Goal: Task Accomplishment & Management: Manage account settings

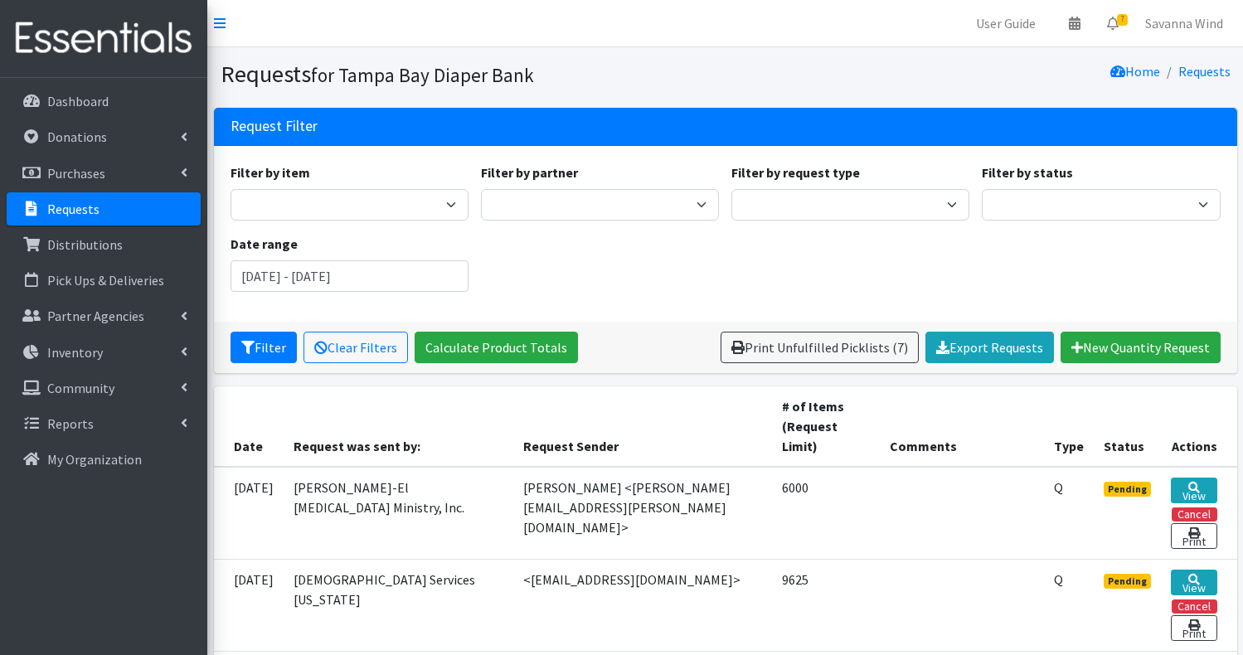
scroll to position [66, 0]
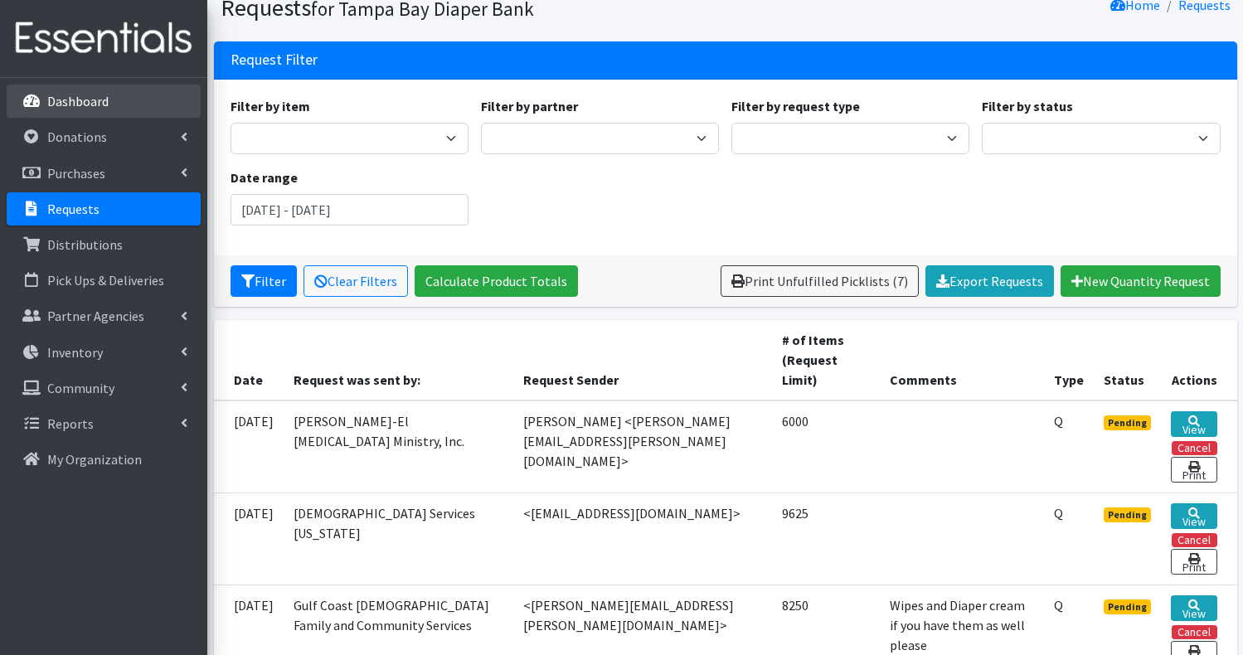
click at [74, 104] on p "Dashboard" at bounding box center [77, 101] width 61 height 17
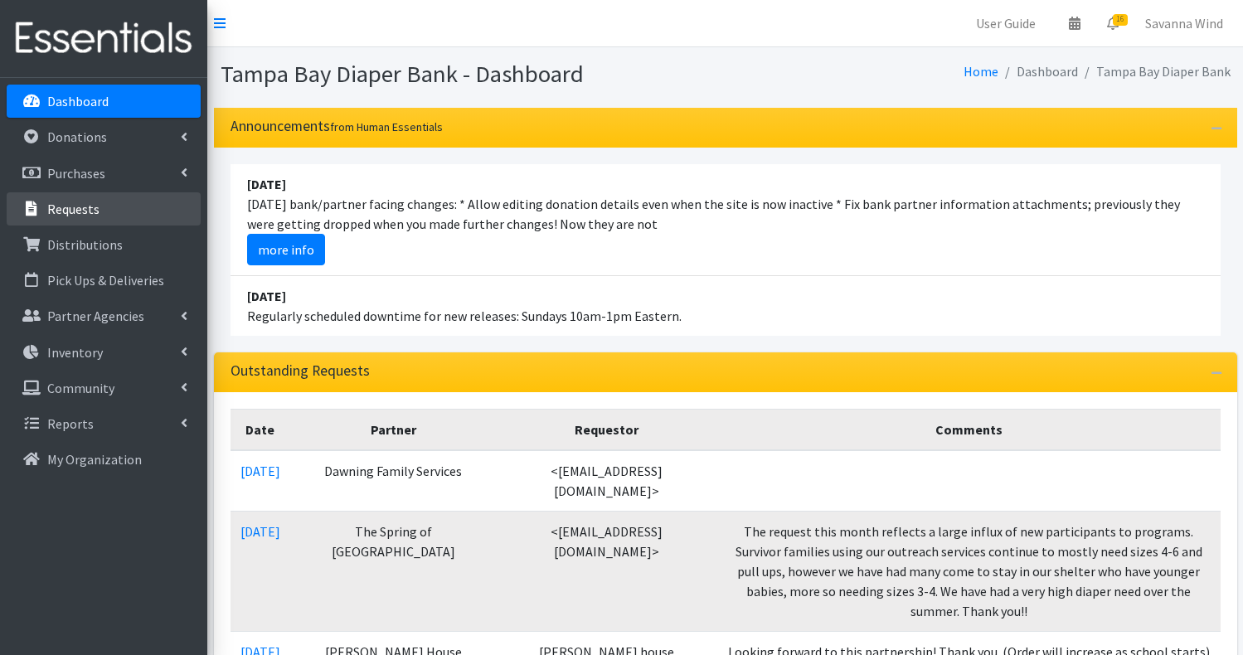
click at [77, 211] on p "Requests" at bounding box center [73, 209] width 52 height 17
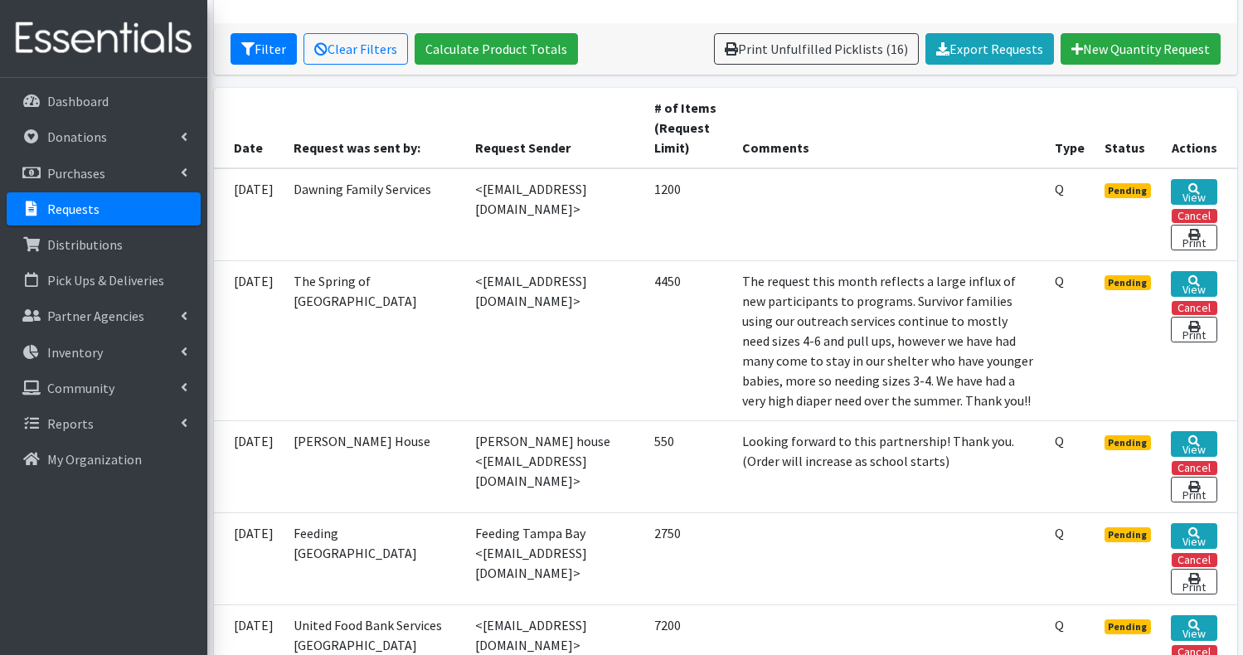
scroll to position [284, 0]
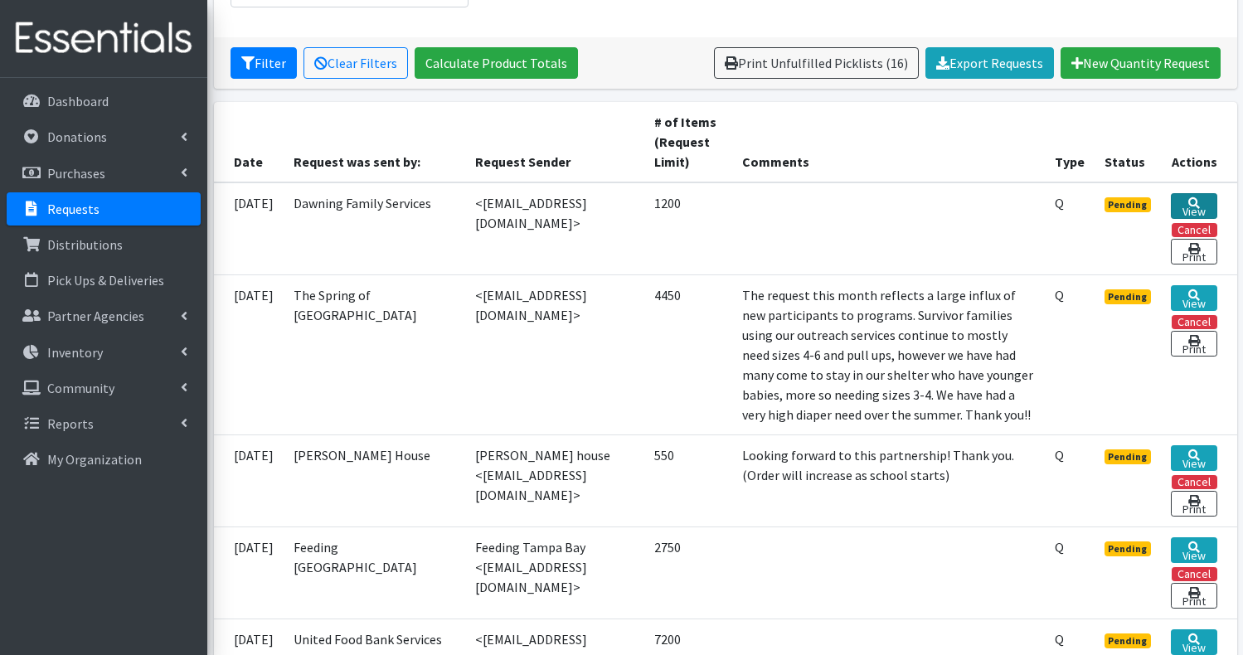
click at [1195, 204] on link "View" at bounding box center [1193, 206] width 46 height 26
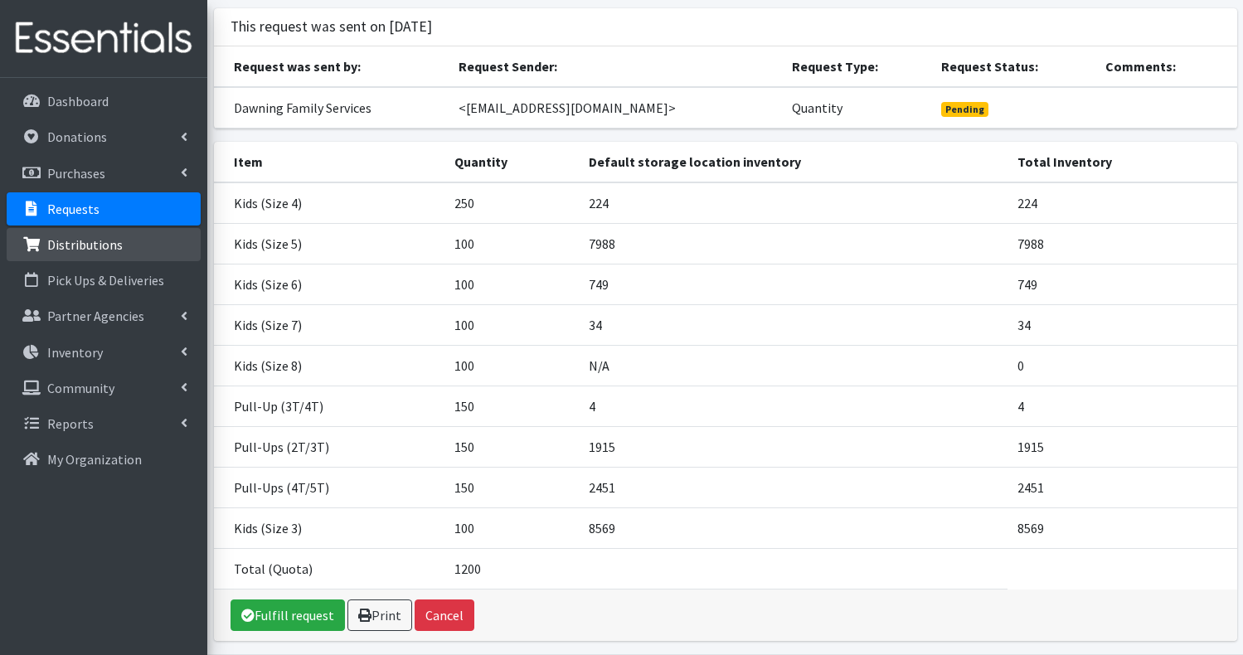
scroll to position [133, 0]
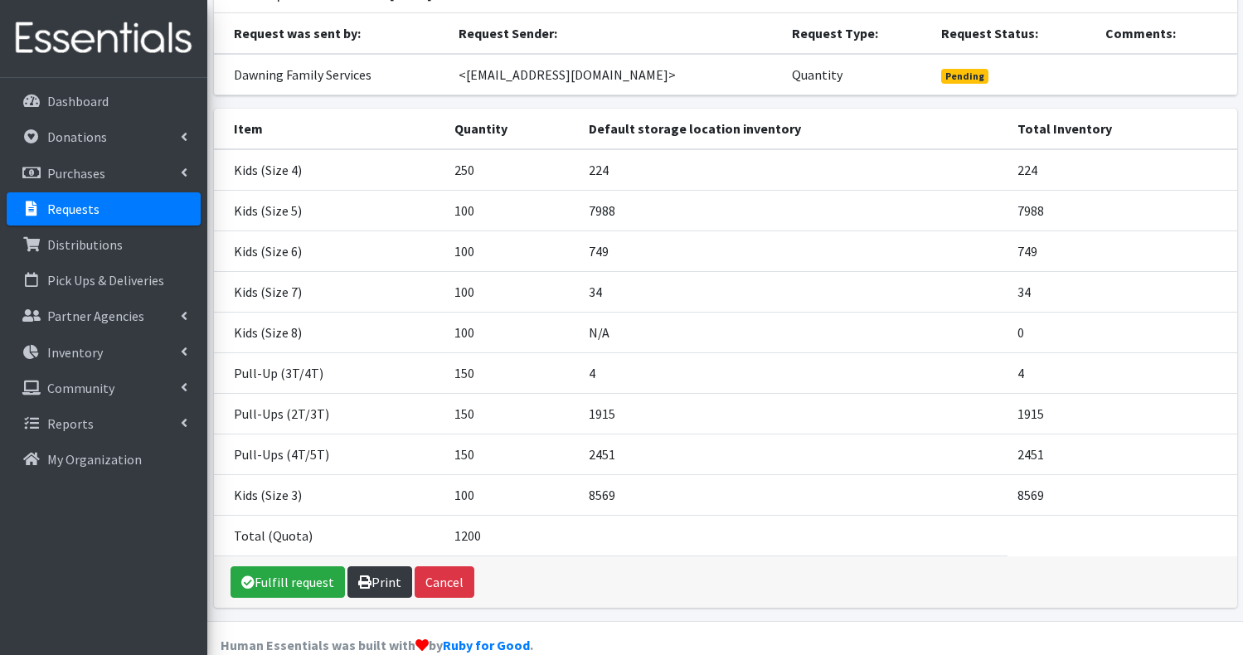
click at [375, 588] on link "Print" at bounding box center [379, 582] width 65 height 32
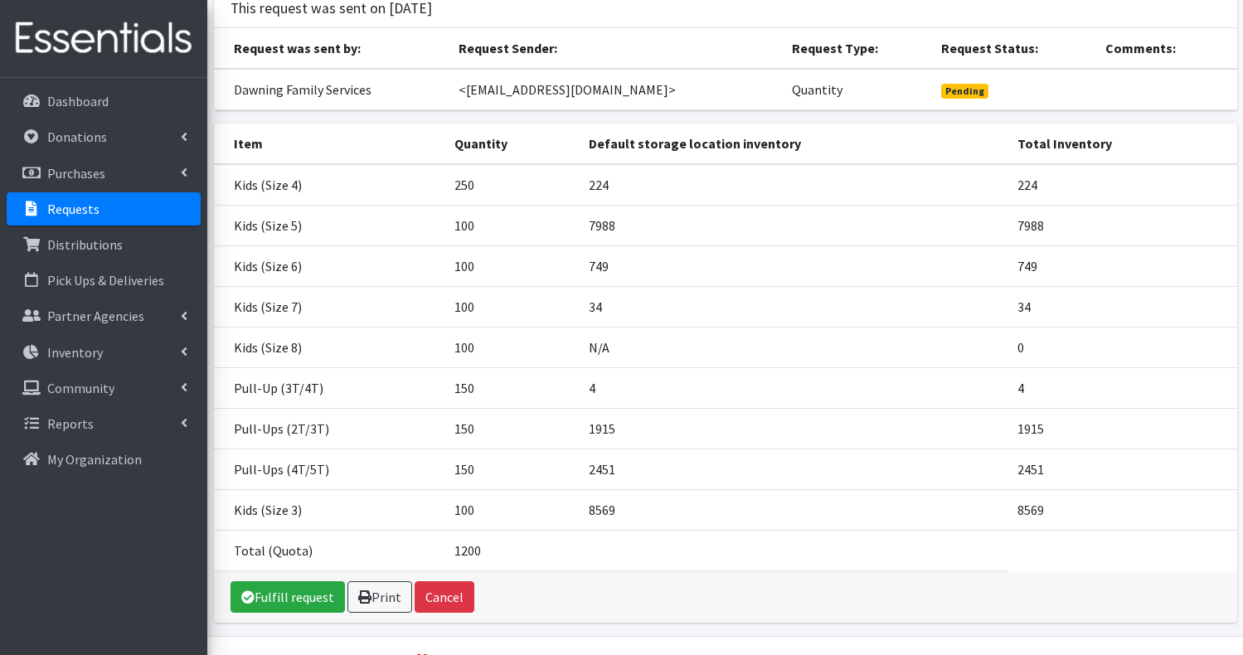
scroll to position [160, 0]
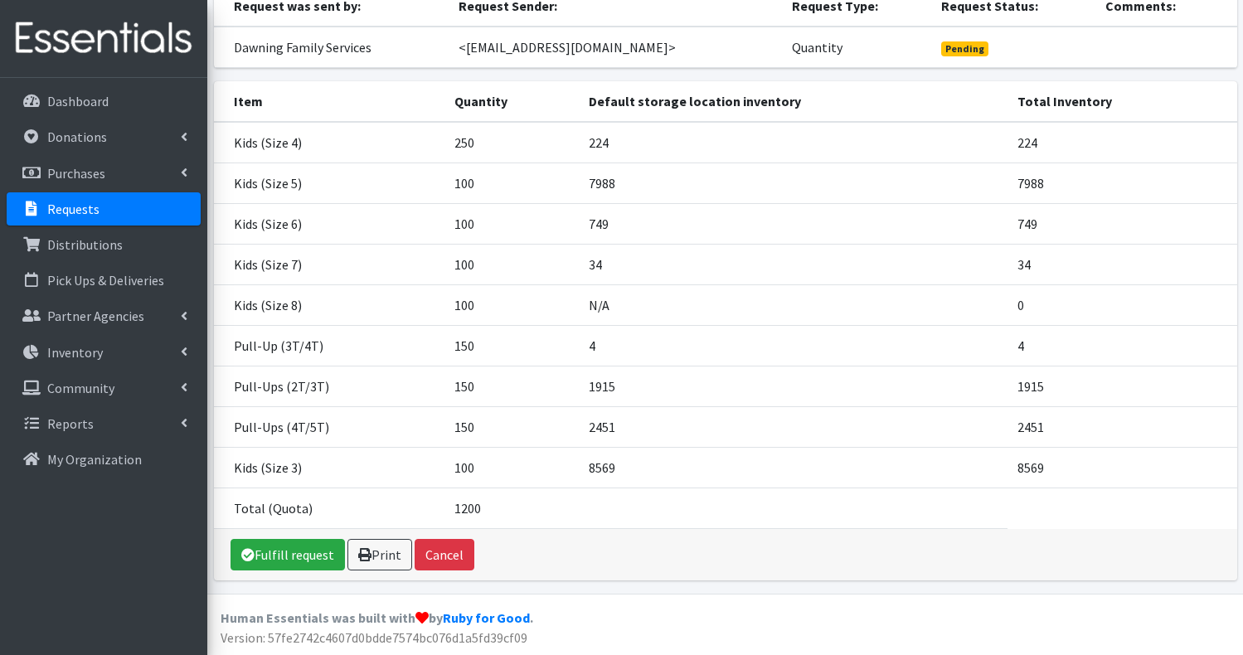
click at [75, 212] on p "Requests" at bounding box center [73, 209] width 52 height 17
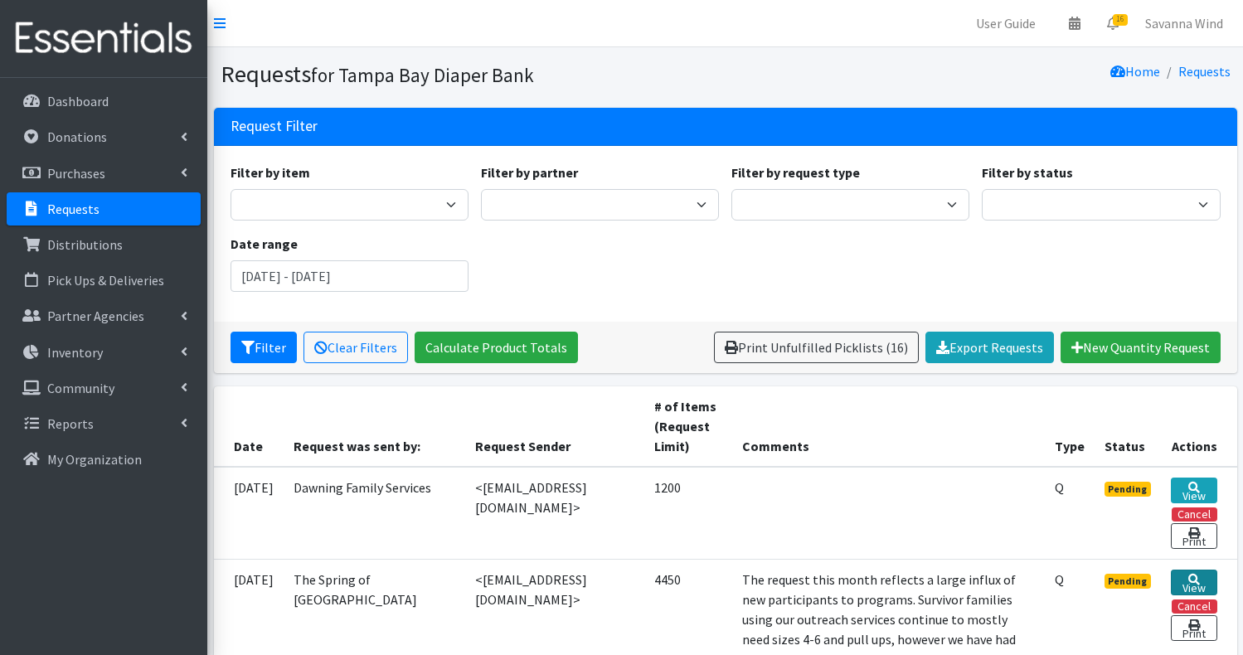
click at [1193, 587] on link "View" at bounding box center [1193, 582] width 46 height 26
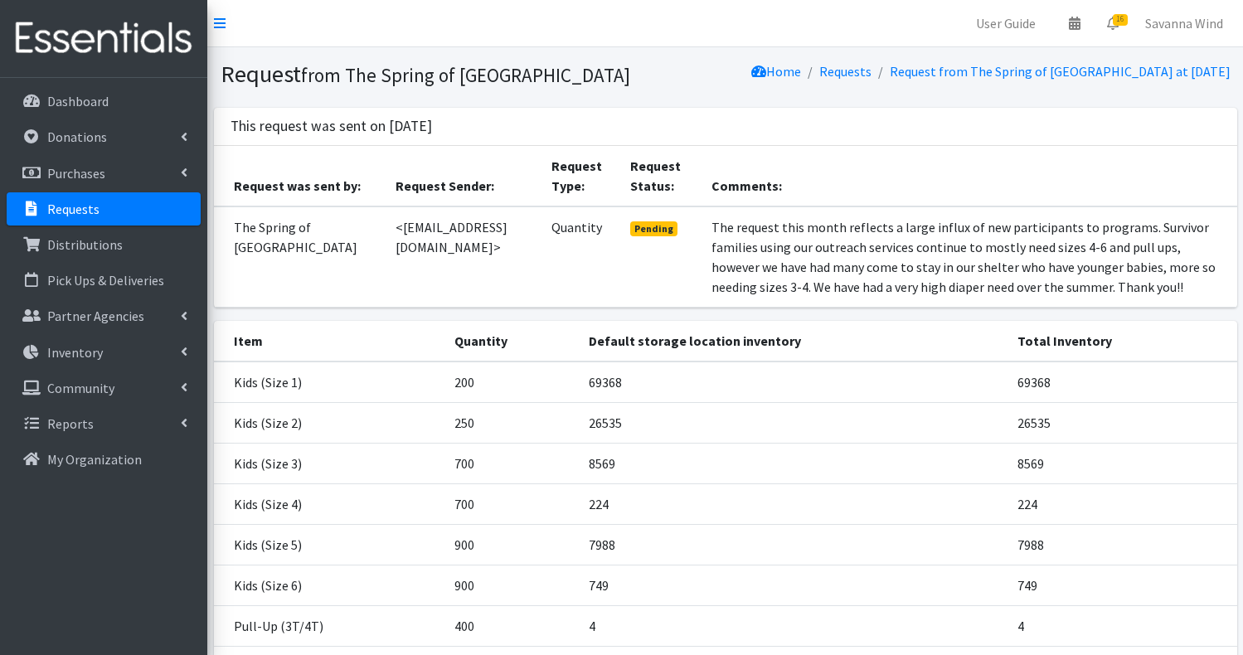
click at [683, 560] on td "7988" at bounding box center [793, 544] width 428 height 41
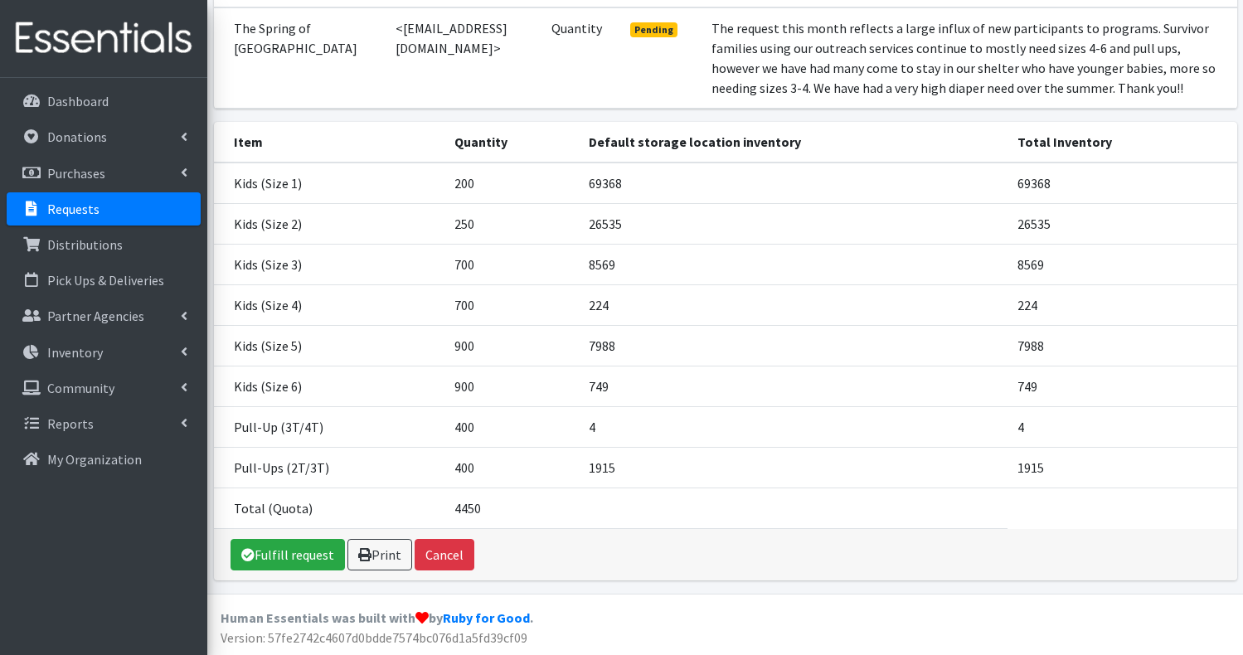
scroll to position [219, 0]
click at [77, 206] on p "Requests" at bounding box center [73, 209] width 52 height 17
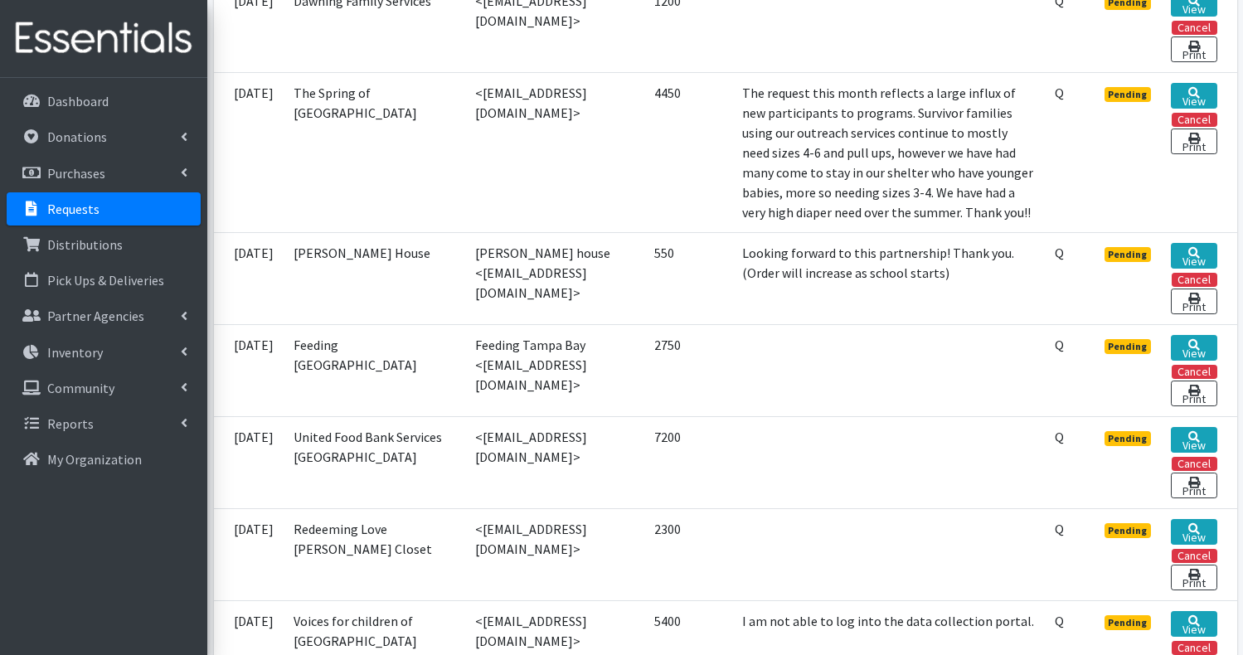
scroll to position [497, 0]
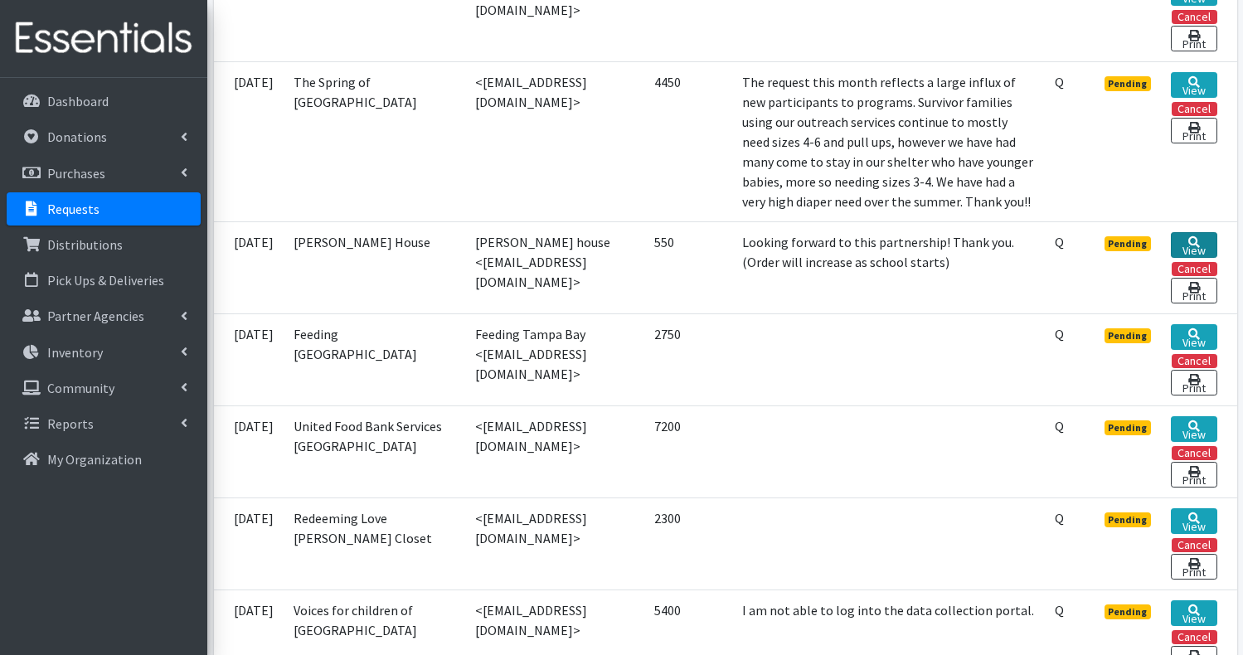
click at [1192, 258] on link "View" at bounding box center [1193, 245] width 46 height 26
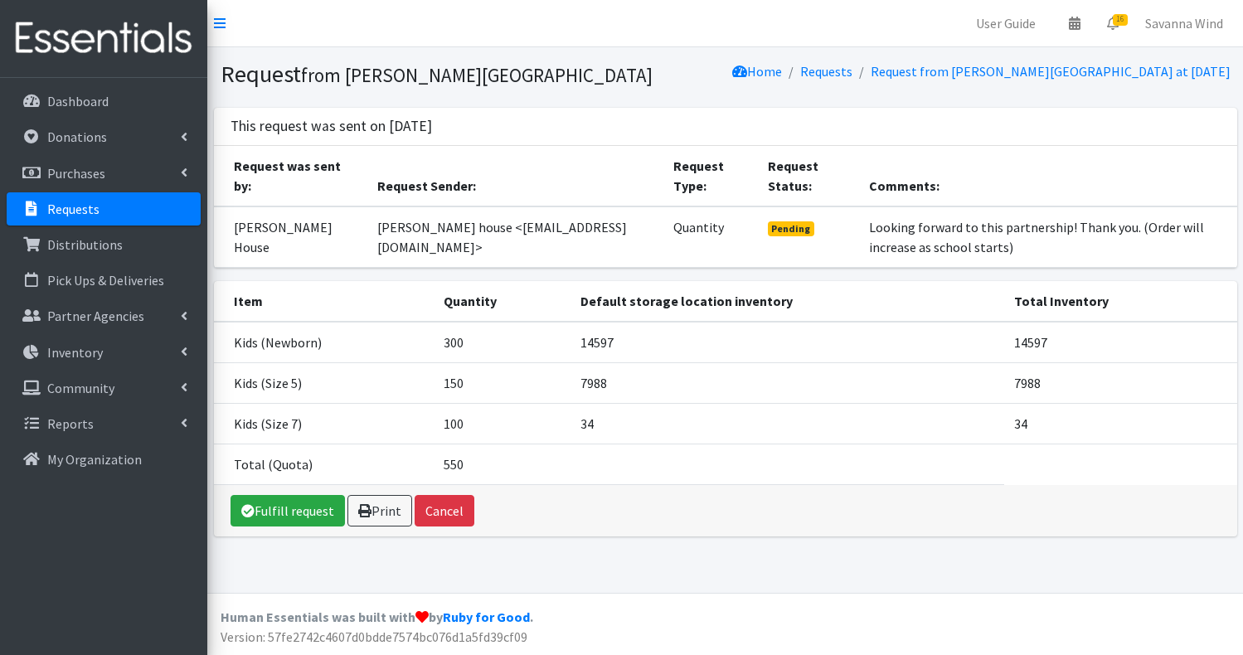
click at [60, 205] on p "Requests" at bounding box center [73, 209] width 52 height 17
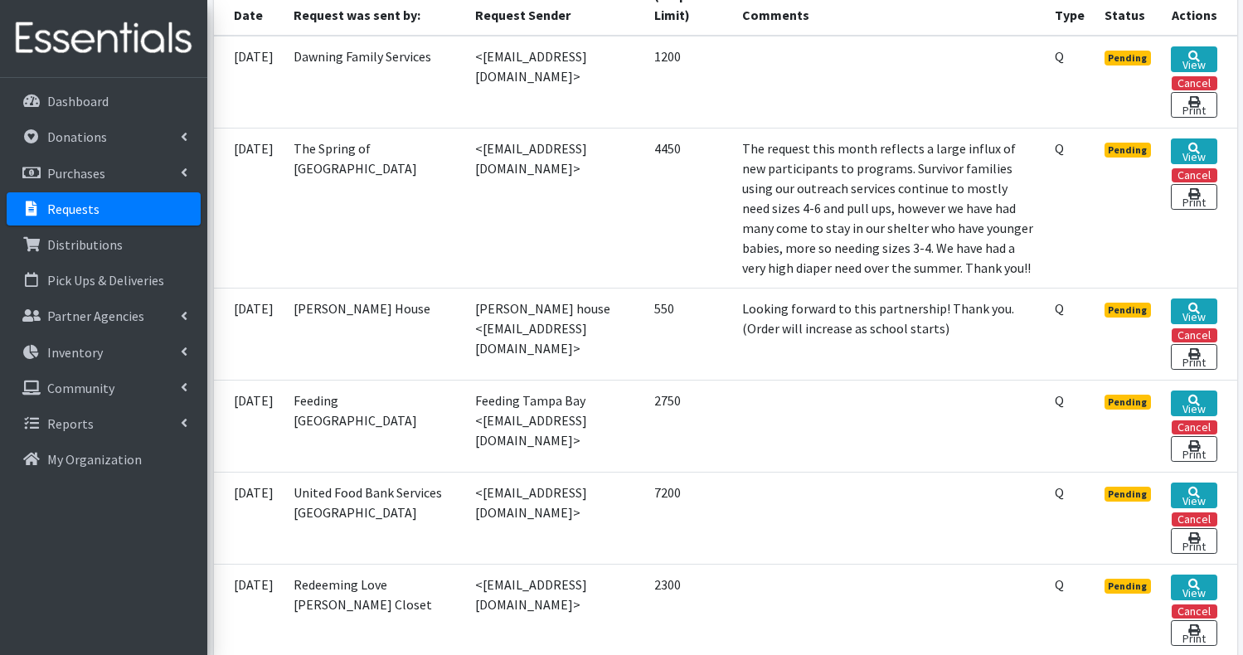
scroll to position [464, 0]
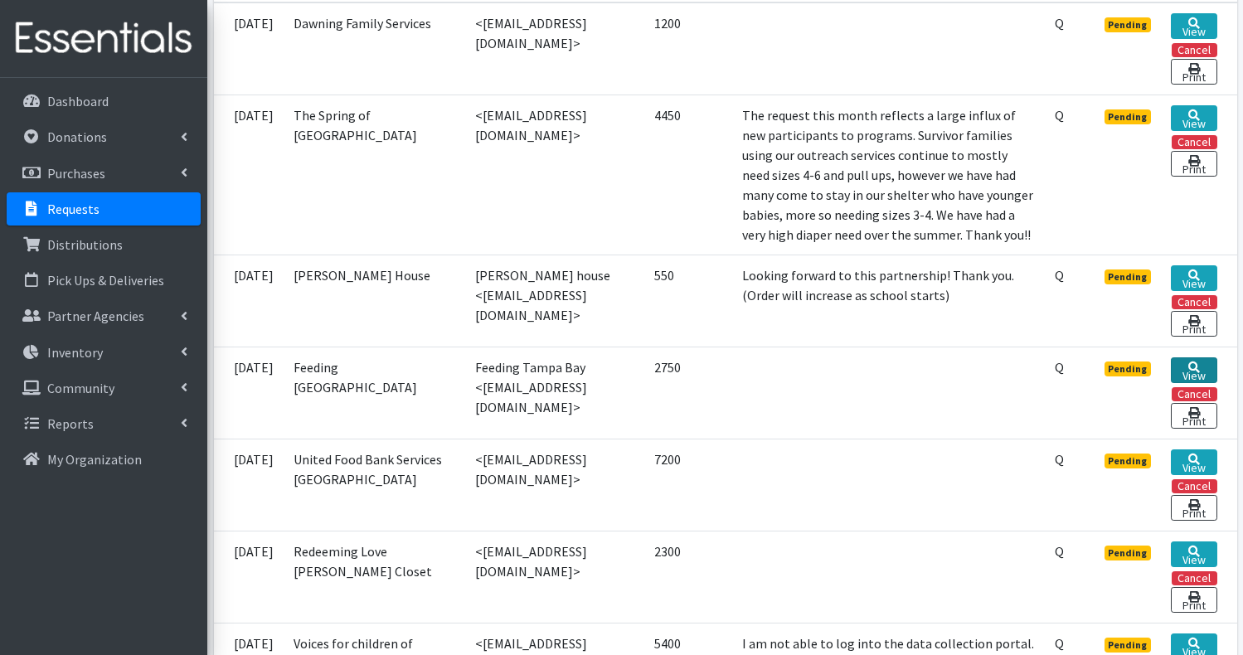
click at [1187, 383] on link "View" at bounding box center [1193, 370] width 46 height 26
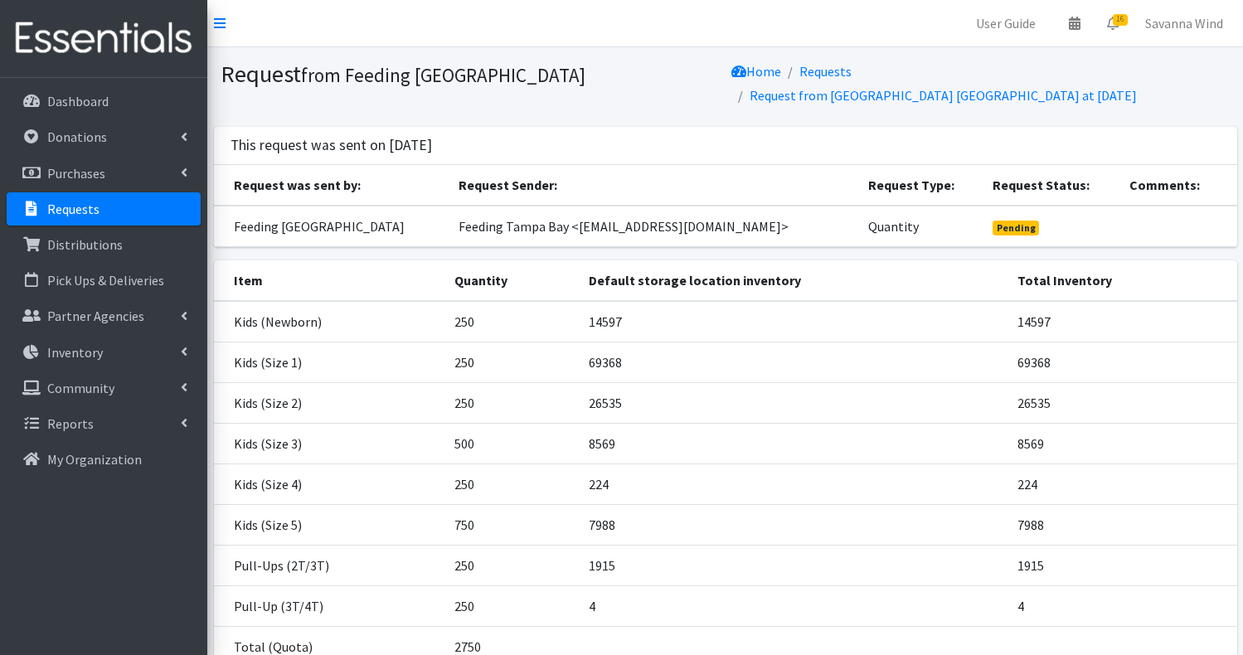
click at [85, 206] on p "Requests" at bounding box center [73, 209] width 52 height 17
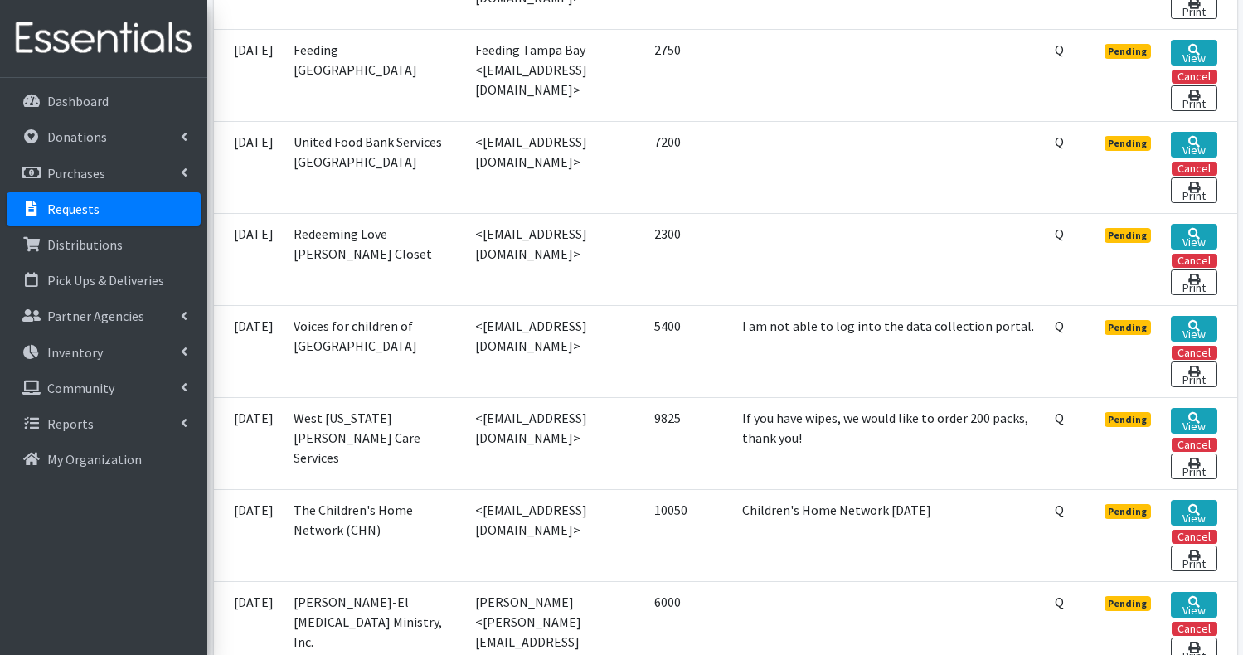
scroll to position [796, 0]
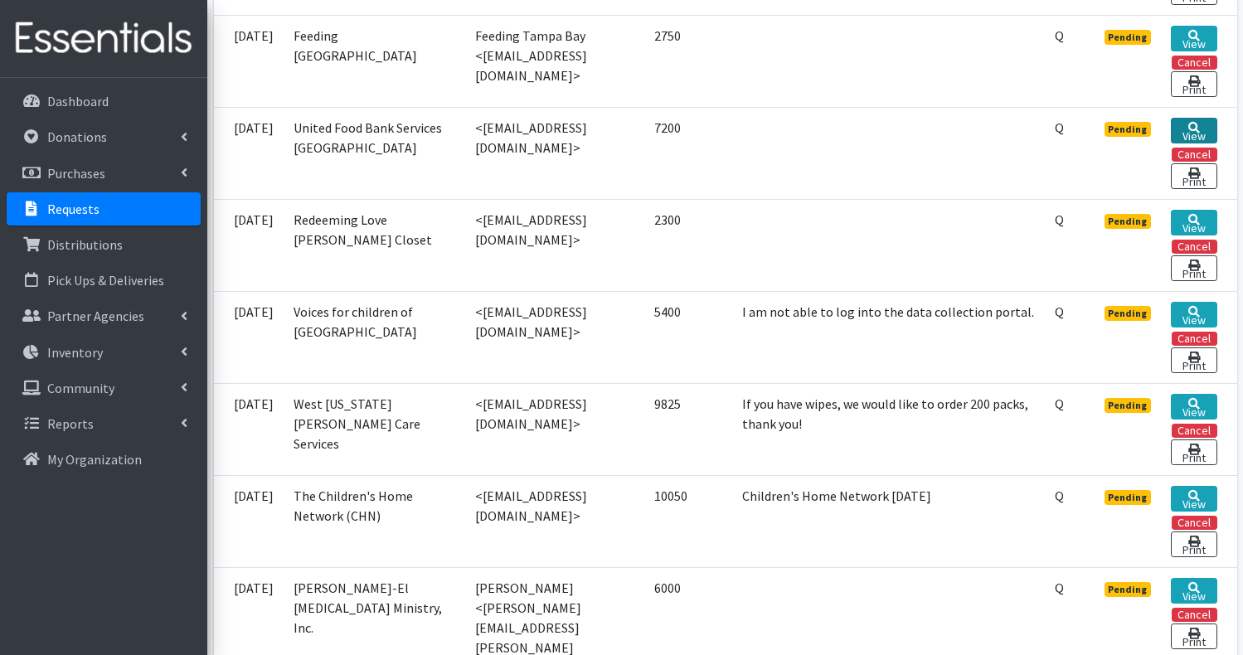
click at [1200, 143] on link "View" at bounding box center [1193, 131] width 46 height 26
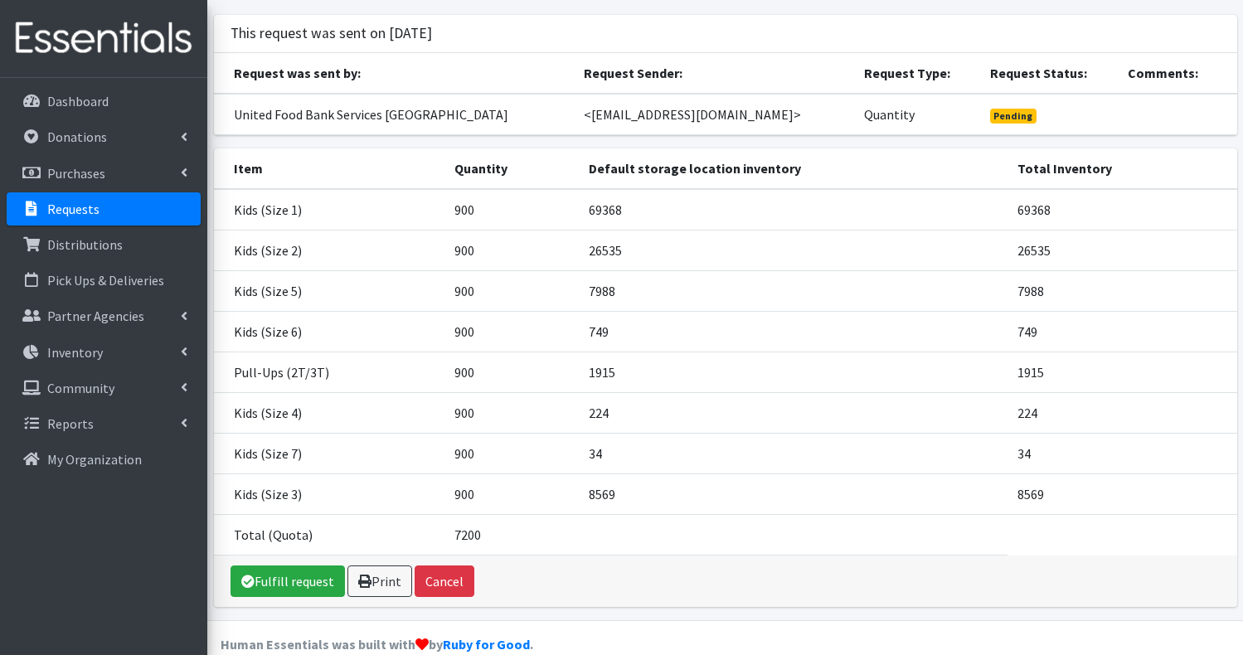
scroll to position [133, 0]
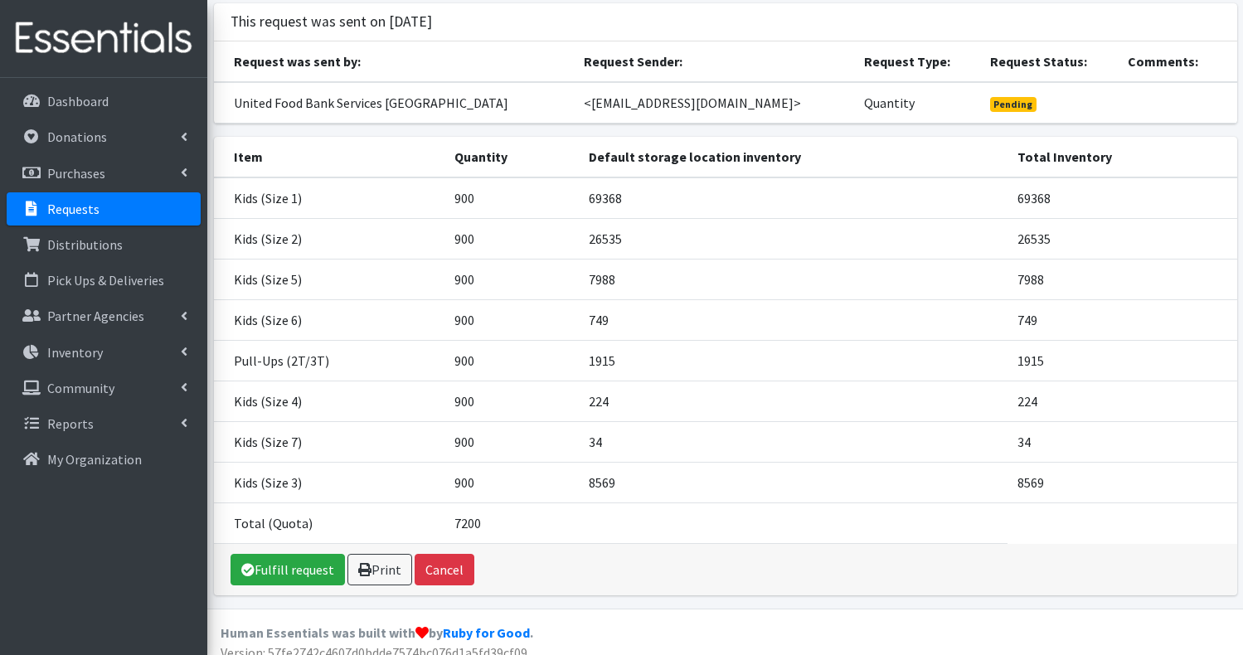
click at [74, 209] on p "Requests" at bounding box center [73, 209] width 52 height 17
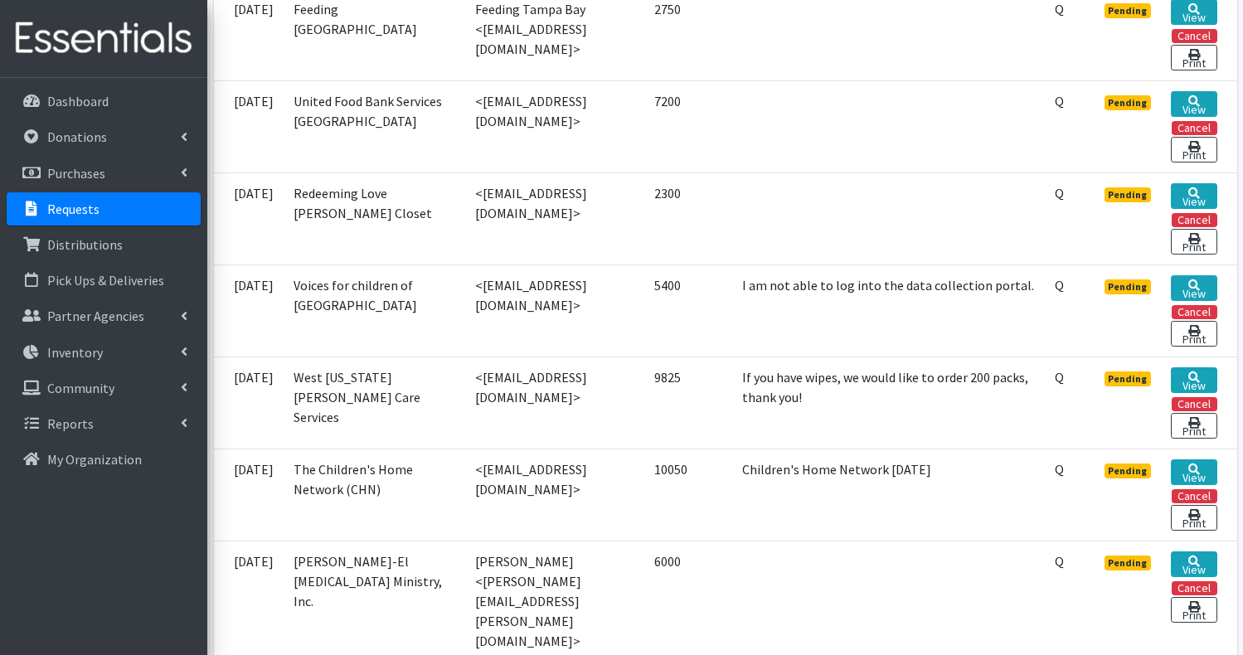
scroll to position [829, 0]
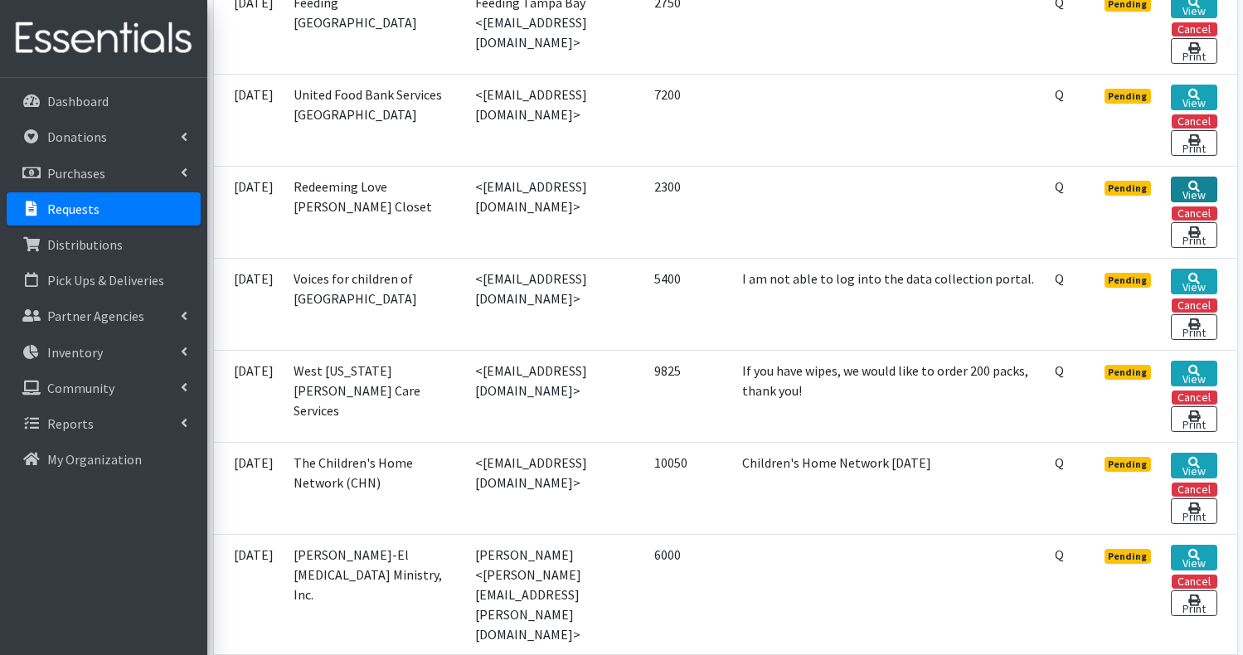
click at [1190, 202] on link "View" at bounding box center [1193, 190] width 46 height 26
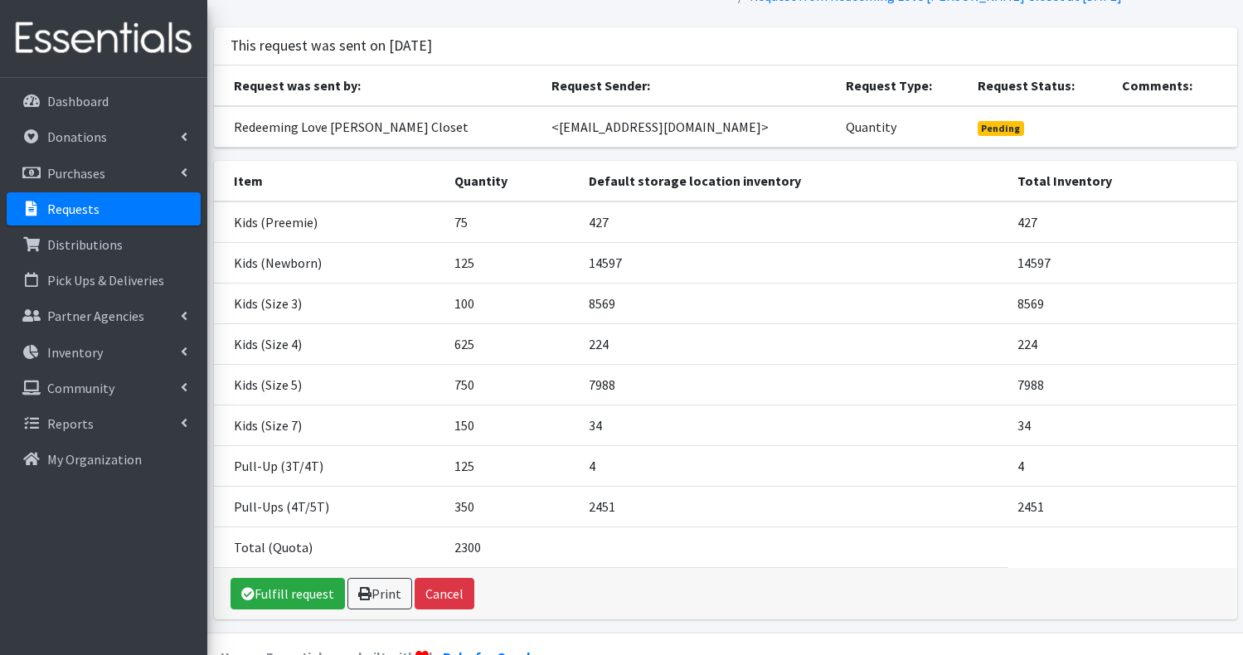
scroll to position [119, 0]
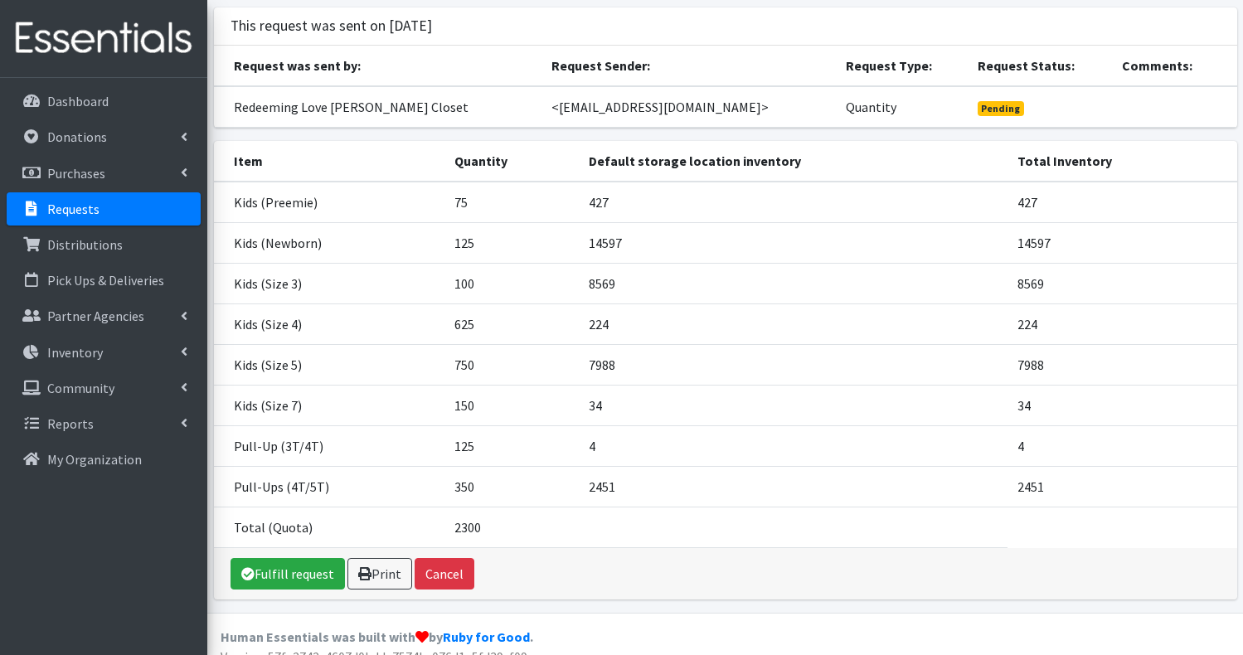
click at [90, 211] on p "Requests" at bounding box center [73, 209] width 52 height 17
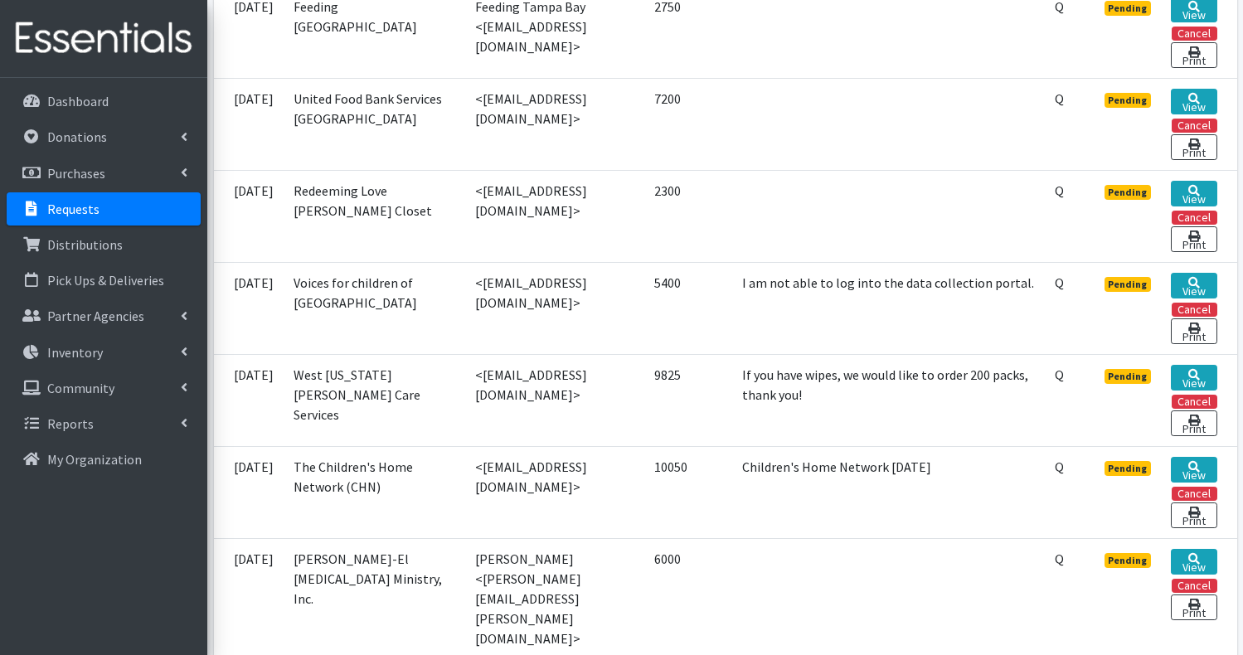
scroll to position [829, 0]
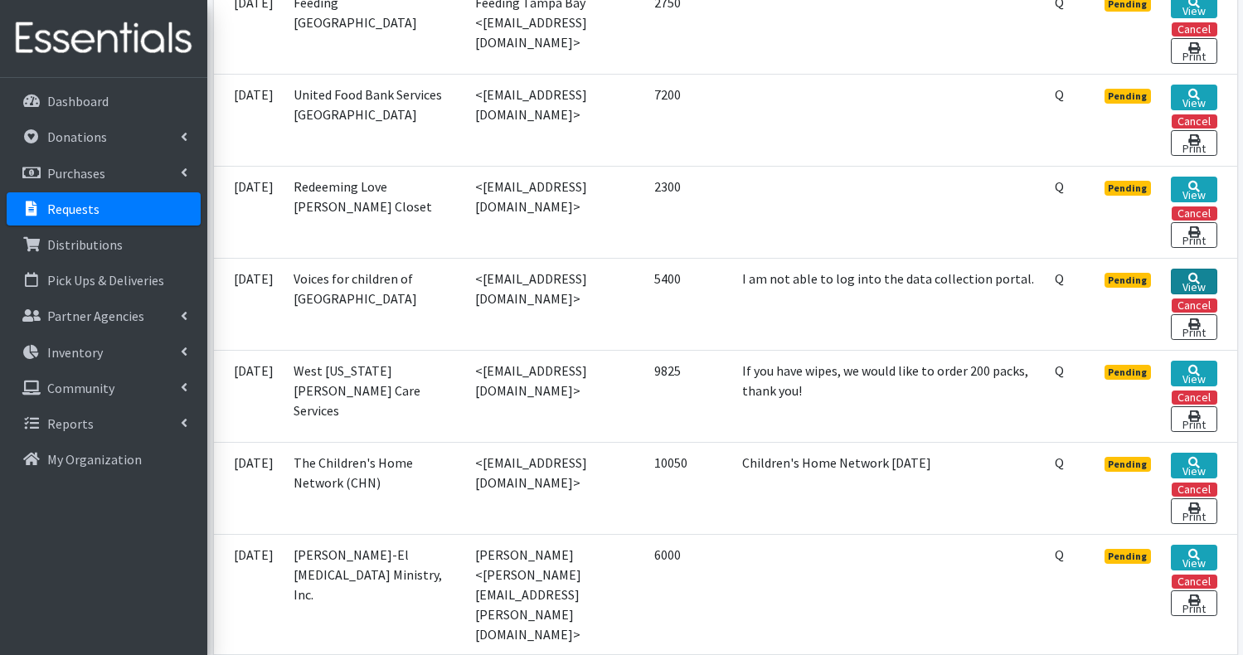
click at [1185, 294] on link "View" at bounding box center [1193, 282] width 46 height 26
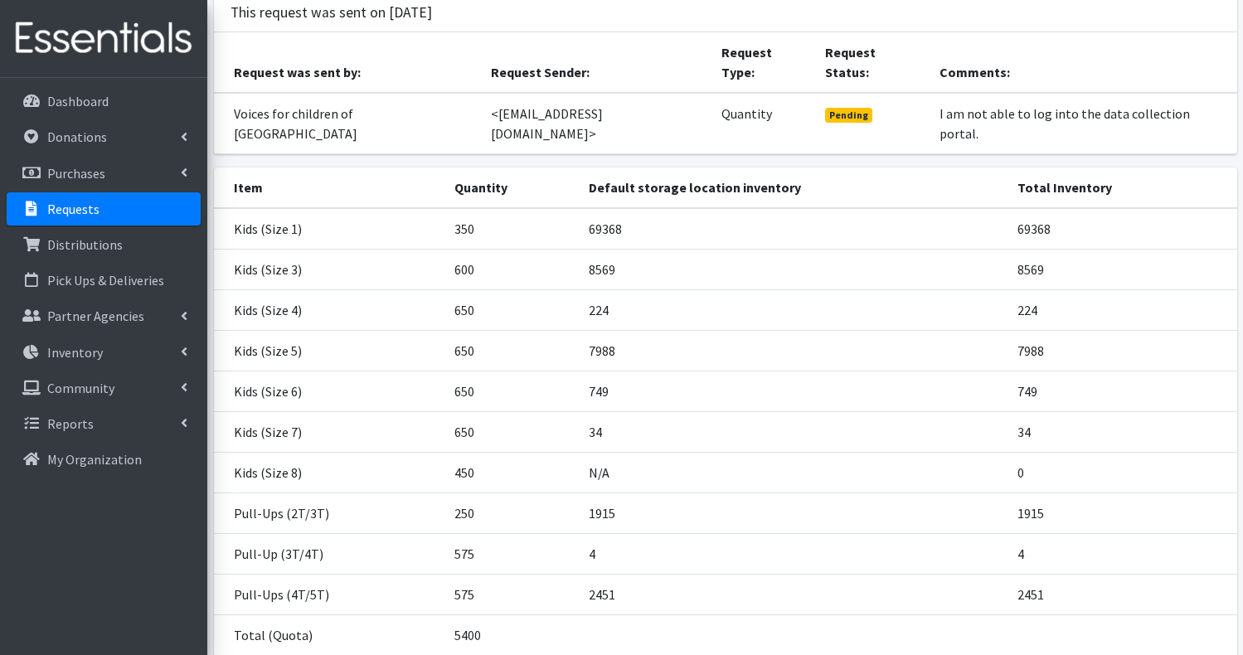
scroll to position [166, 0]
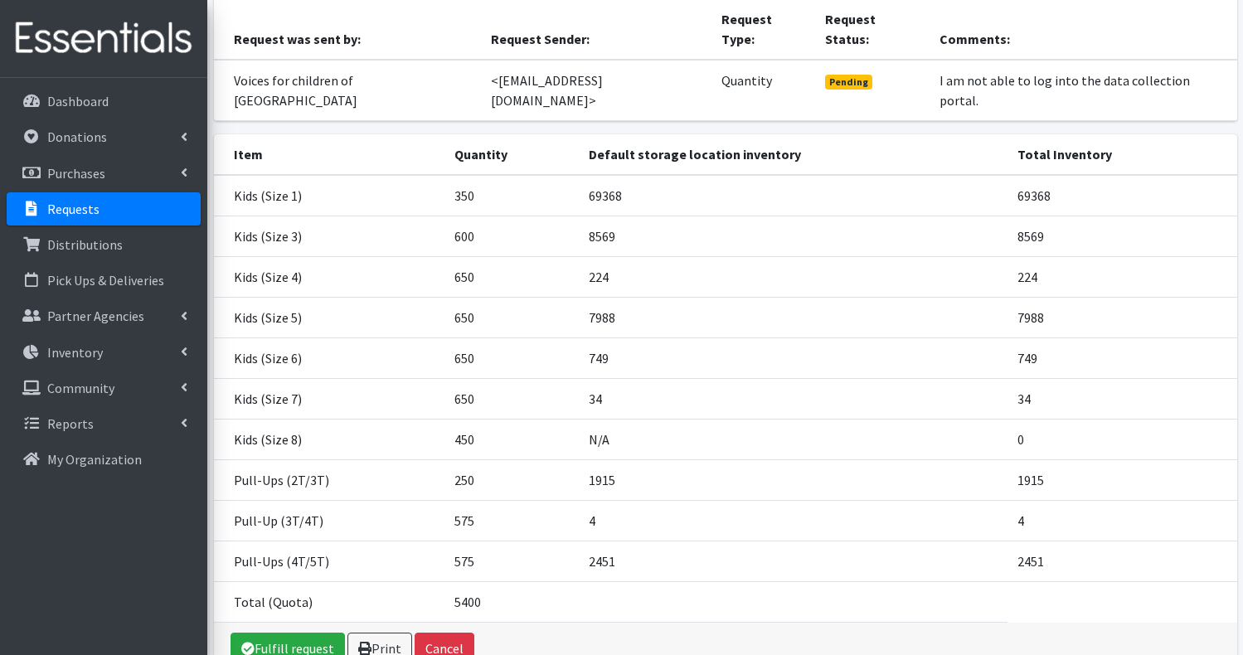
click at [86, 210] on p "Requests" at bounding box center [73, 209] width 52 height 17
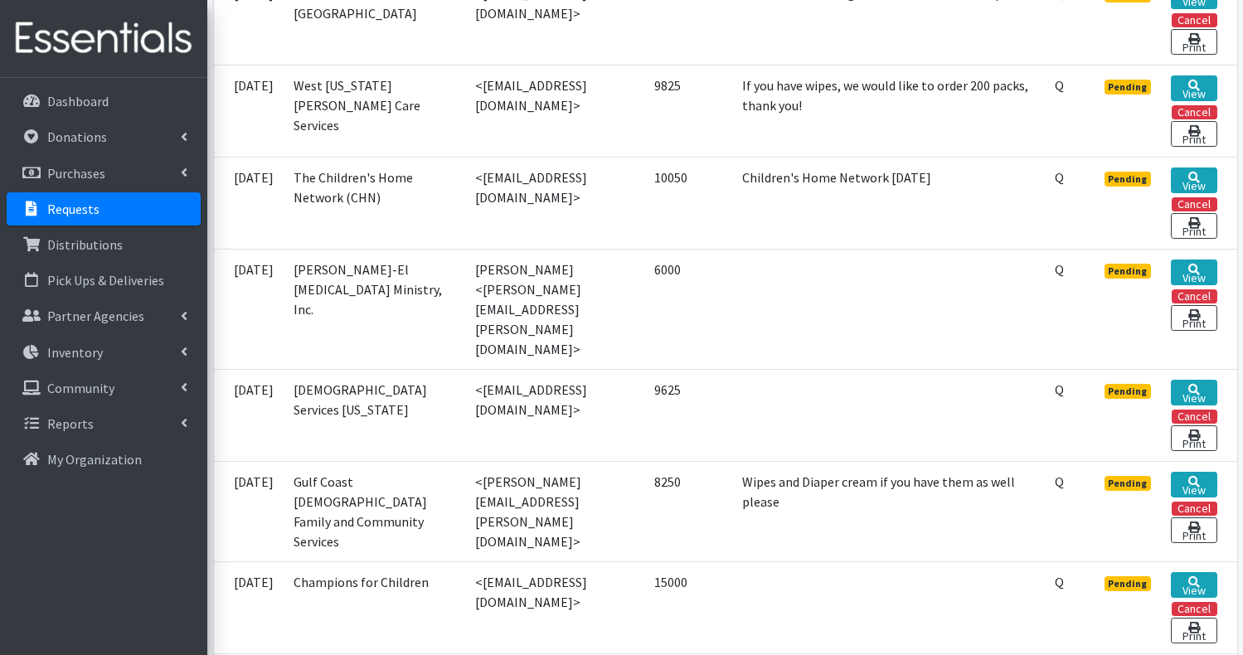
scroll to position [1127, 0]
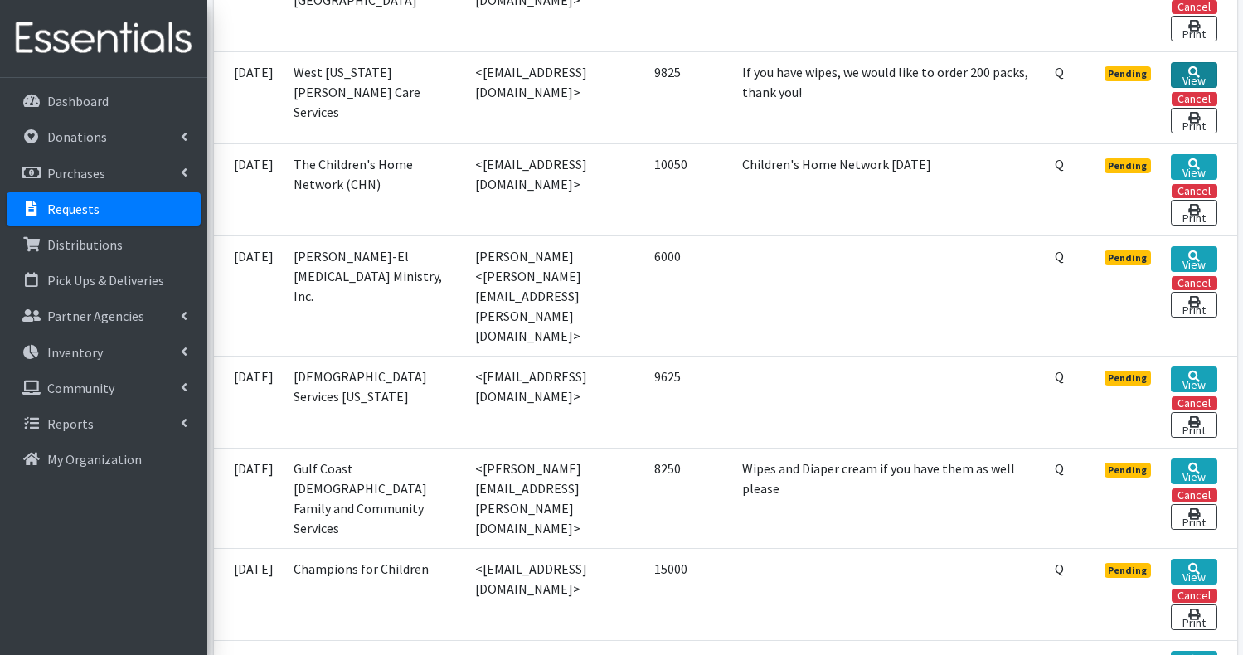
click at [1190, 88] on link "View" at bounding box center [1193, 75] width 46 height 26
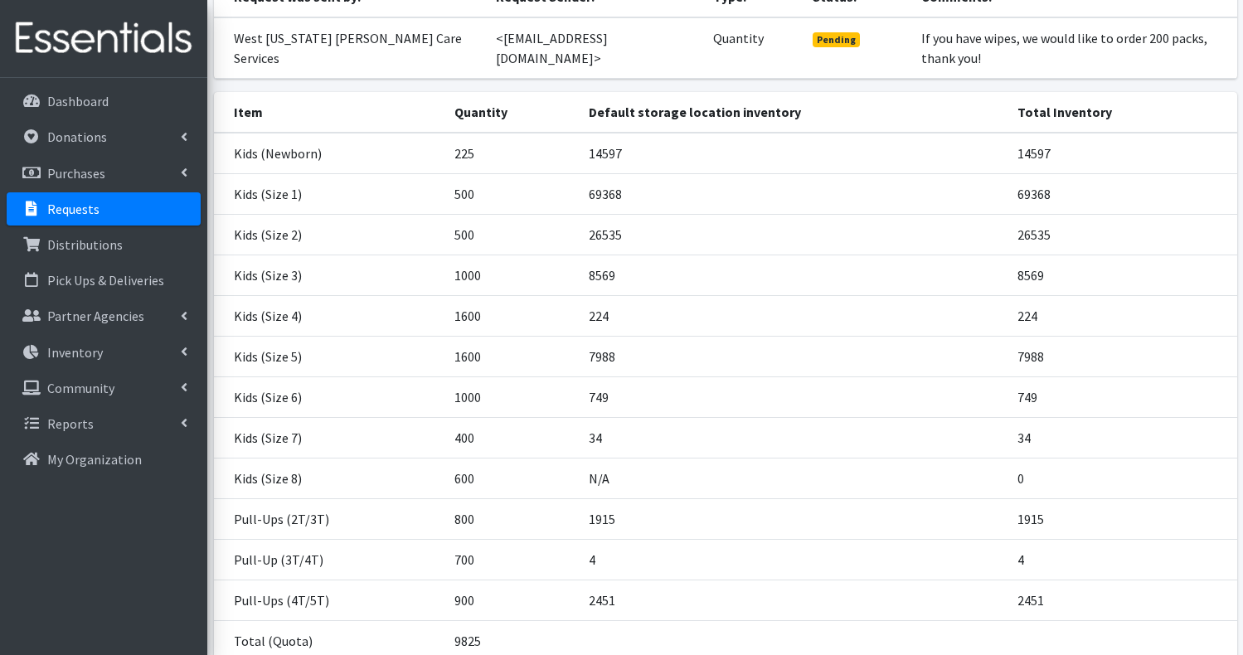
scroll to position [265, 0]
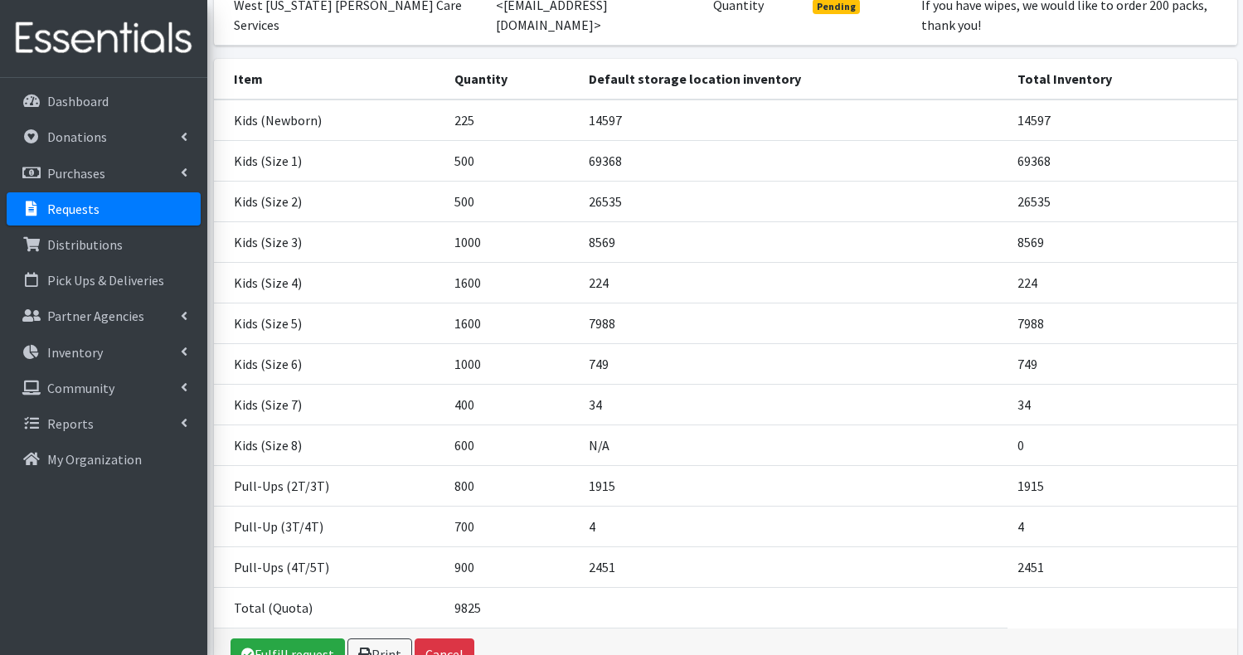
click at [82, 201] on p "Requests" at bounding box center [73, 209] width 52 height 17
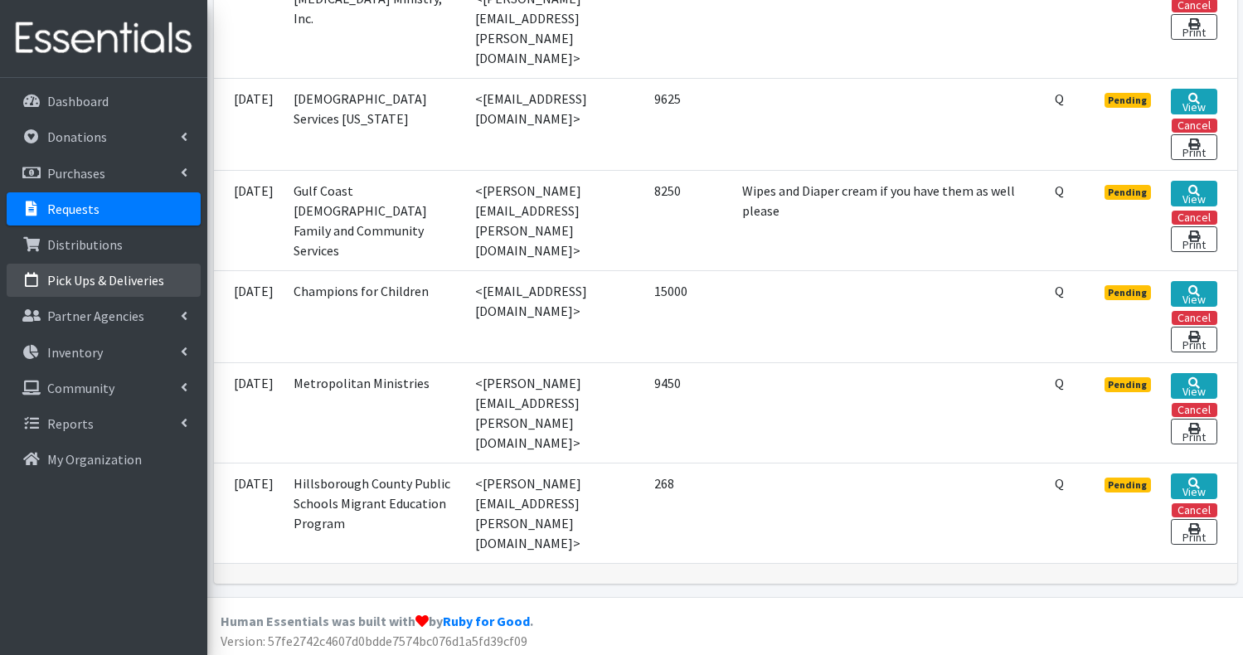
scroll to position [1412, 0]
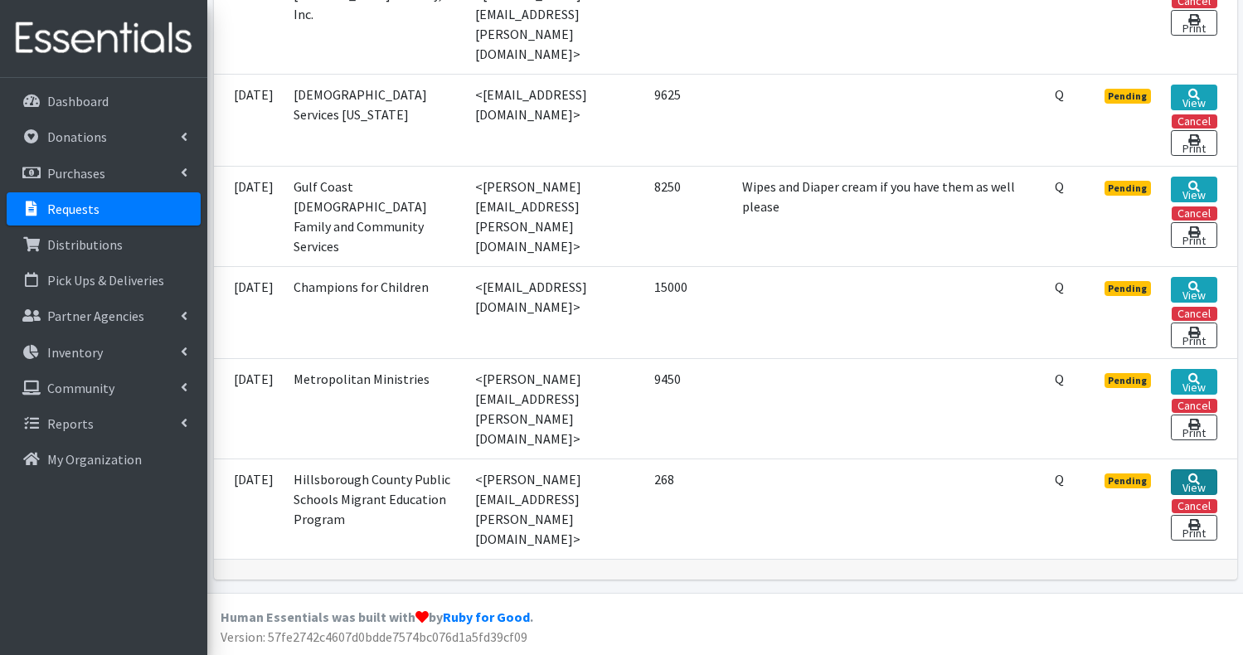
click at [1194, 469] on link "View" at bounding box center [1193, 482] width 46 height 26
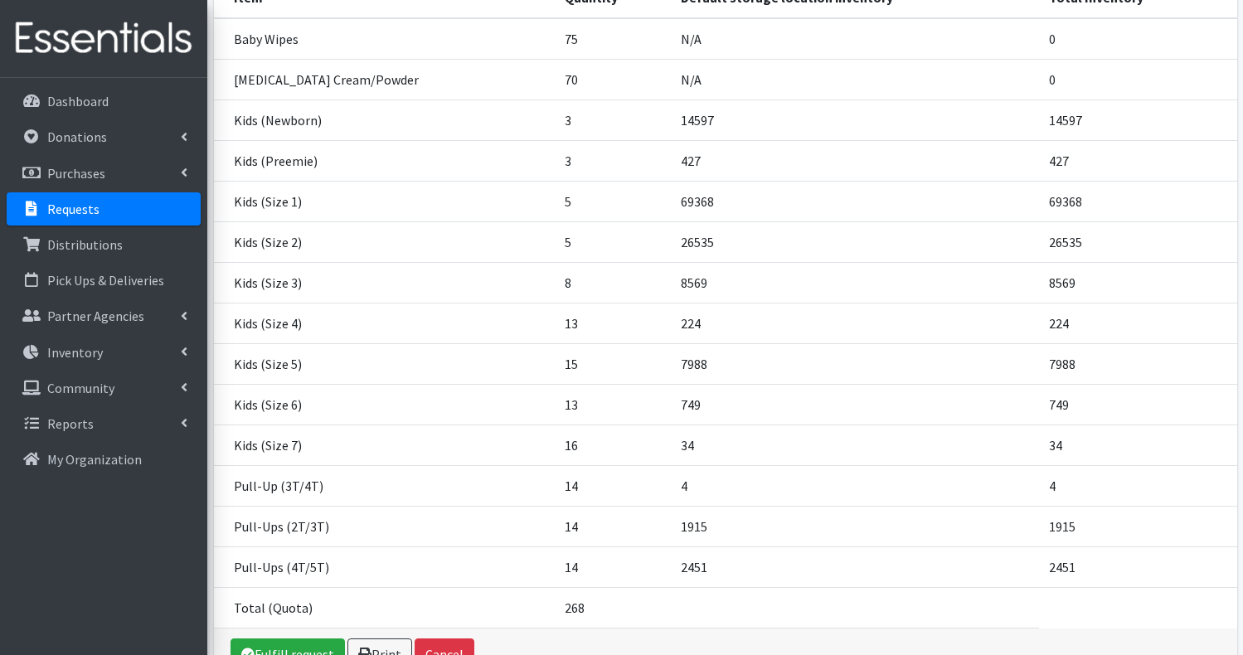
scroll to position [365, 0]
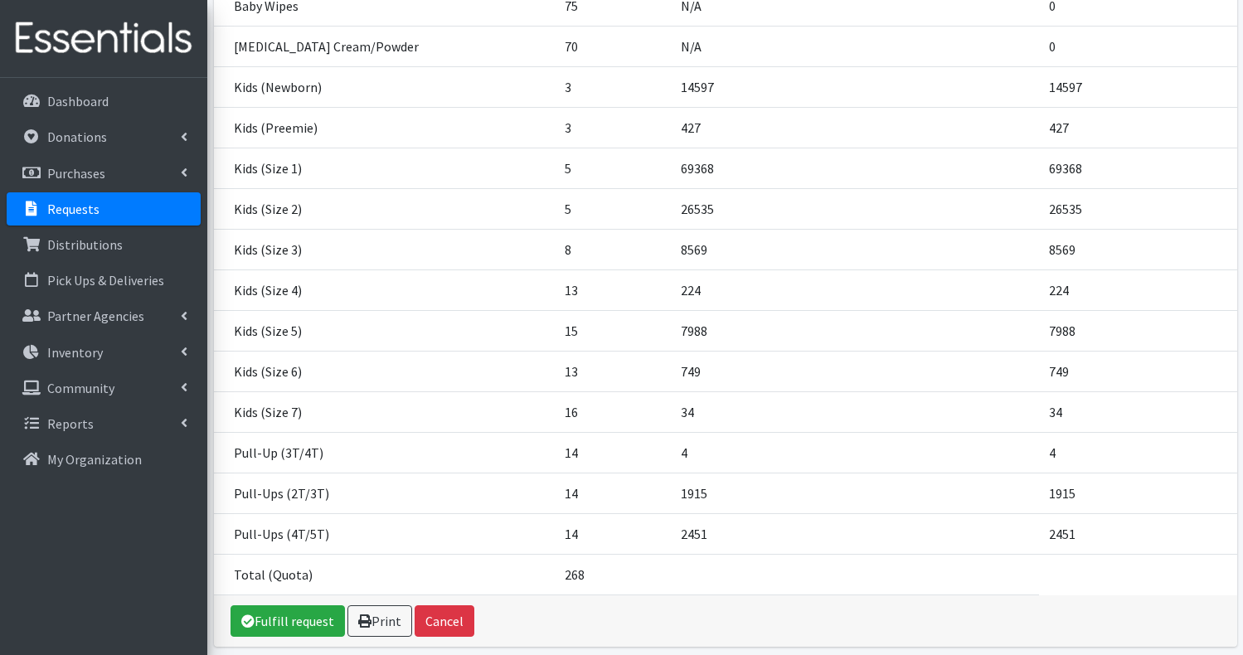
click at [88, 197] on link "Requests" at bounding box center [104, 208] width 194 height 33
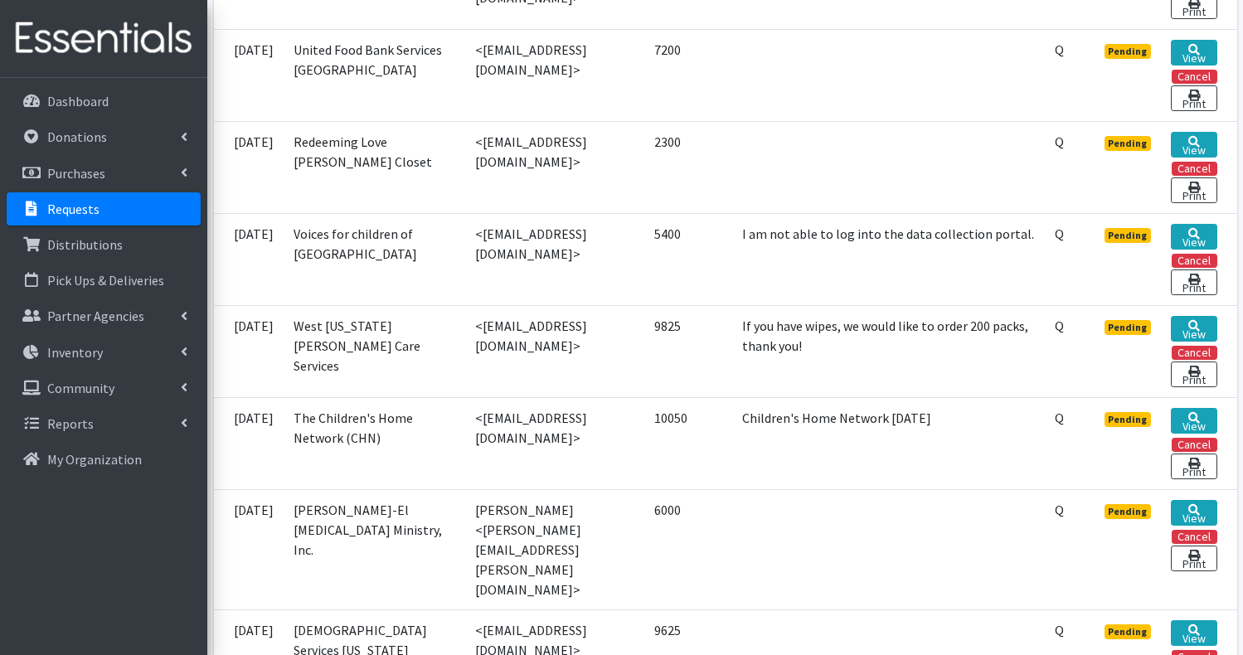
scroll to position [895, 0]
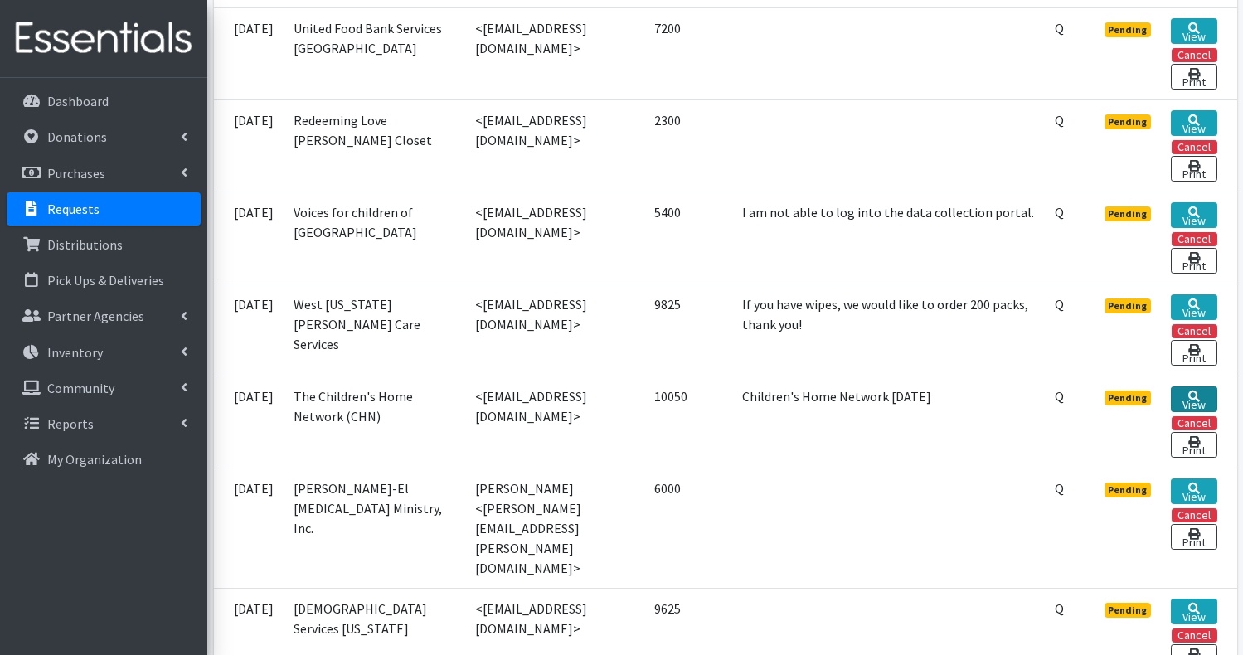
click at [1204, 412] on link "View" at bounding box center [1193, 399] width 46 height 26
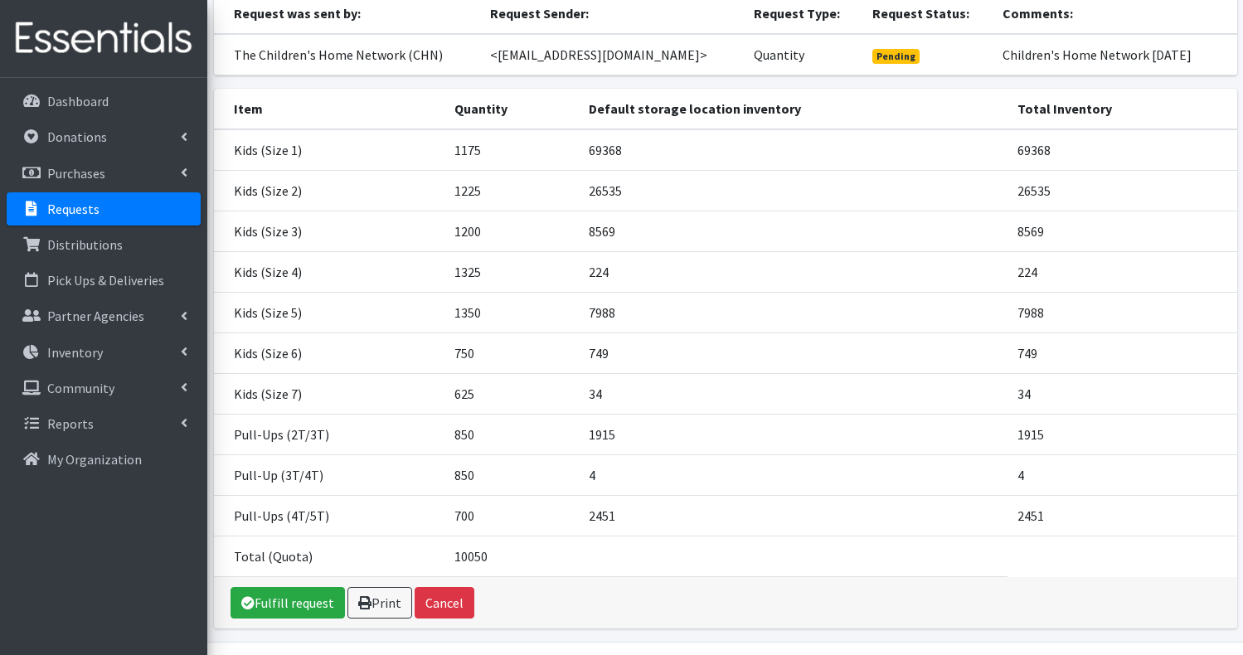
scroll to position [166, 0]
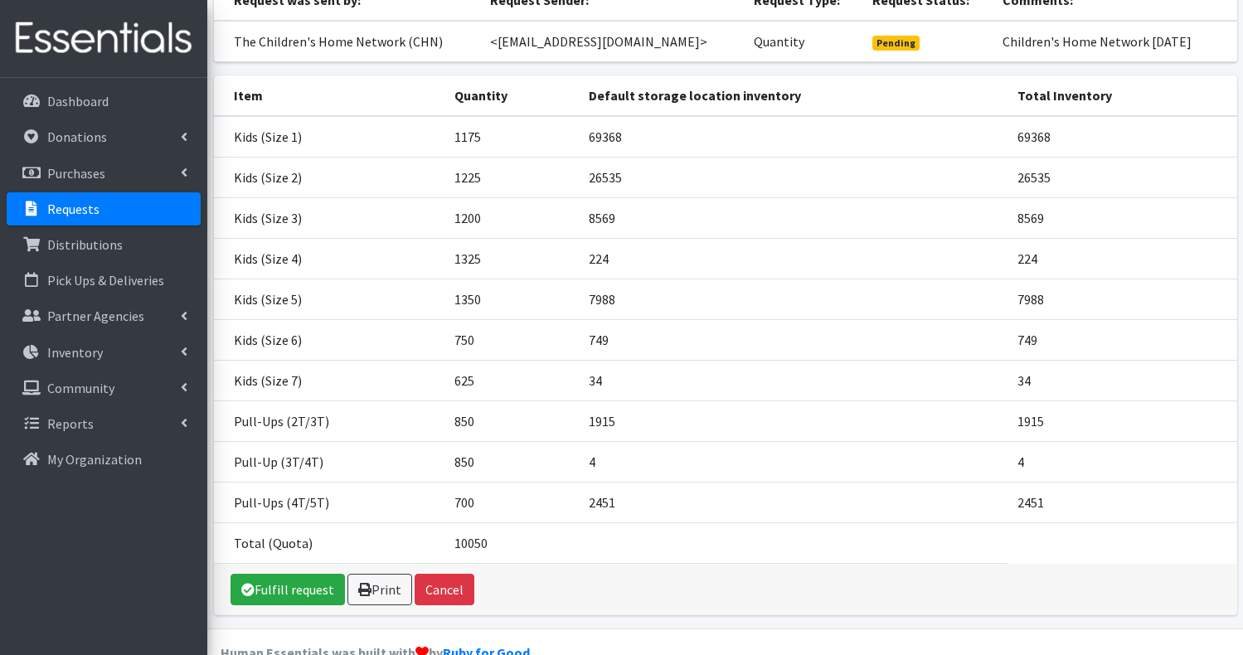
click at [93, 201] on p "Requests" at bounding box center [73, 209] width 52 height 17
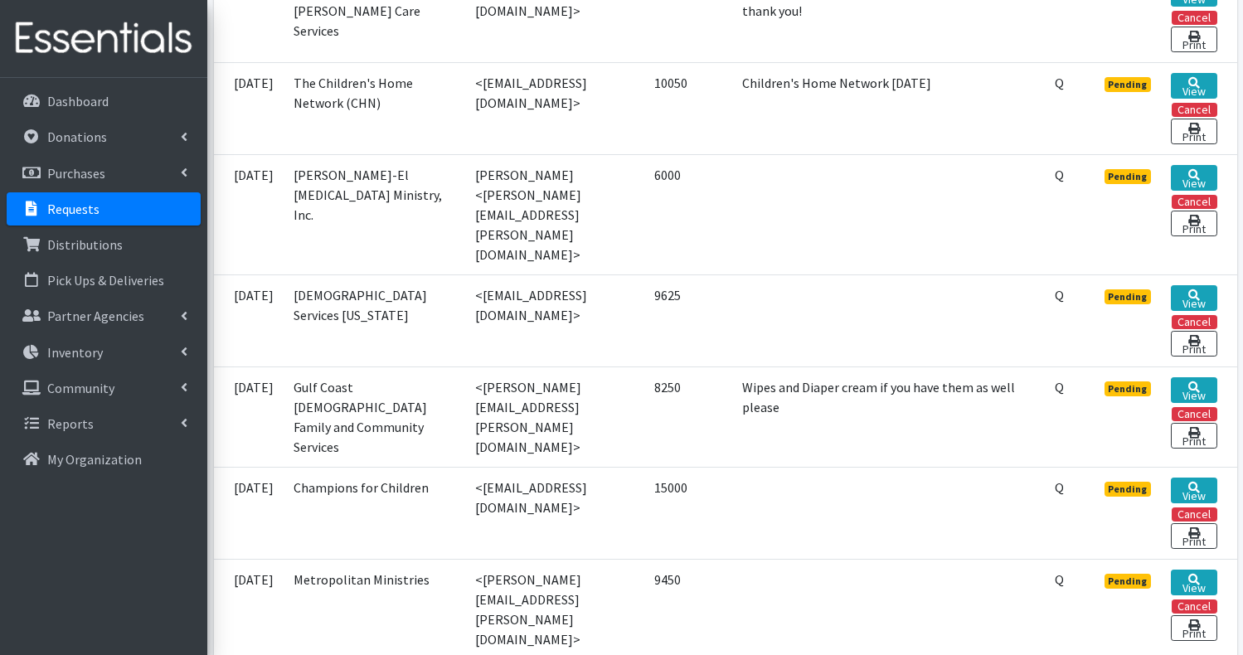
scroll to position [1227, 0]
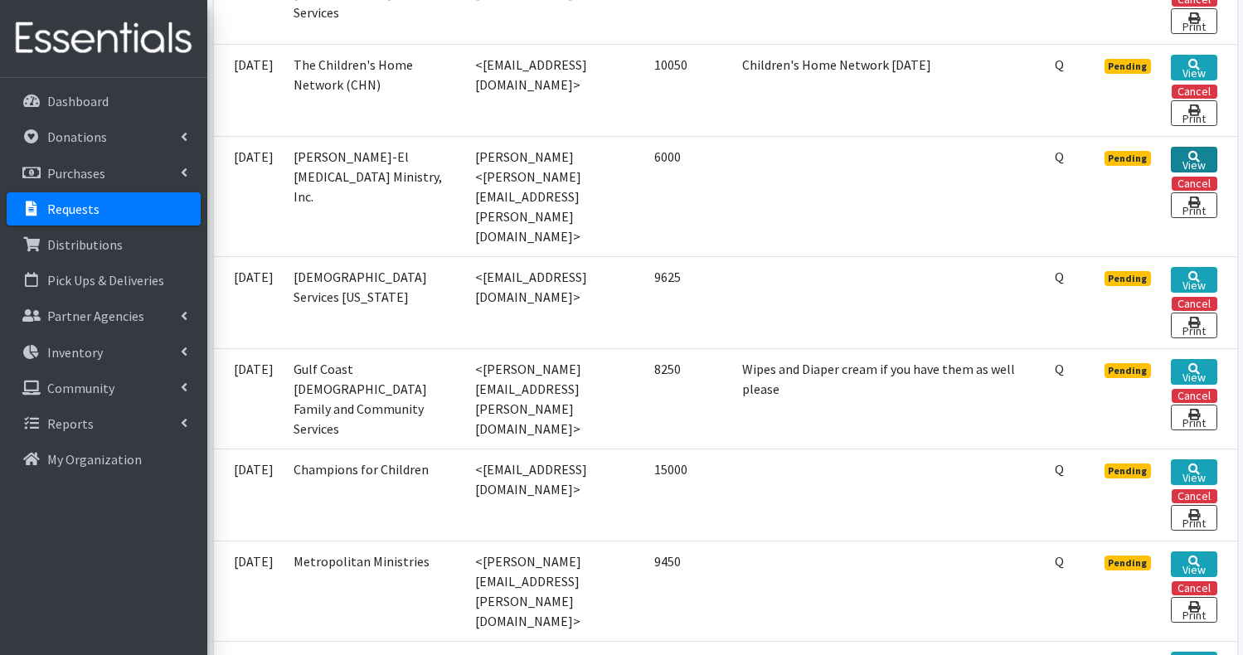
click at [1190, 162] on icon at bounding box center [1194, 157] width 12 height 12
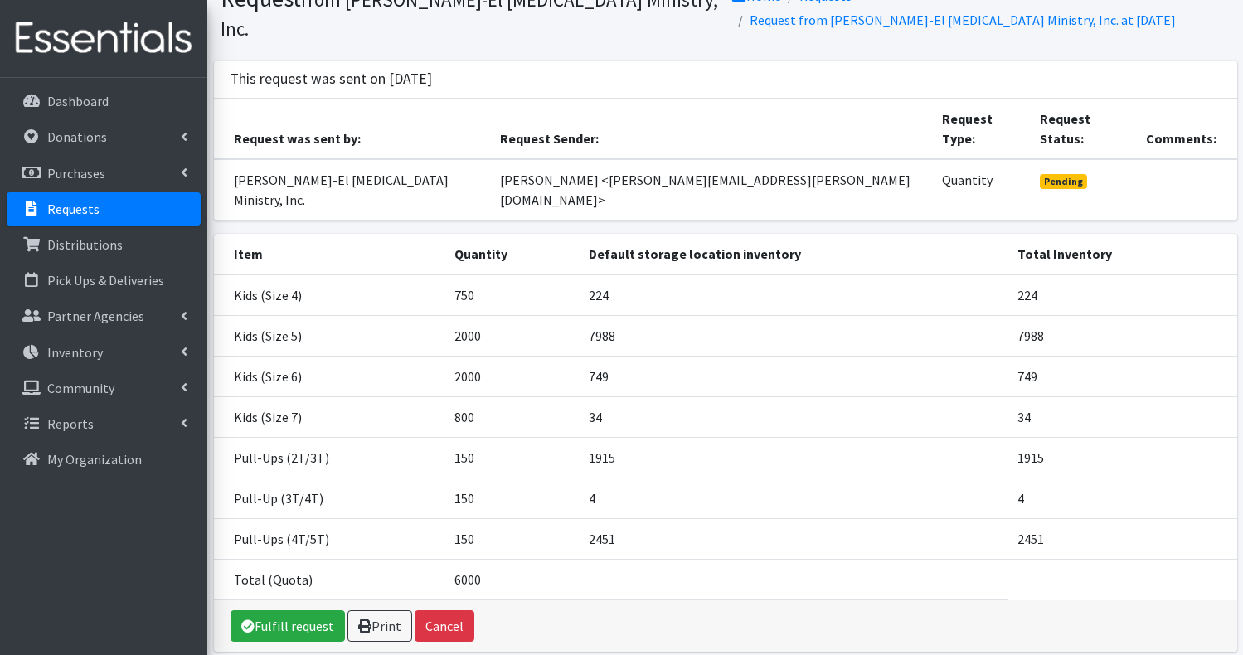
scroll to position [79, 0]
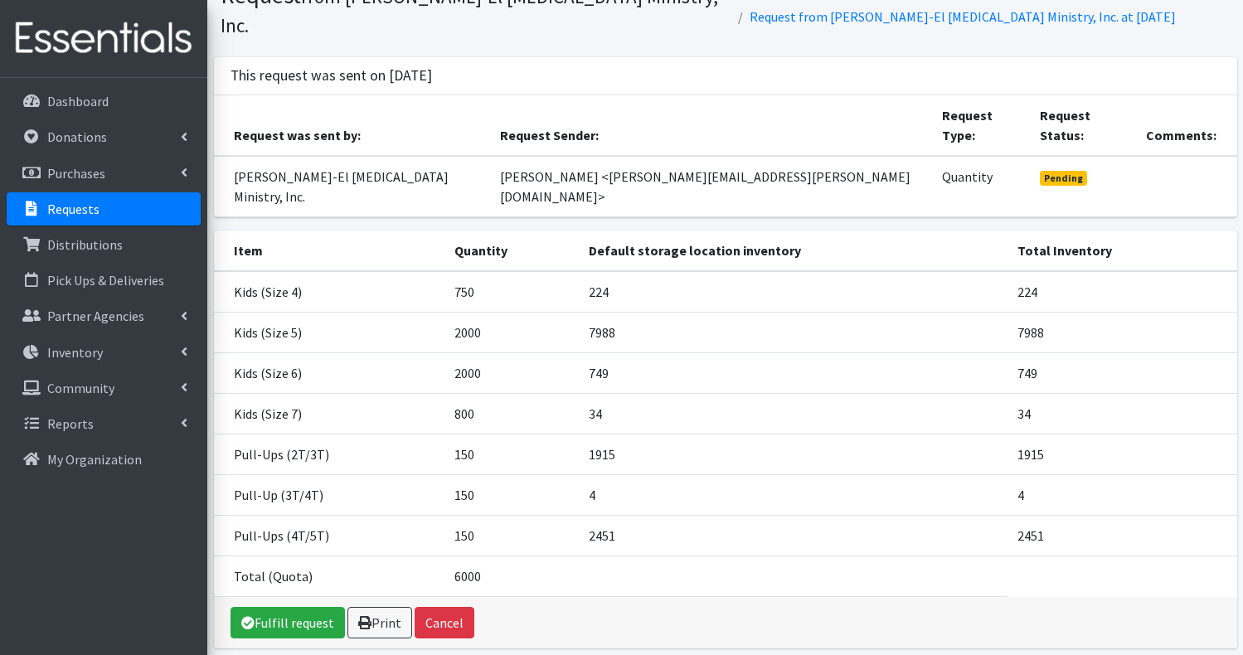
click at [98, 213] on link "Requests" at bounding box center [104, 208] width 194 height 33
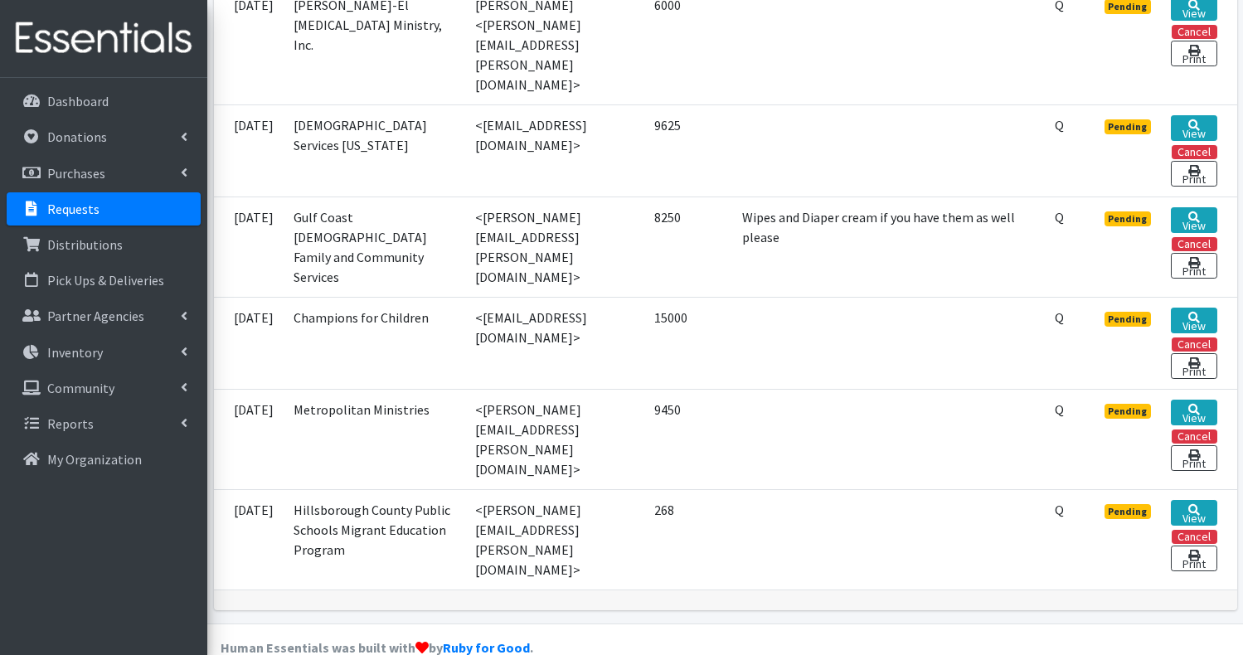
scroll to position [1393, 0]
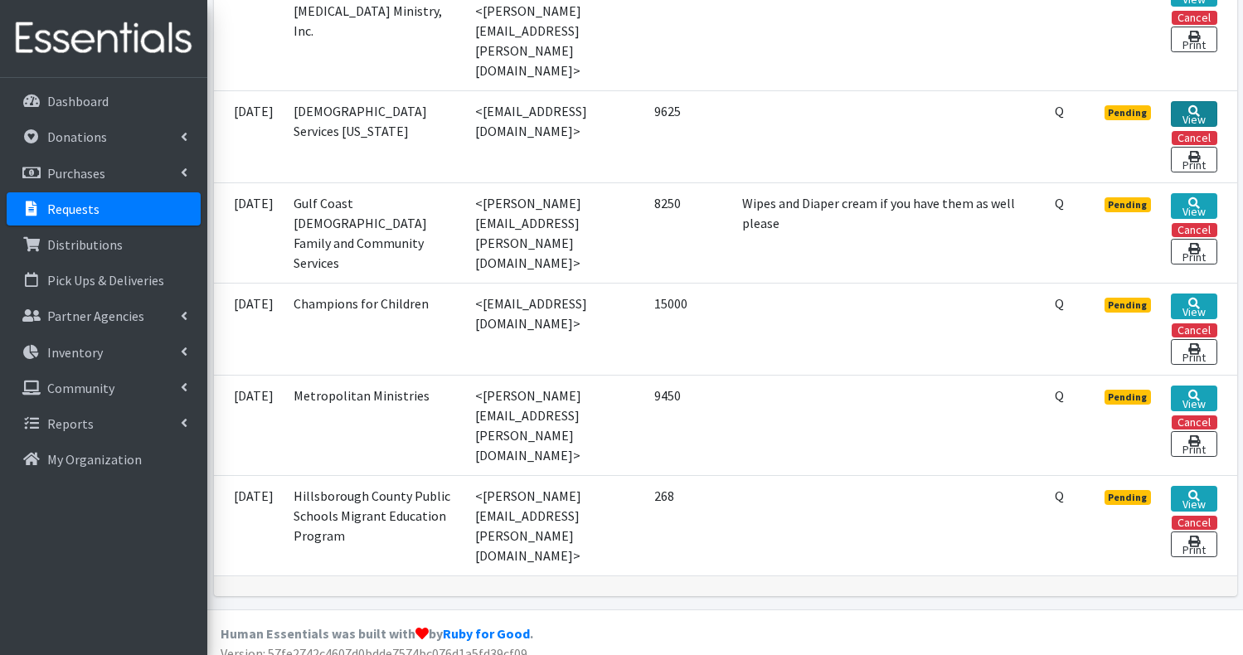
click at [1193, 105] on icon at bounding box center [1194, 111] width 12 height 12
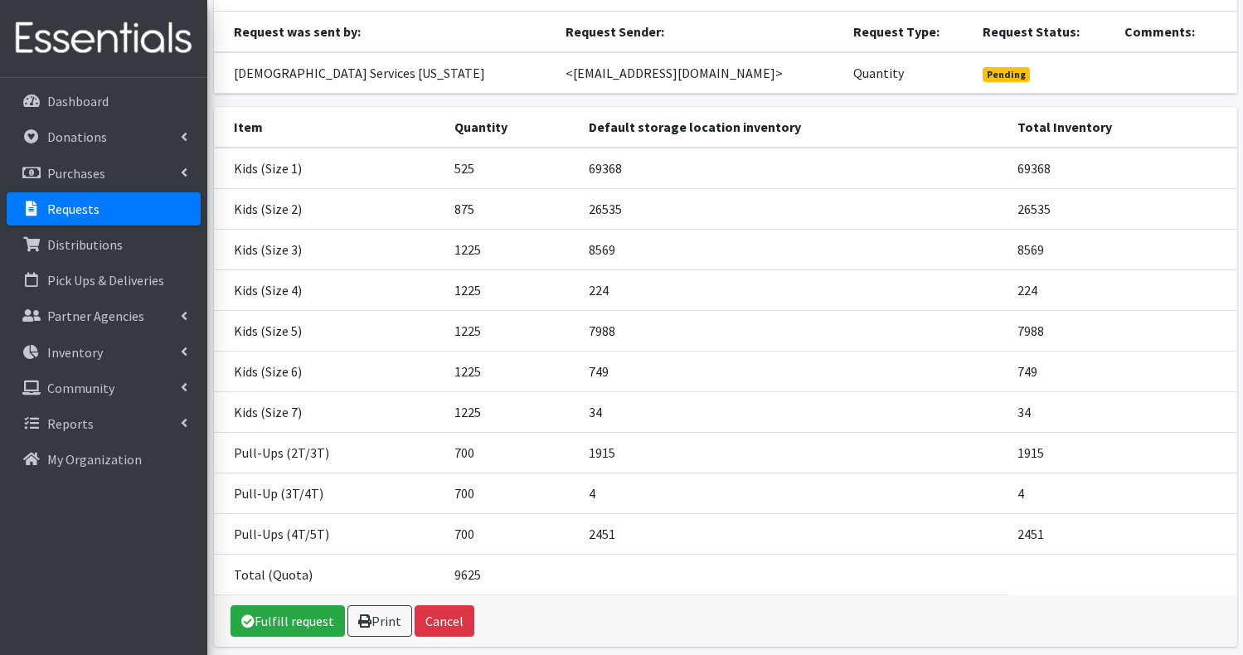
scroll to position [166, 0]
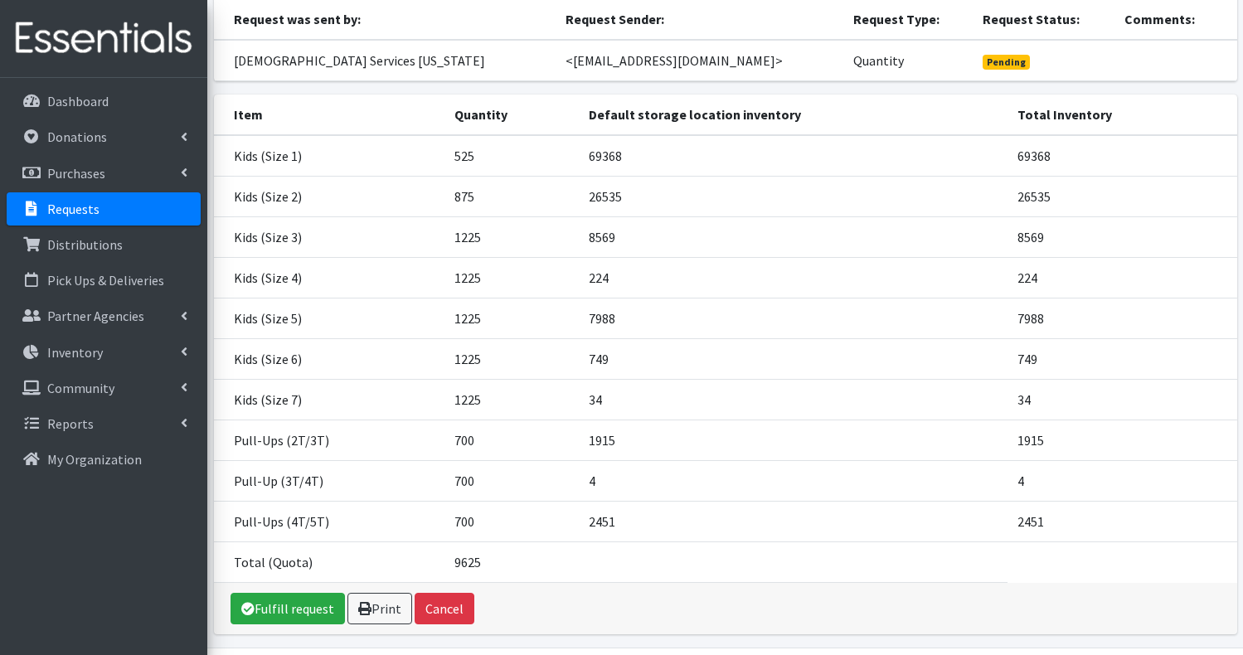
click at [102, 212] on link "Requests" at bounding box center [104, 208] width 194 height 33
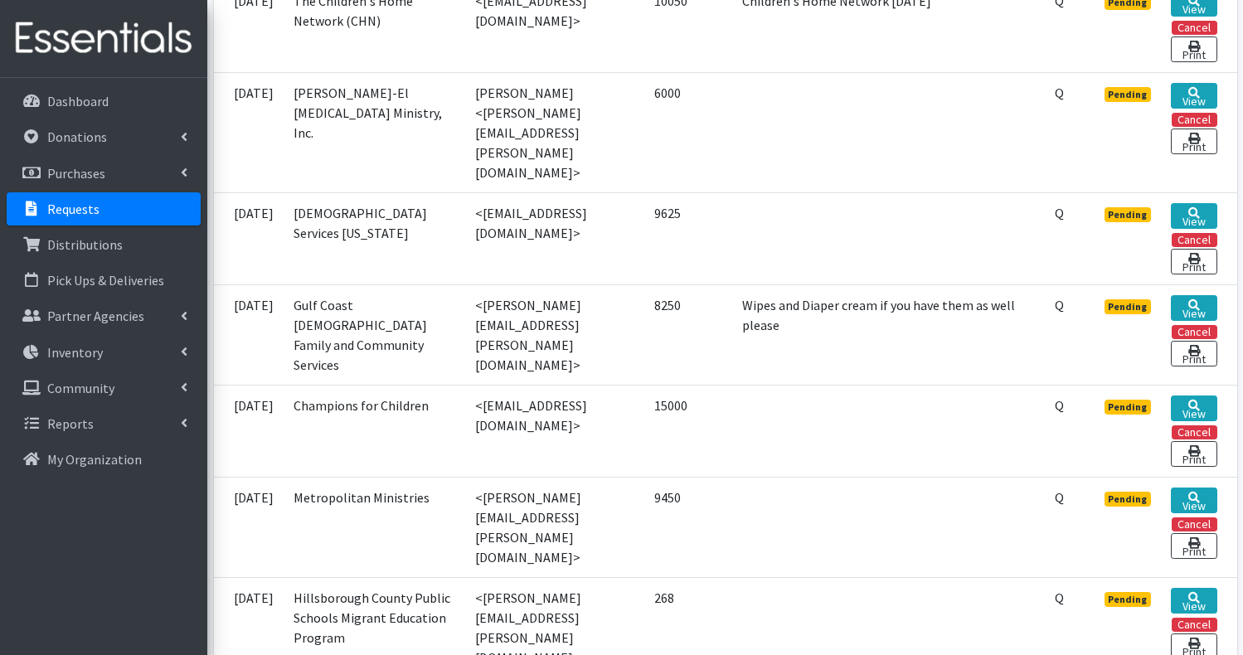
scroll to position [1326, 0]
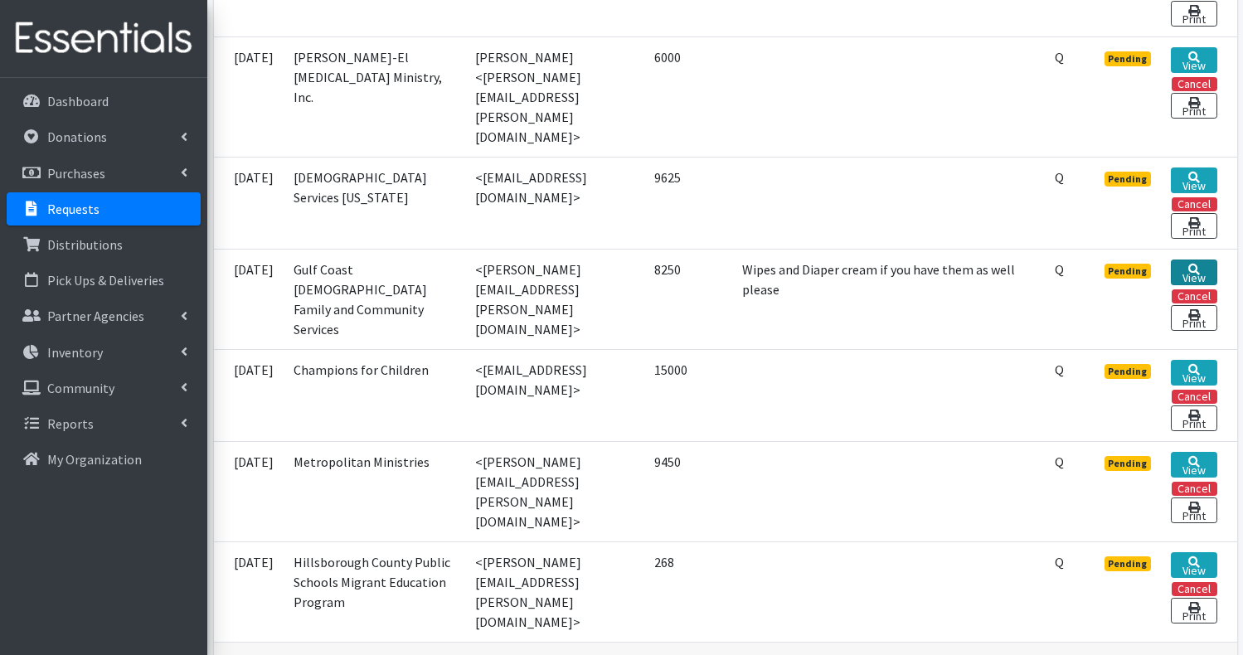
click at [1197, 264] on icon at bounding box center [1194, 270] width 12 height 12
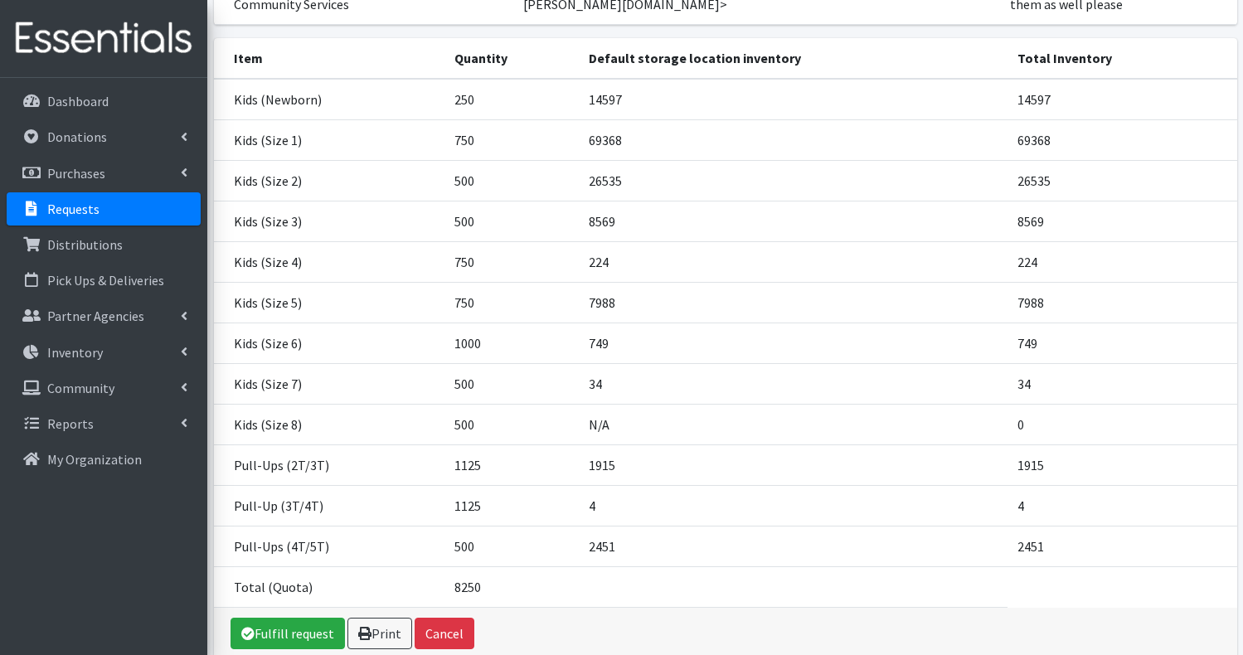
scroll to position [298, 0]
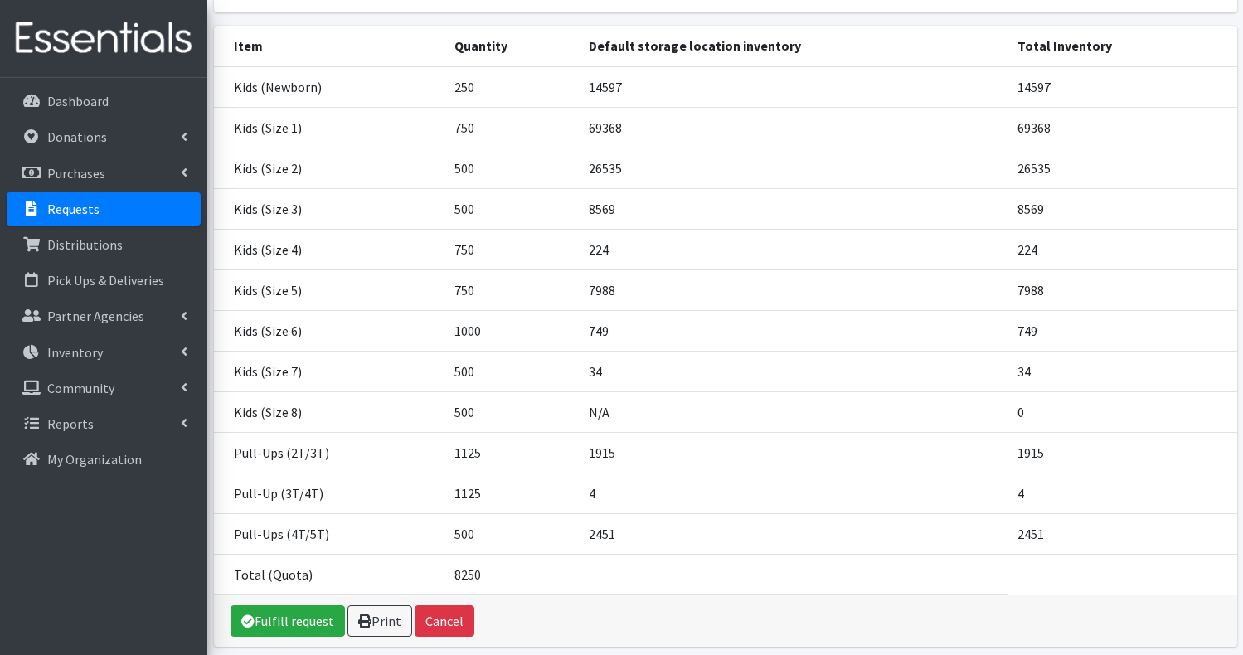
click at [75, 201] on p "Requests" at bounding box center [73, 209] width 52 height 17
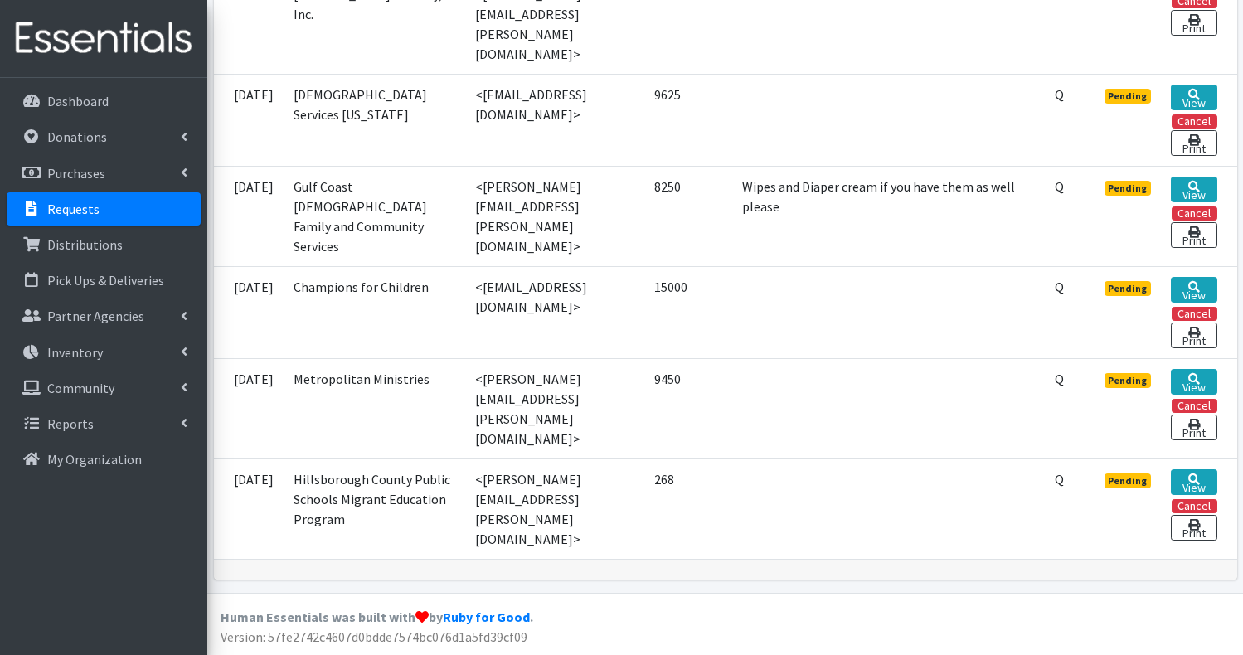
scroll to position [1412, 0]
click at [1197, 284] on link "View" at bounding box center [1193, 290] width 46 height 26
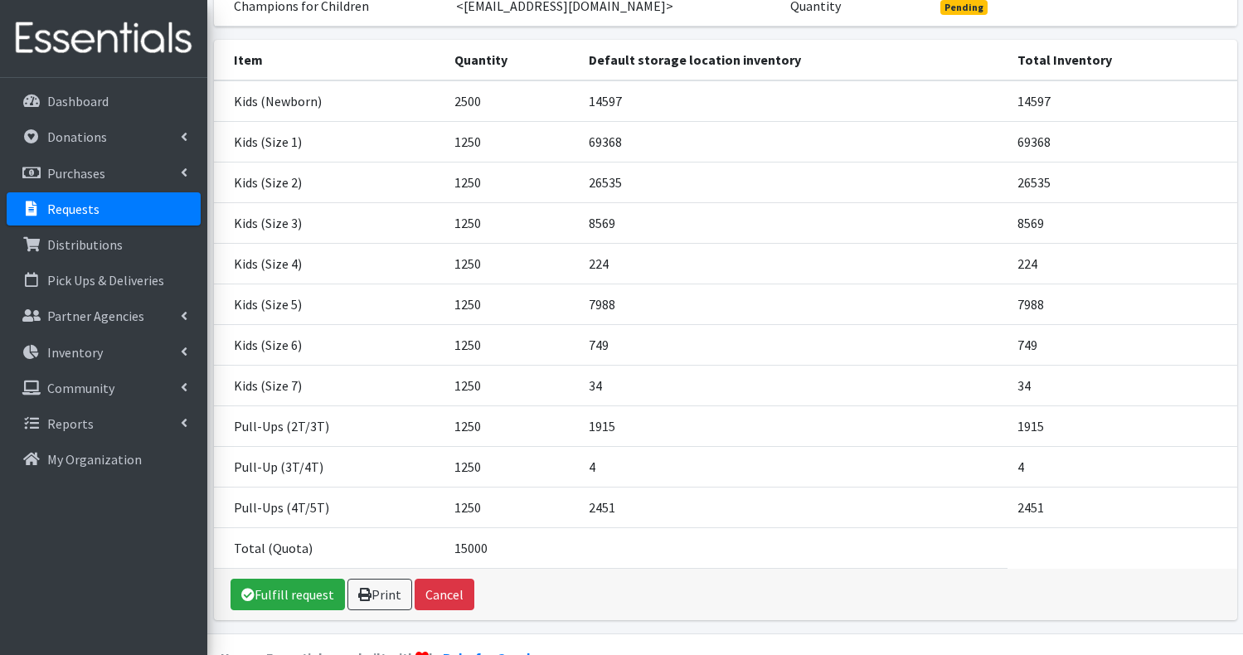
scroll to position [232, 0]
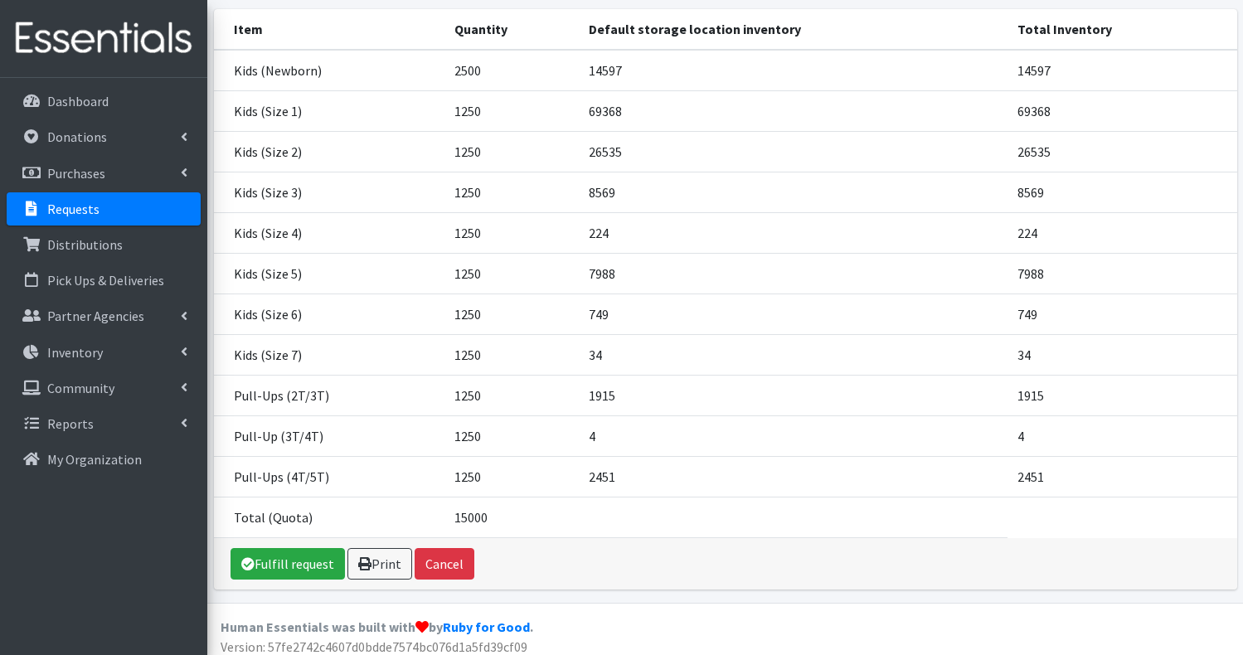
click at [109, 213] on link "Requests" at bounding box center [104, 208] width 194 height 33
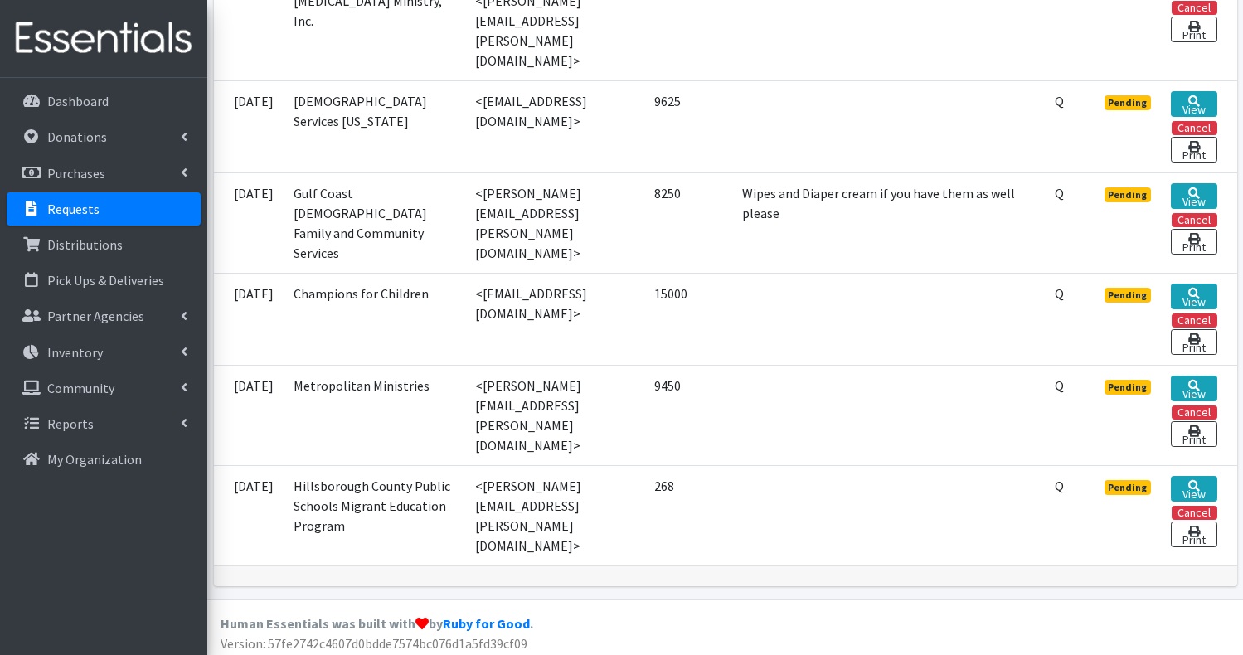
scroll to position [1412, 0]
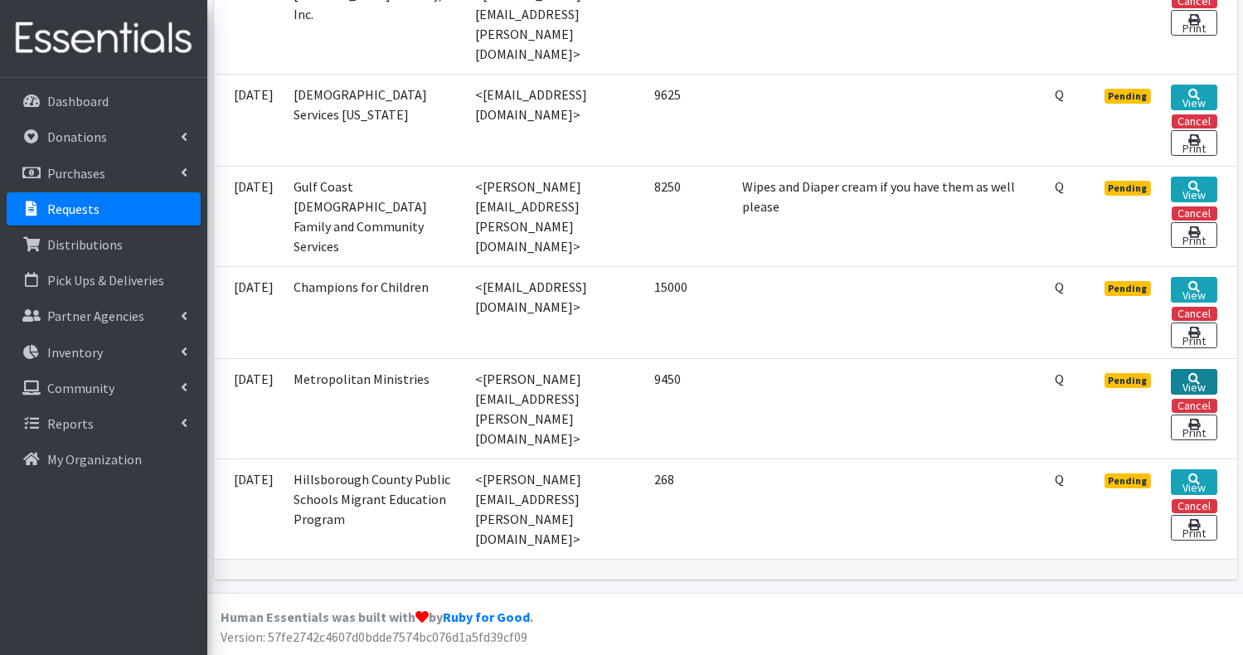
click at [1188, 373] on icon at bounding box center [1194, 379] width 12 height 12
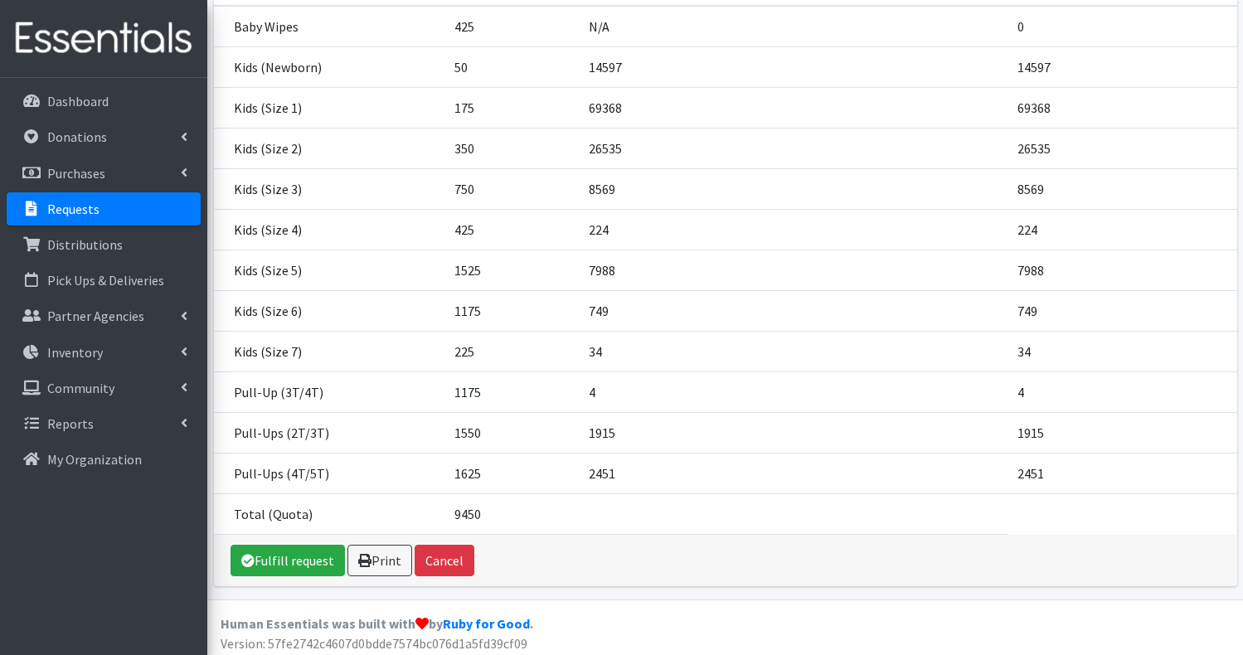
scroll to position [282, 0]
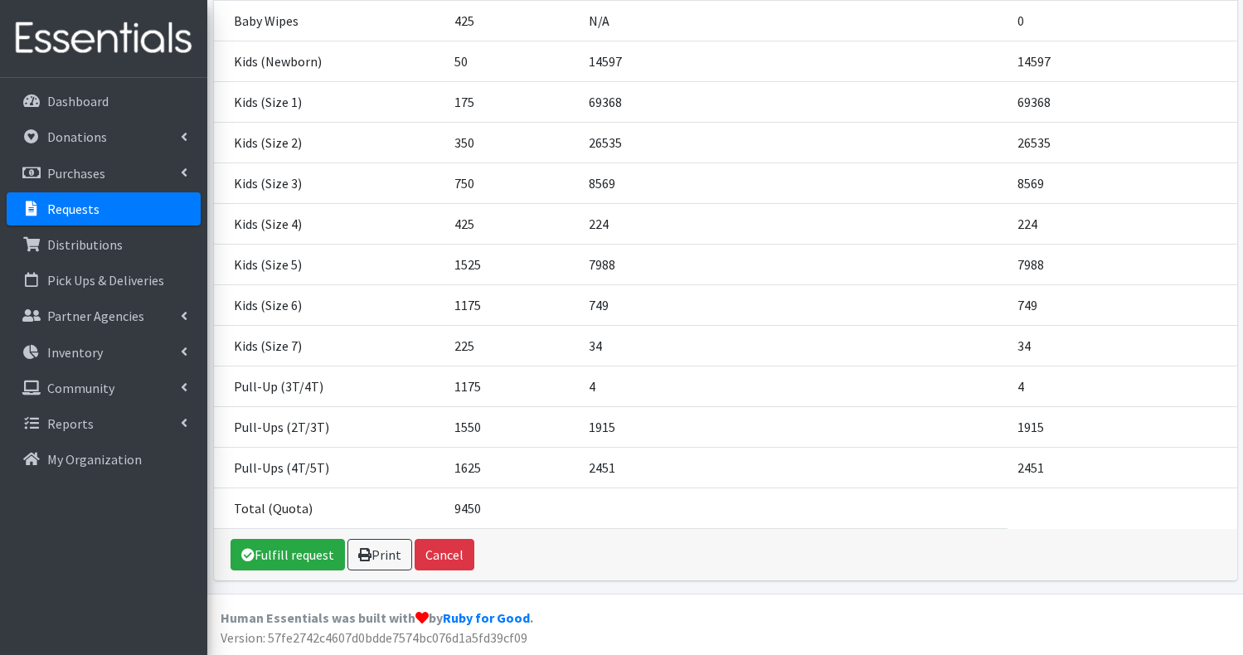
click at [86, 211] on p "Requests" at bounding box center [73, 209] width 52 height 17
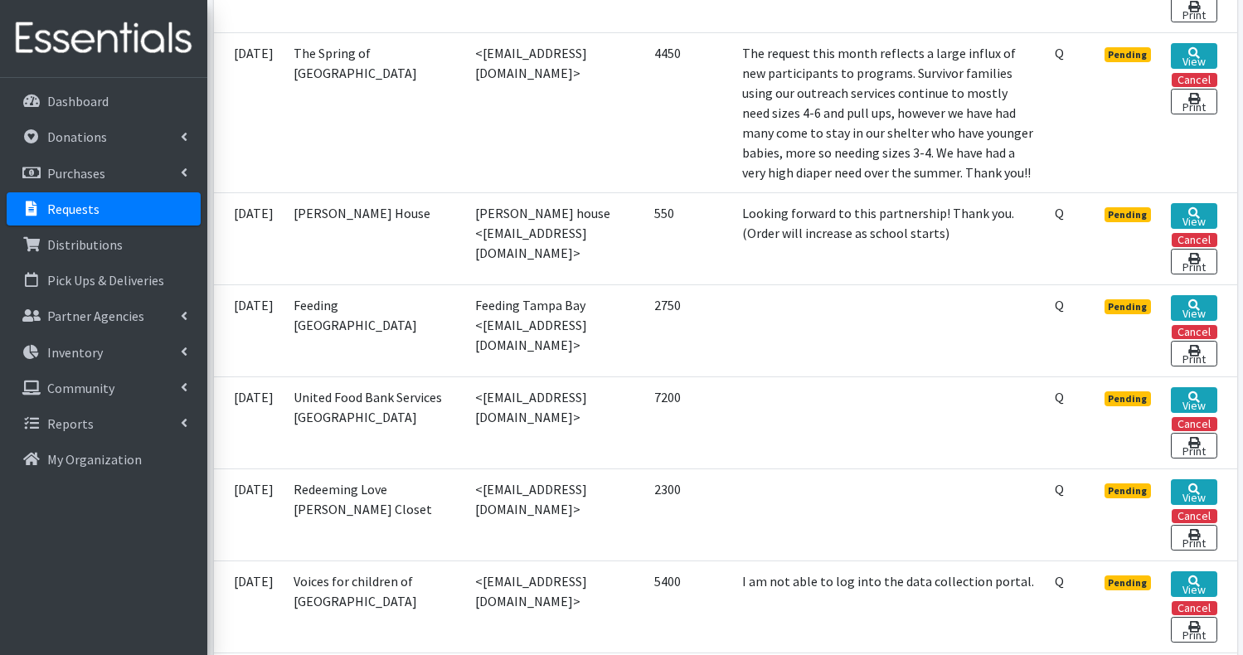
scroll to position [531, 0]
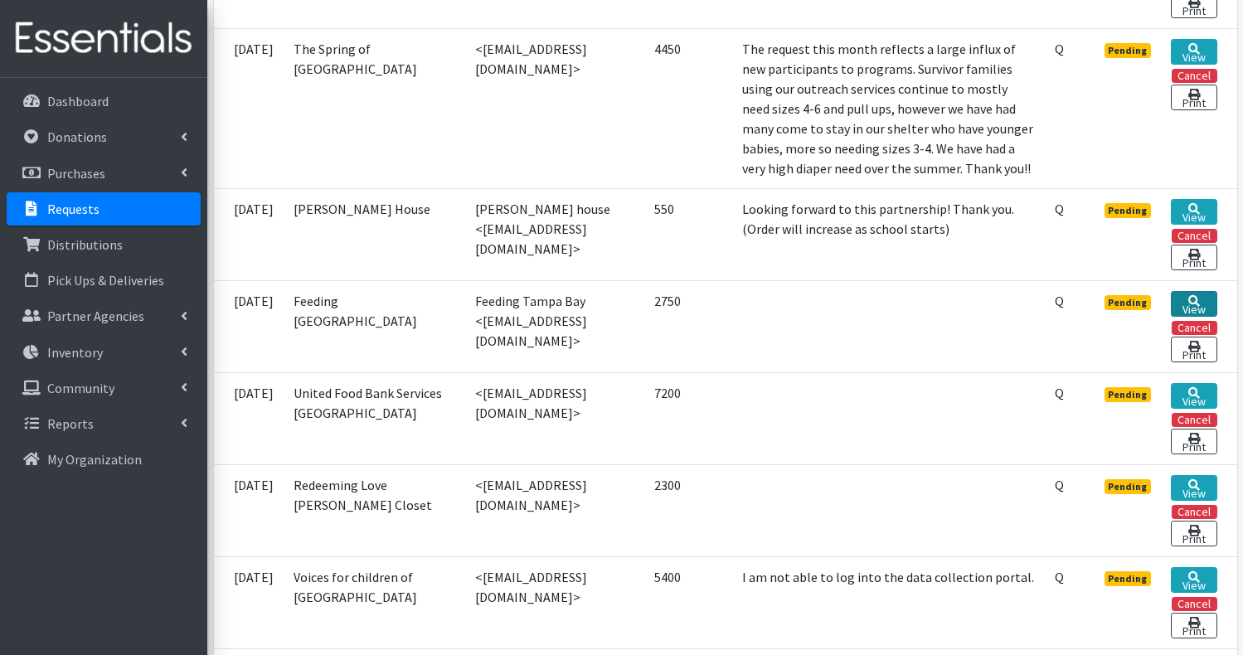
click at [1203, 317] on link "View" at bounding box center [1193, 304] width 46 height 26
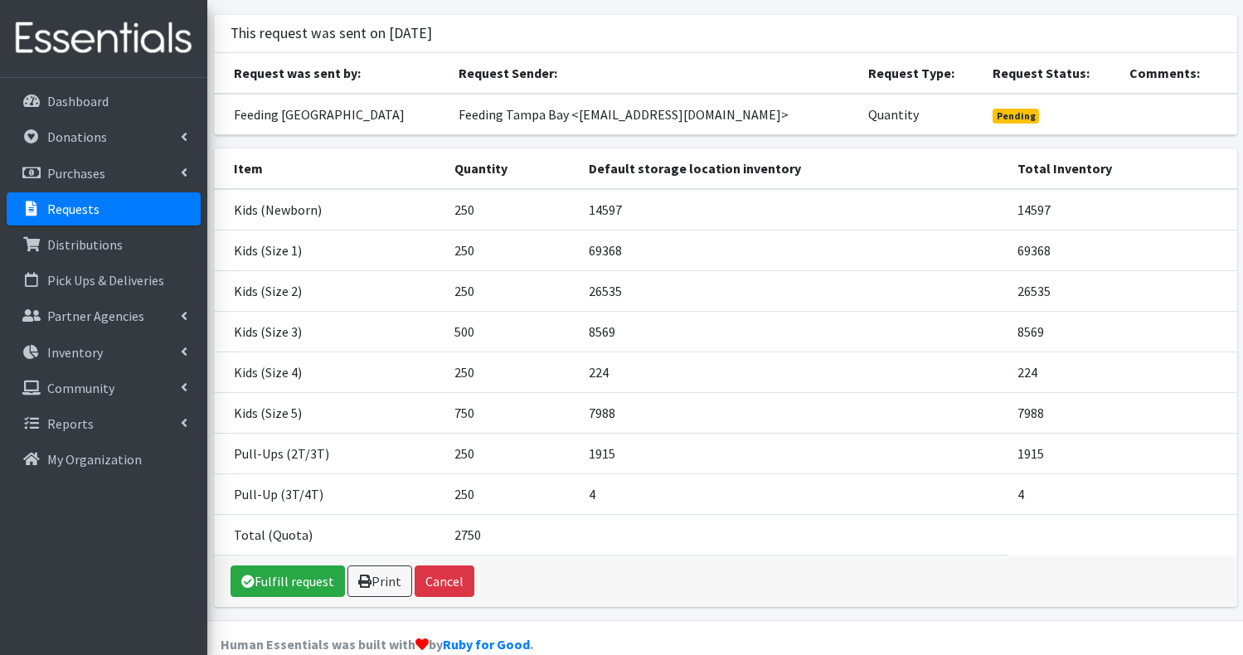
scroll to position [119, 0]
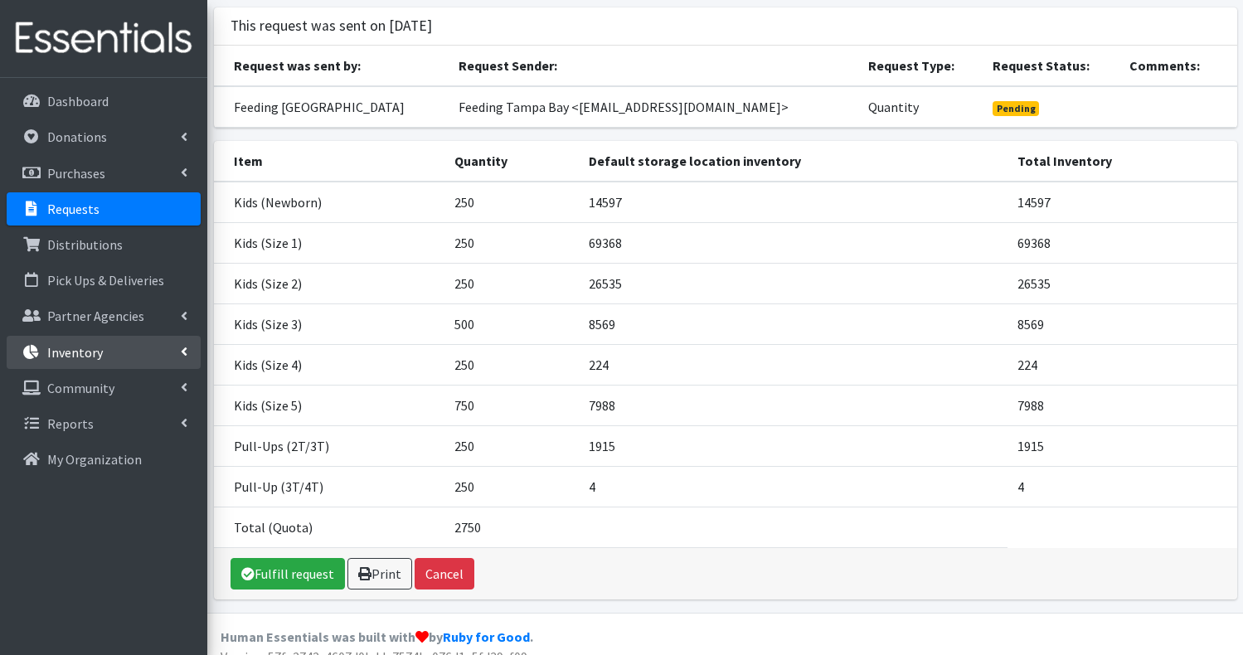
click at [171, 346] on link "Inventory" at bounding box center [104, 352] width 194 height 33
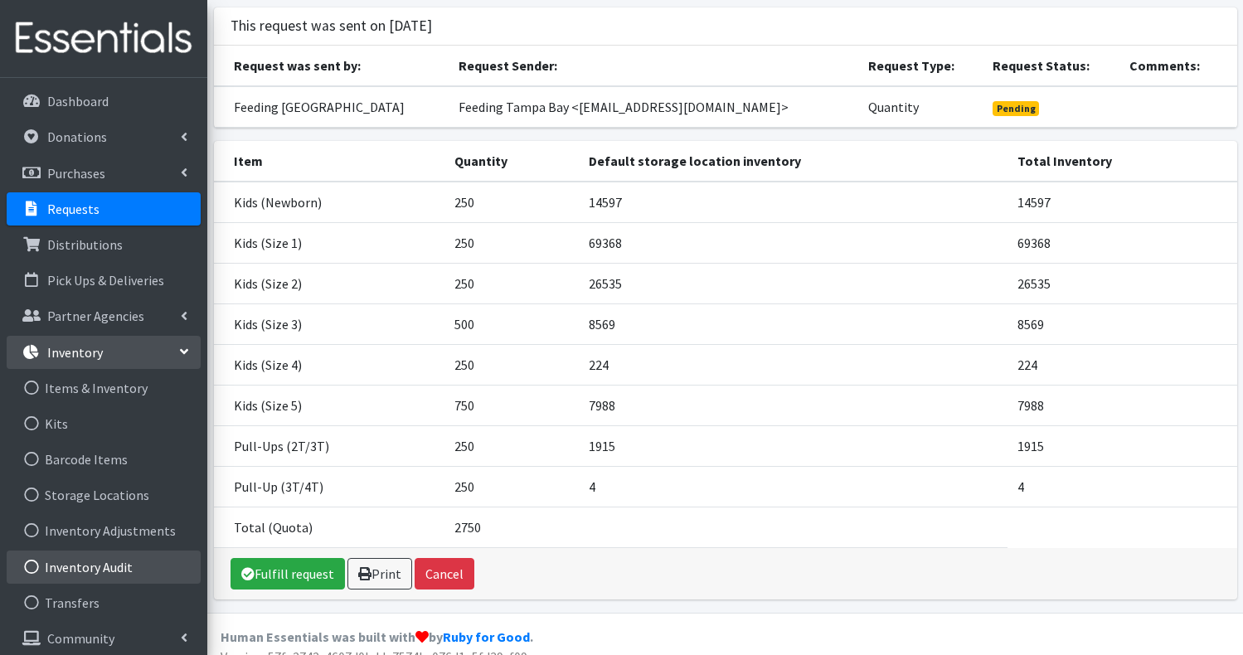
click at [82, 567] on link "Inventory Audit" at bounding box center [104, 566] width 194 height 33
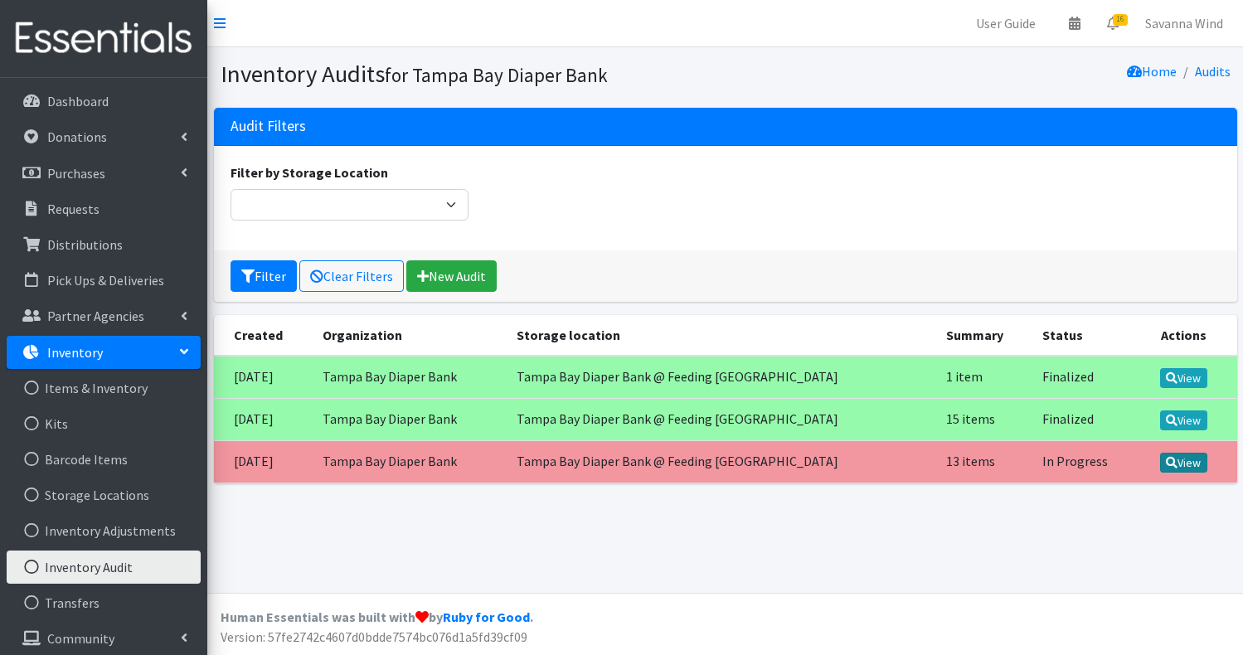
click at [1167, 459] on icon at bounding box center [1172, 463] width 12 height 12
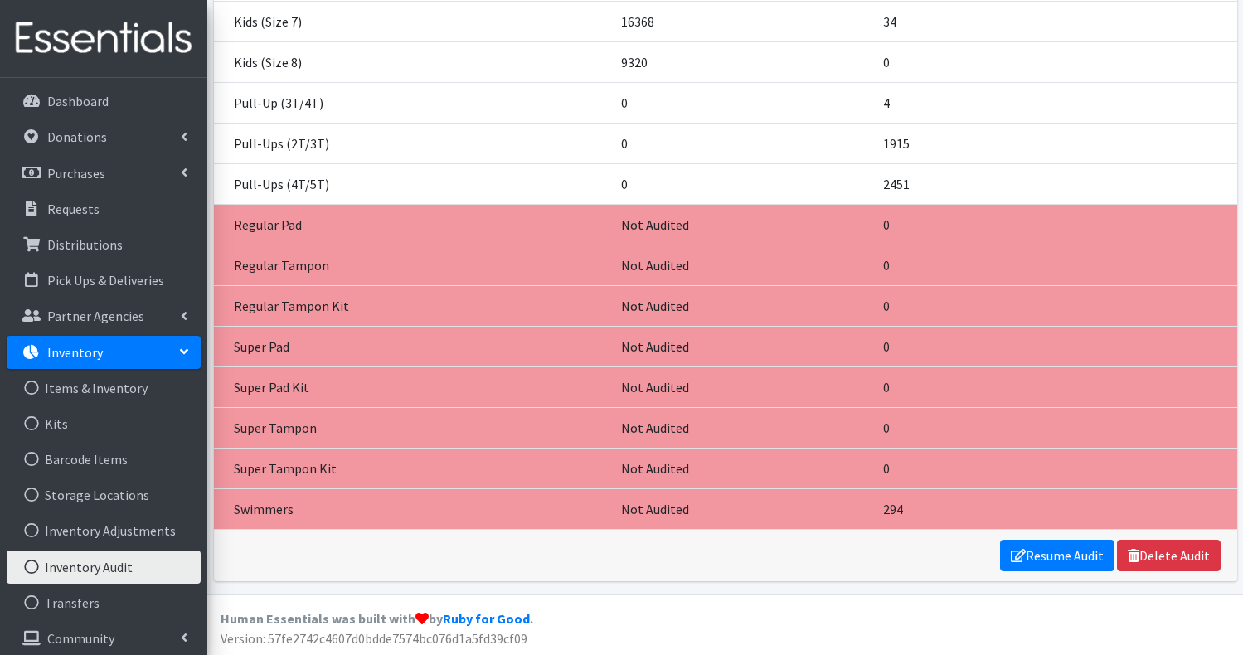
scroll to position [596, 0]
click at [1067, 559] on link "Resume Audit" at bounding box center [1057, 554] width 114 height 32
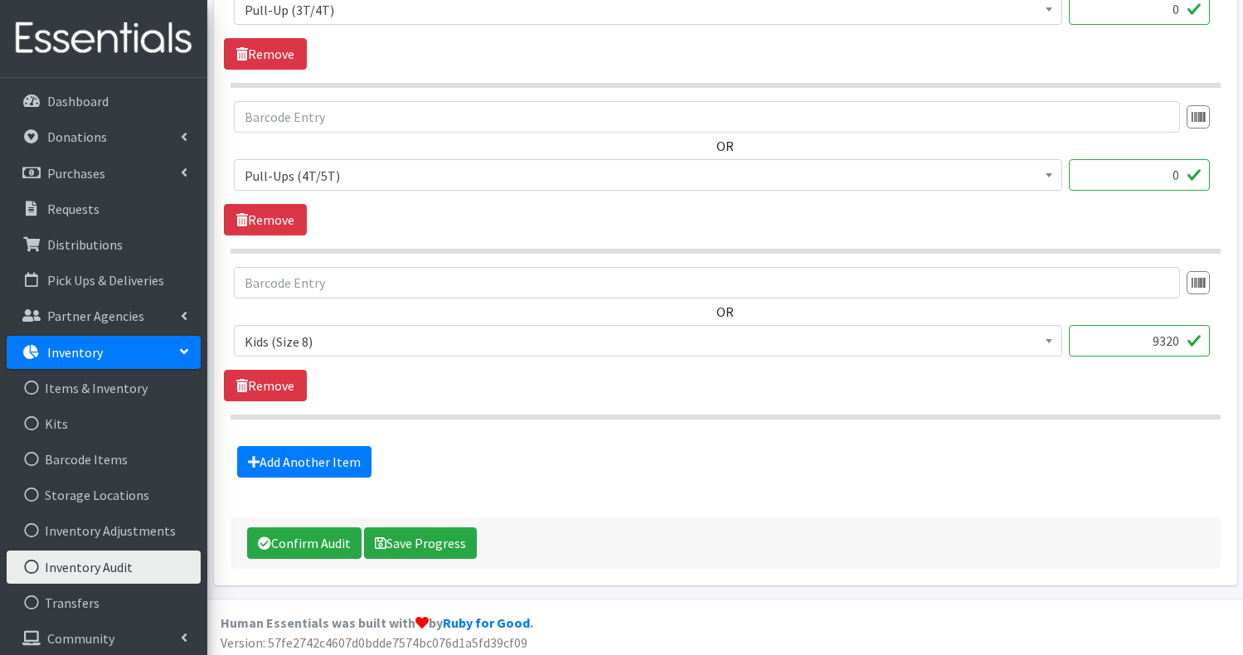
scroll to position [2145, 0]
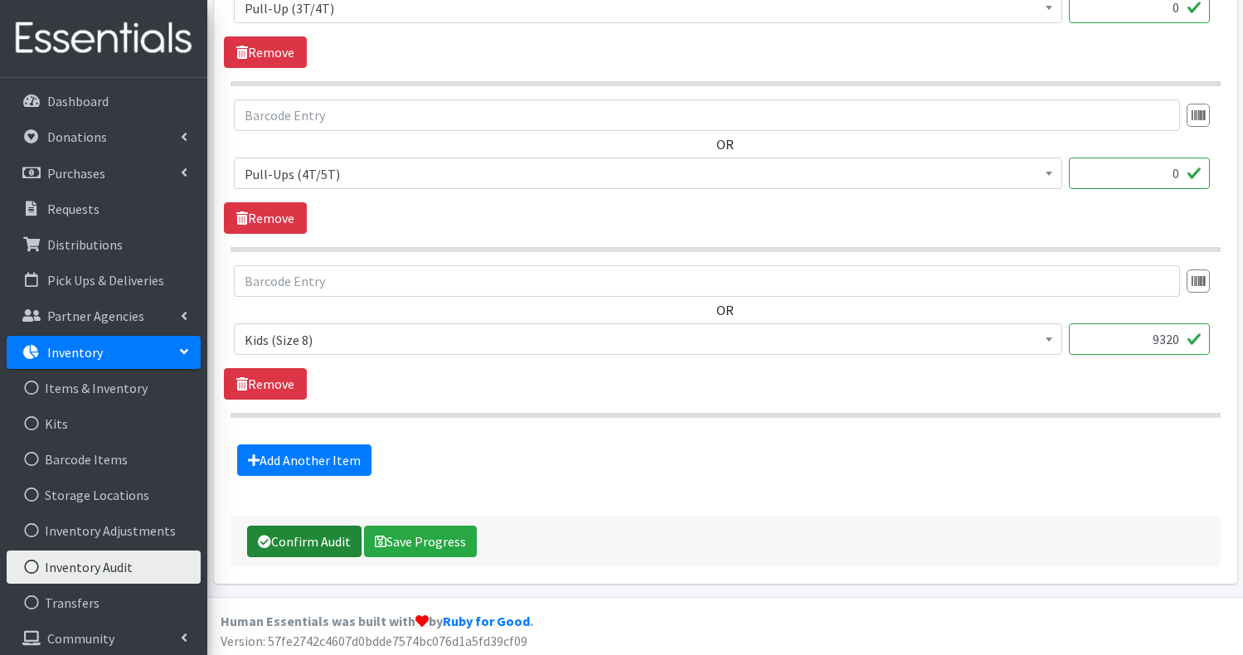
click at [278, 538] on button "Confirm Audit" at bounding box center [304, 542] width 114 height 32
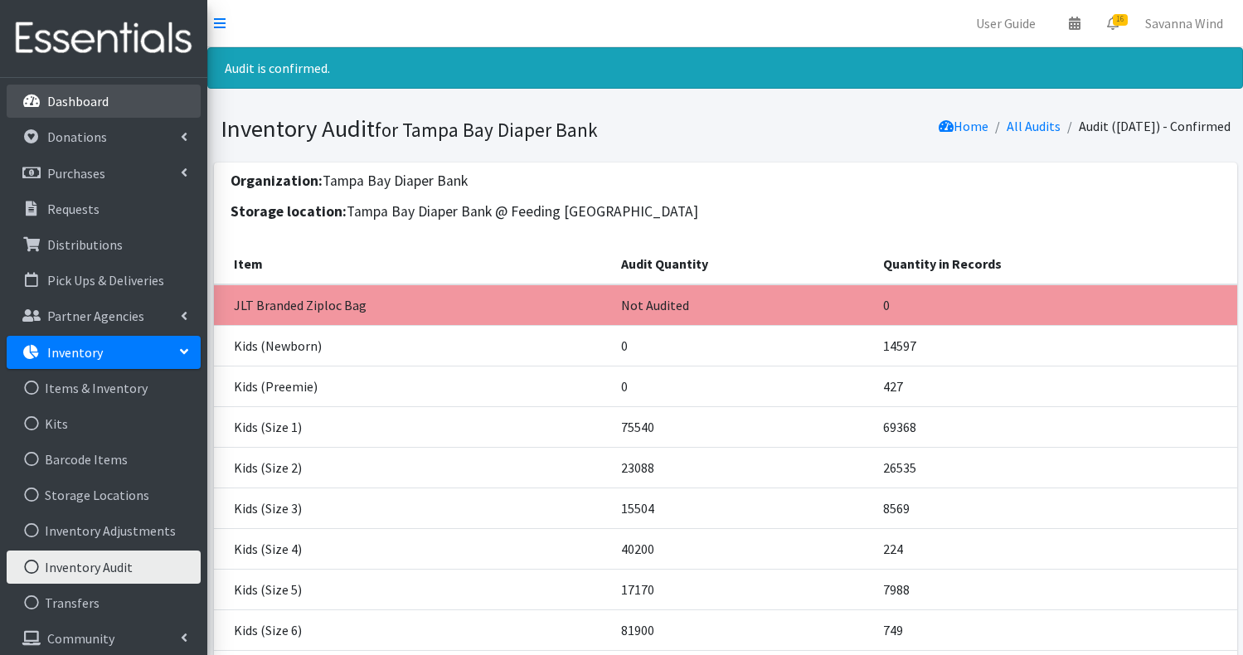
click at [91, 109] on p "Dashboard" at bounding box center [77, 101] width 61 height 17
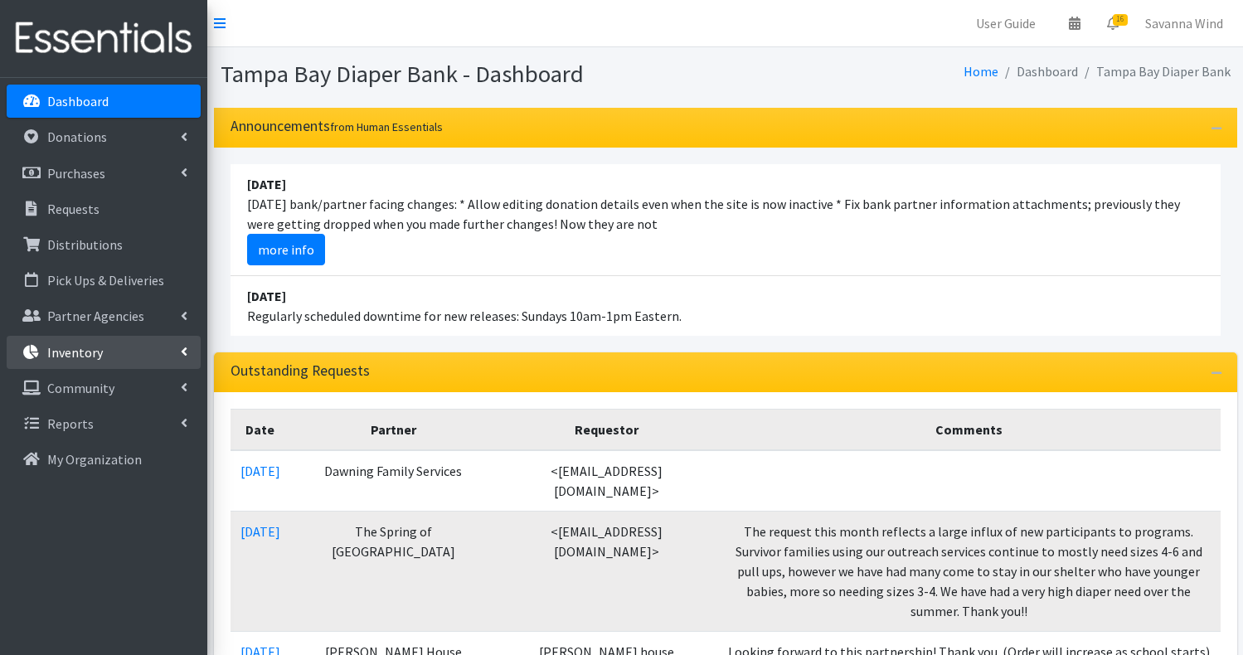
click at [77, 351] on p "Inventory" at bounding box center [75, 352] width 56 height 17
click at [73, 352] on p "Inventory" at bounding box center [75, 352] width 56 height 17
click at [84, 351] on p "Inventory" at bounding box center [75, 352] width 56 height 17
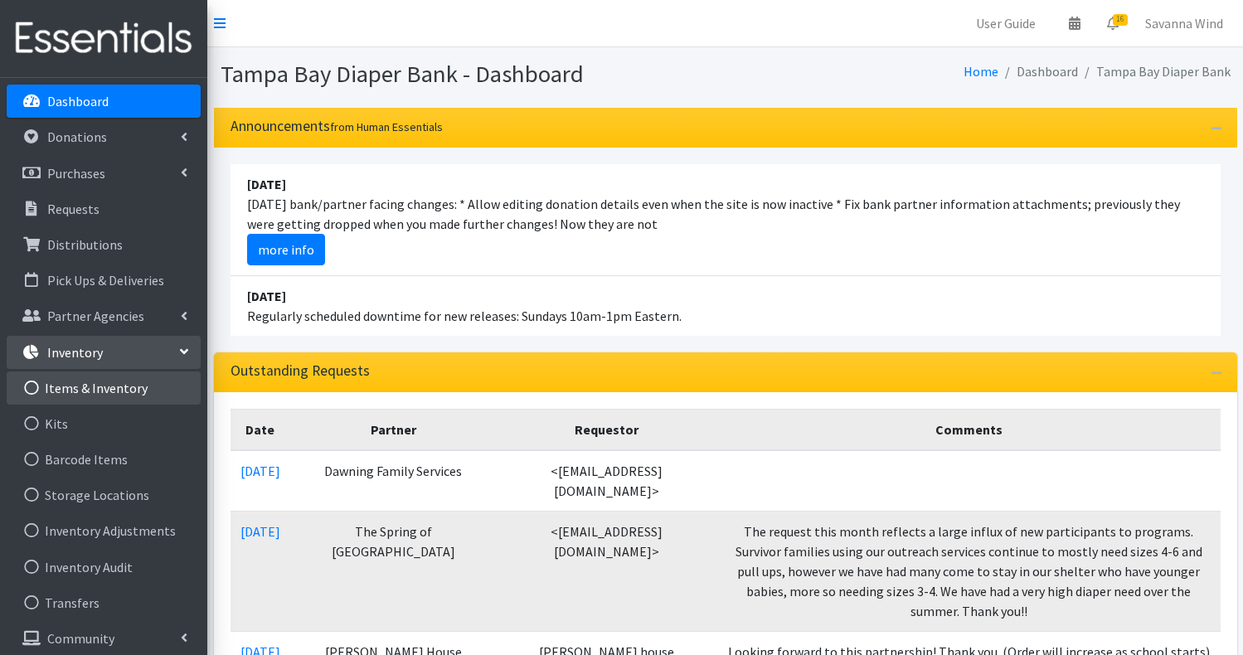
click at [77, 384] on link "Items & Inventory" at bounding box center [104, 387] width 194 height 33
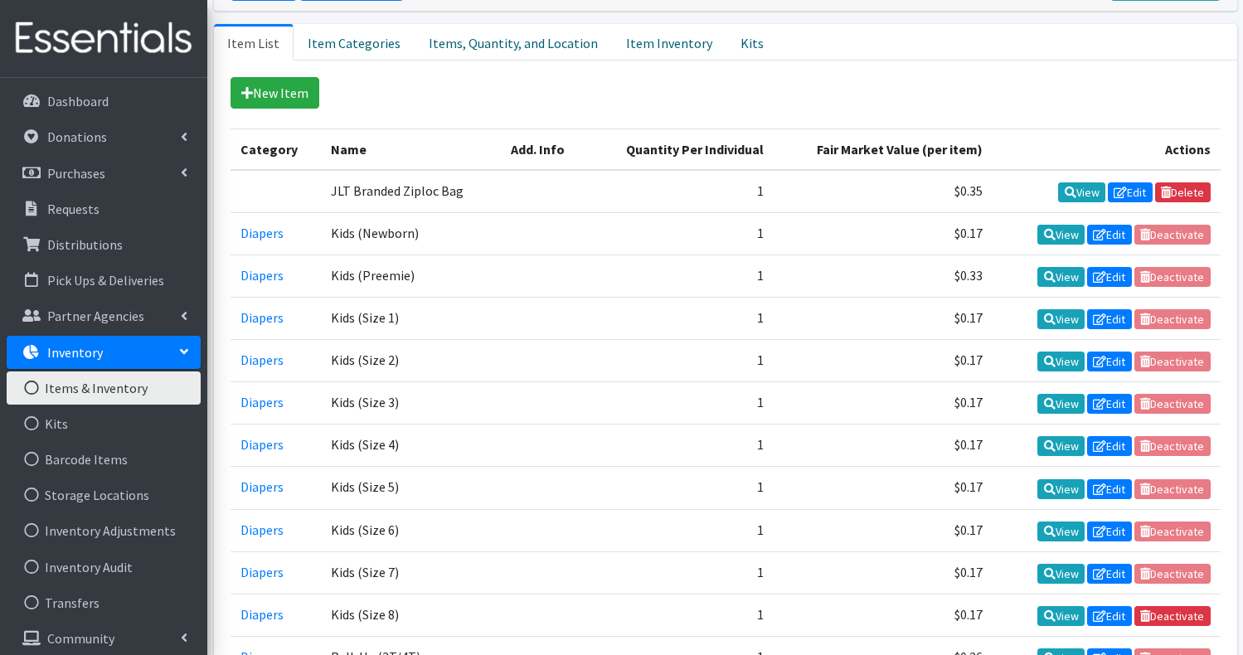
scroll to position [332, 0]
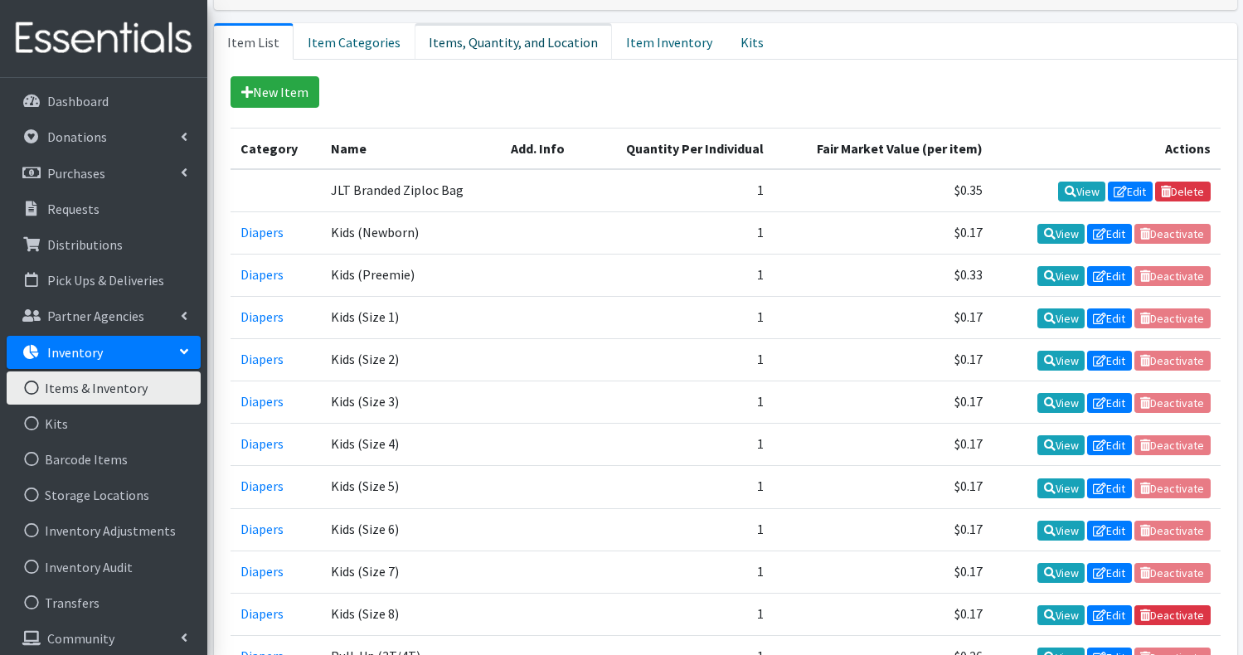
click at [477, 40] on link "Items, Quantity, and Location" at bounding box center [512, 41] width 197 height 36
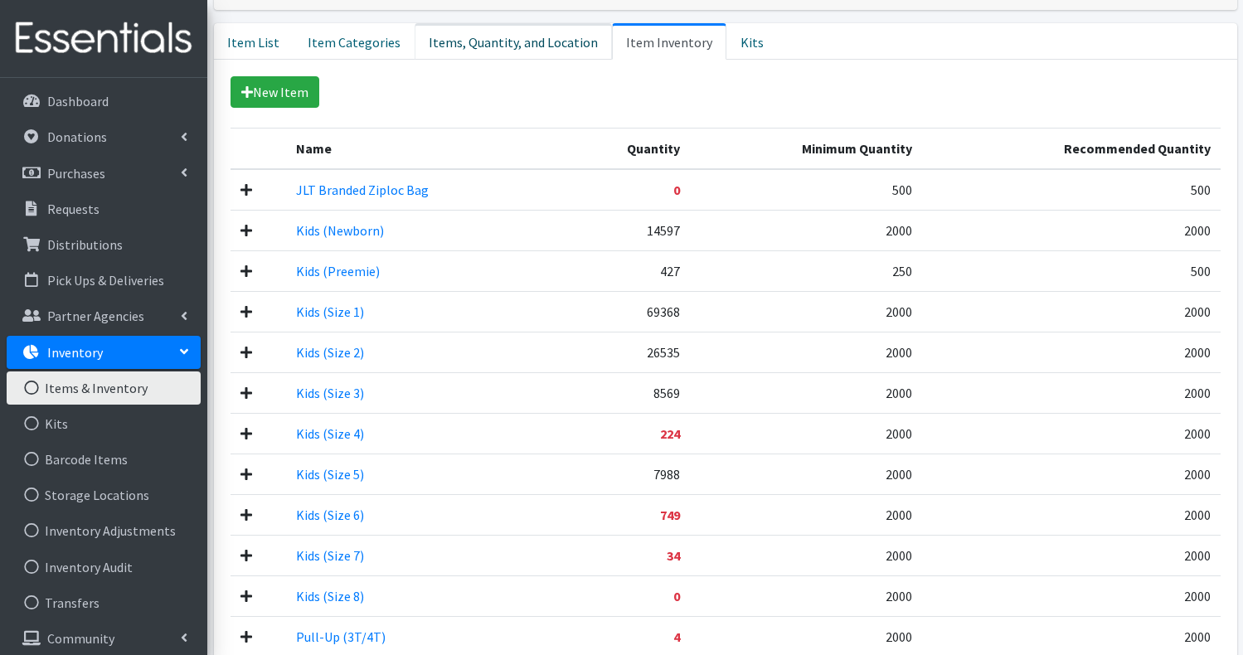
click at [467, 46] on link "Items, Quantity, and Location" at bounding box center [512, 41] width 197 height 36
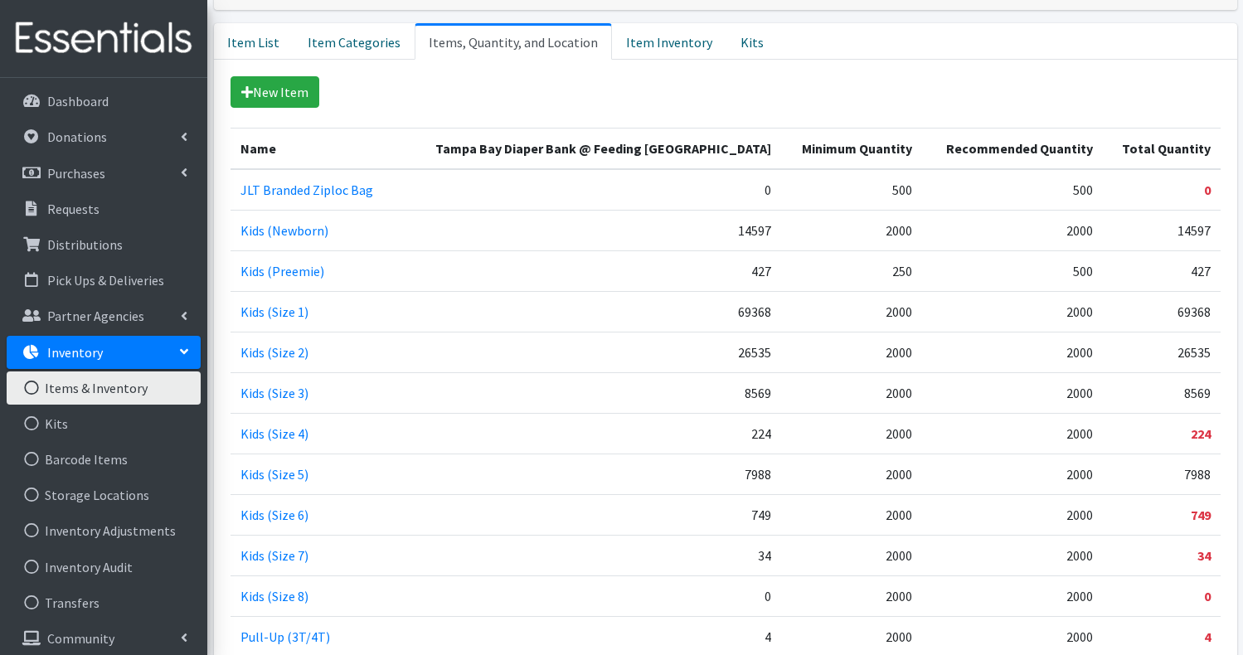
click at [1003, 58] on ul "Item List Item Categories Items, Quantity, and Location Item Inventory Kits" at bounding box center [725, 41] width 1023 height 36
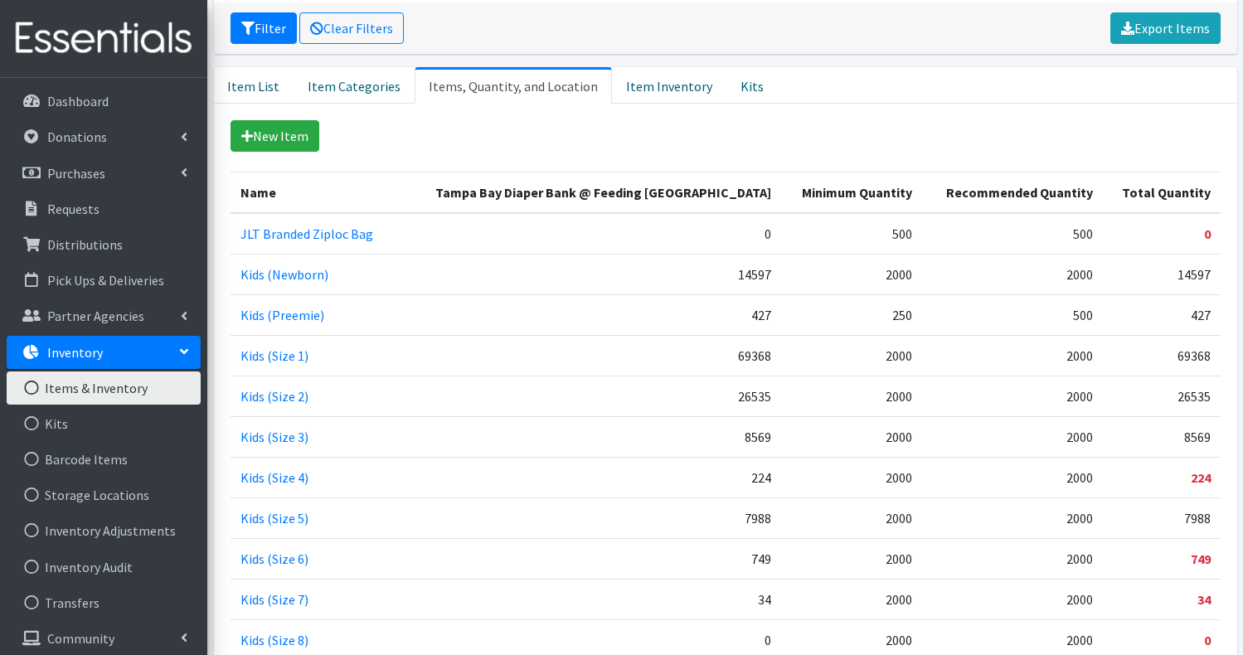
scroll to position [281, 0]
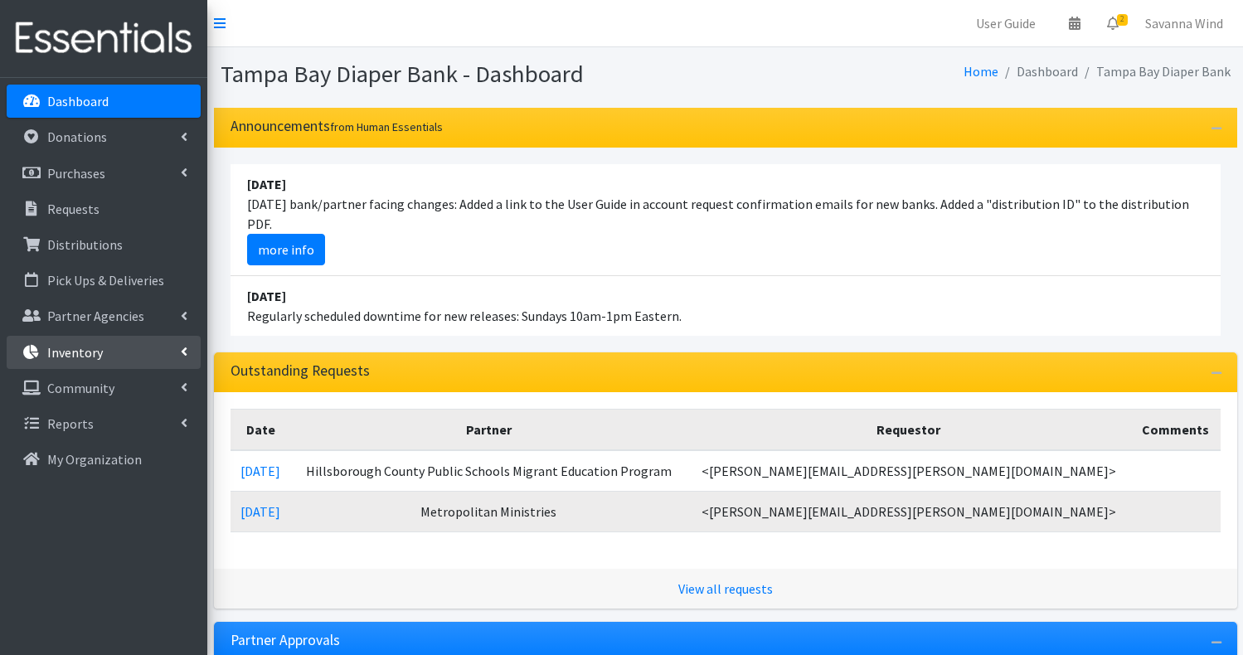
click at [178, 351] on link "Inventory" at bounding box center [104, 352] width 194 height 33
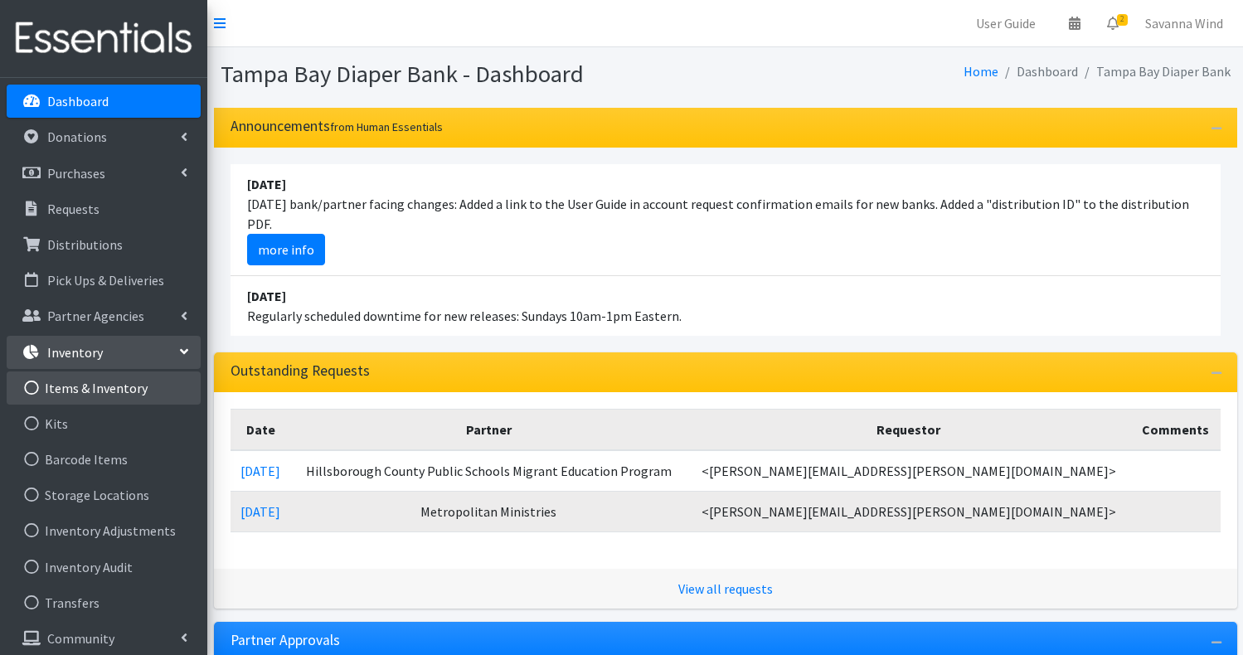
click at [109, 385] on link "Items & Inventory" at bounding box center [104, 387] width 194 height 33
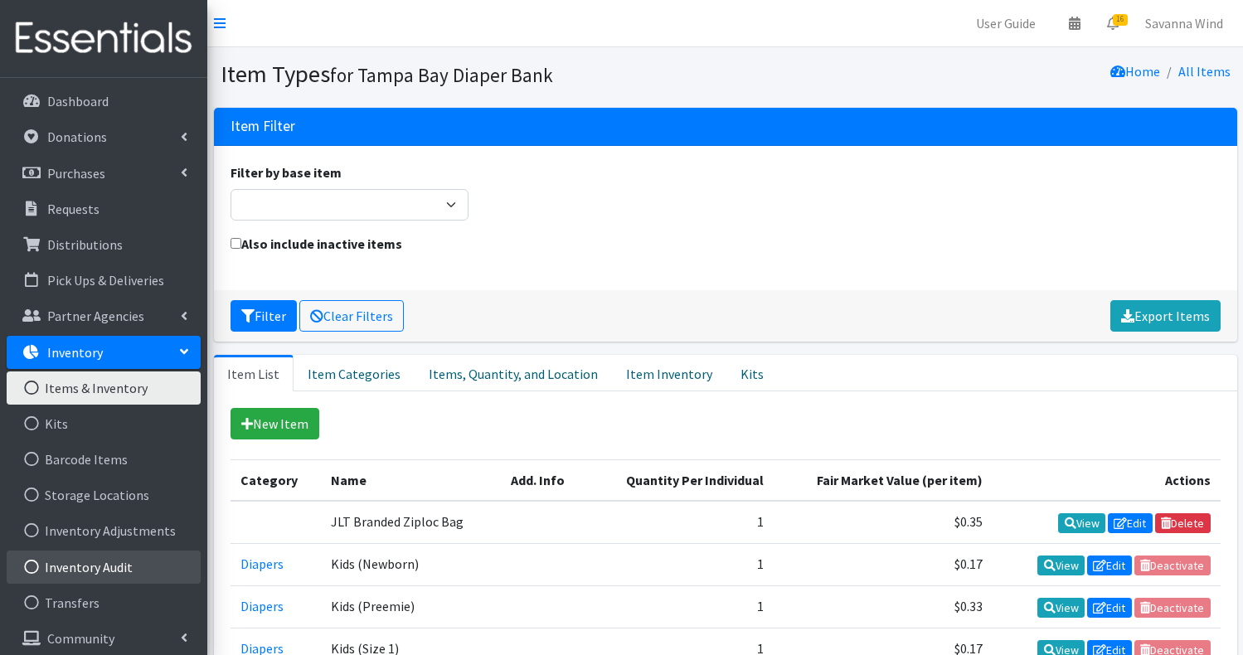
click at [111, 569] on link "Inventory Audit" at bounding box center [104, 566] width 194 height 33
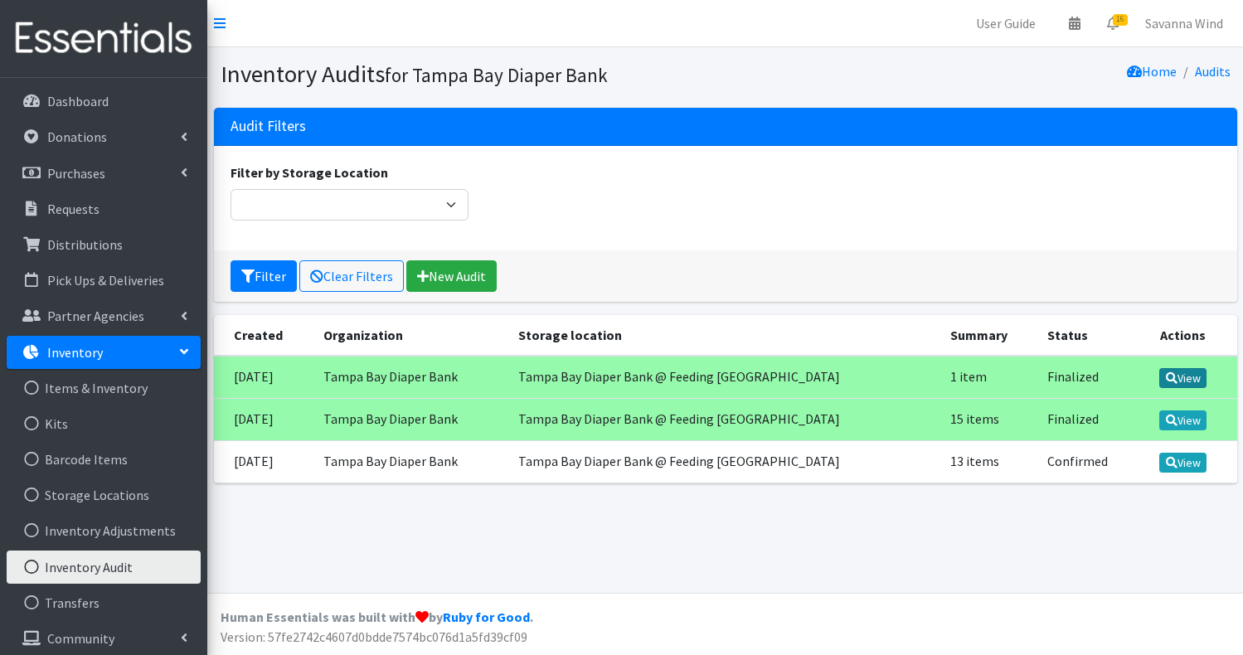
click at [1166, 380] on icon at bounding box center [1172, 378] width 12 height 12
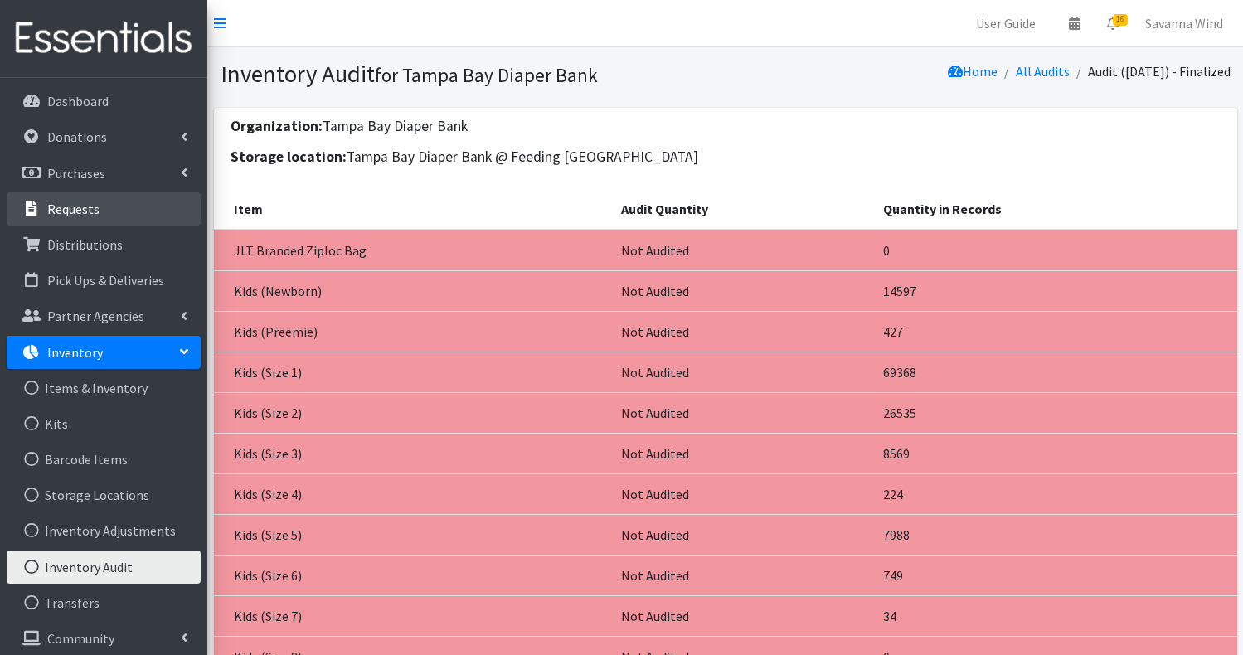
click at [81, 208] on p "Requests" at bounding box center [73, 209] width 52 height 17
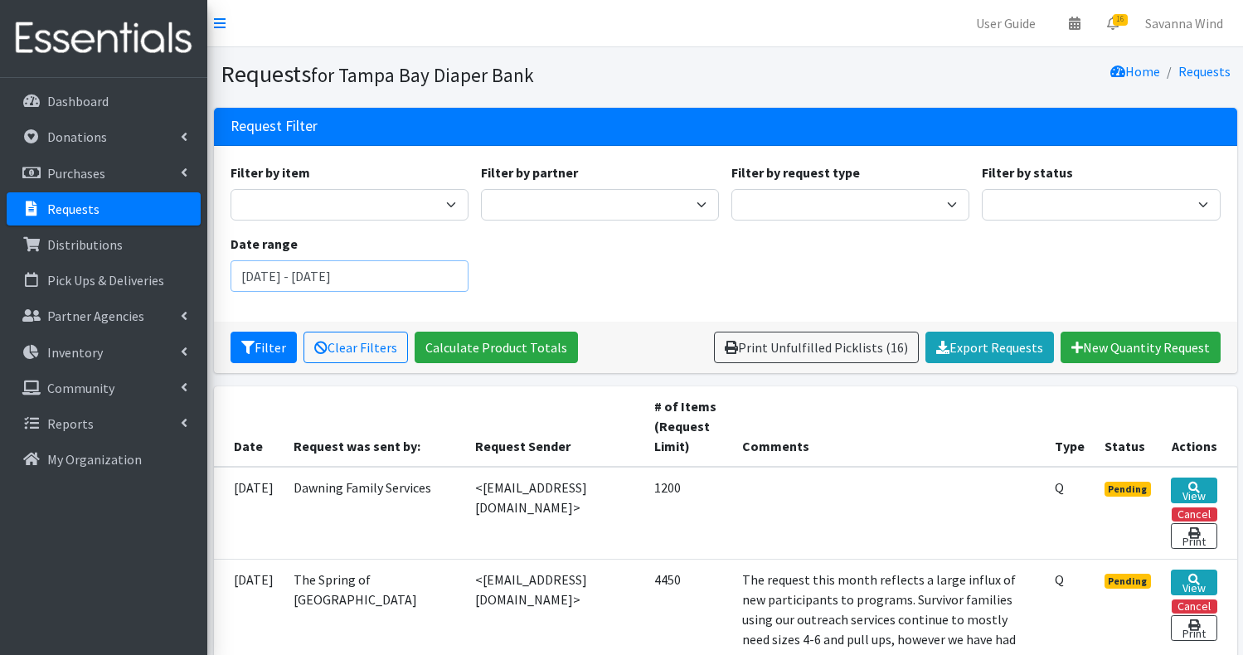
click at [392, 274] on input "[DATE] - [DATE]" at bounding box center [349, 276] width 238 height 32
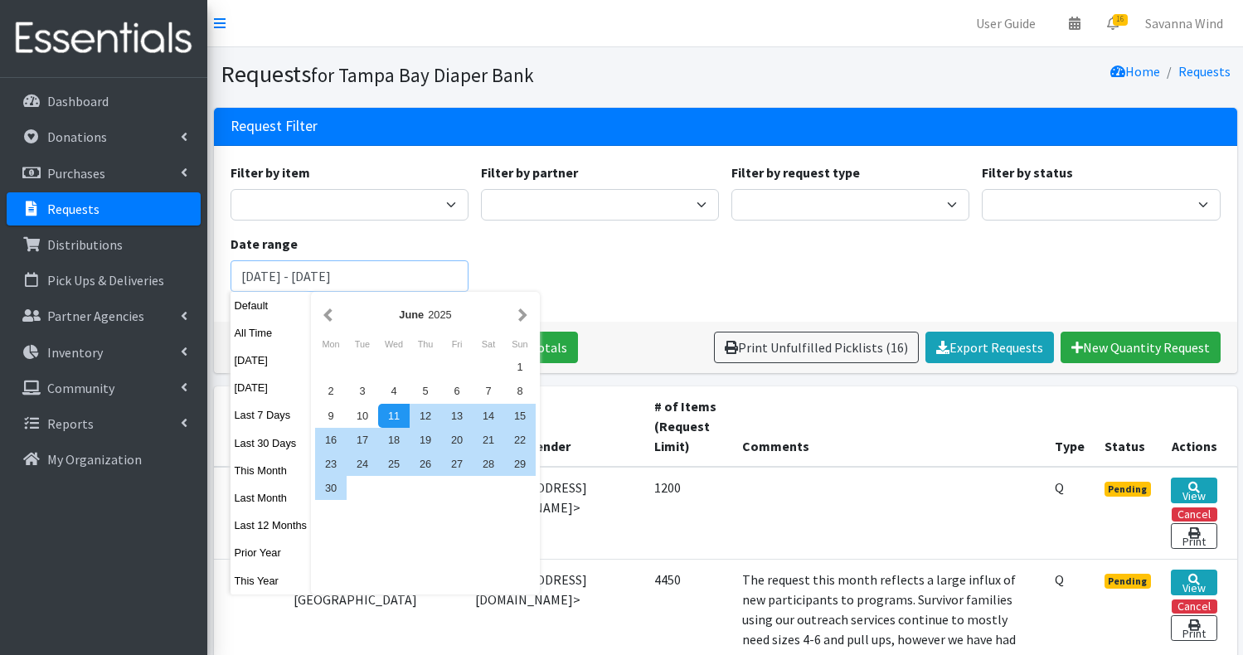
click at [297, 271] on input "June 11, 2025 - September 11, 2025" at bounding box center [349, 276] width 238 height 32
click at [332, 314] on button "button" at bounding box center [327, 314] width 17 height 21
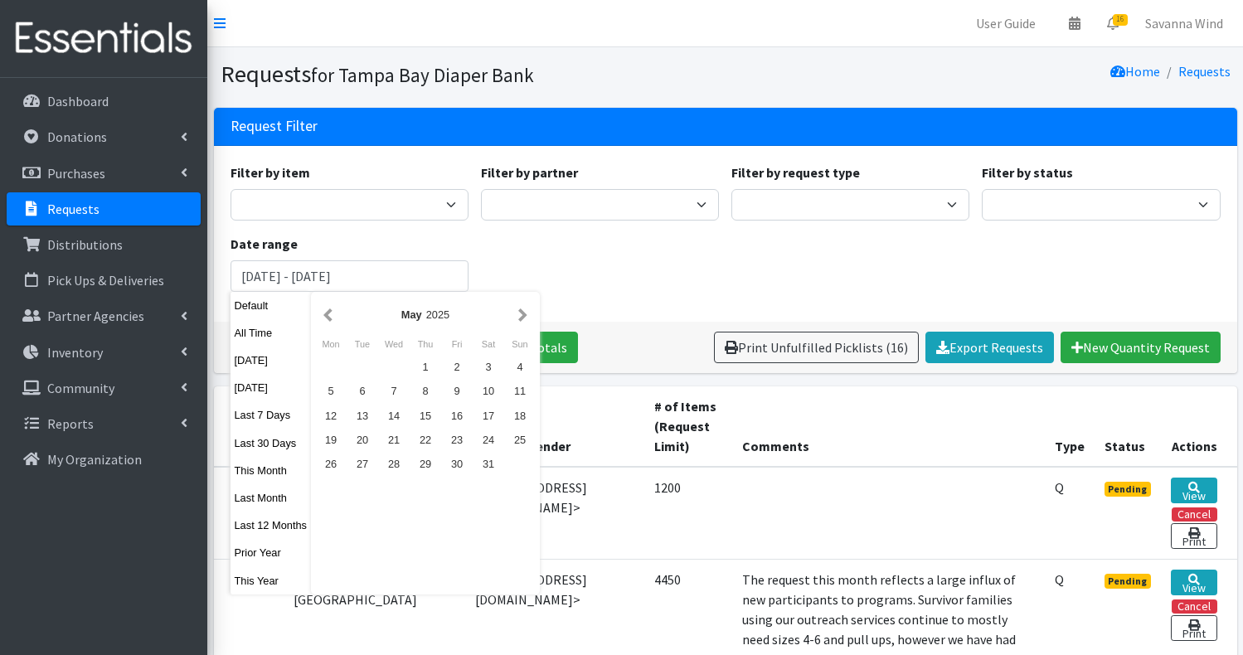
click at [332, 314] on button "button" at bounding box center [327, 314] width 17 height 21
click at [367, 368] on div "1" at bounding box center [363, 367] width 32 height 24
click at [404, 274] on input "June 11, 2025 - September 11, 2025" at bounding box center [349, 276] width 238 height 32
click at [365, 371] on div "1" at bounding box center [363, 367] width 32 height 24
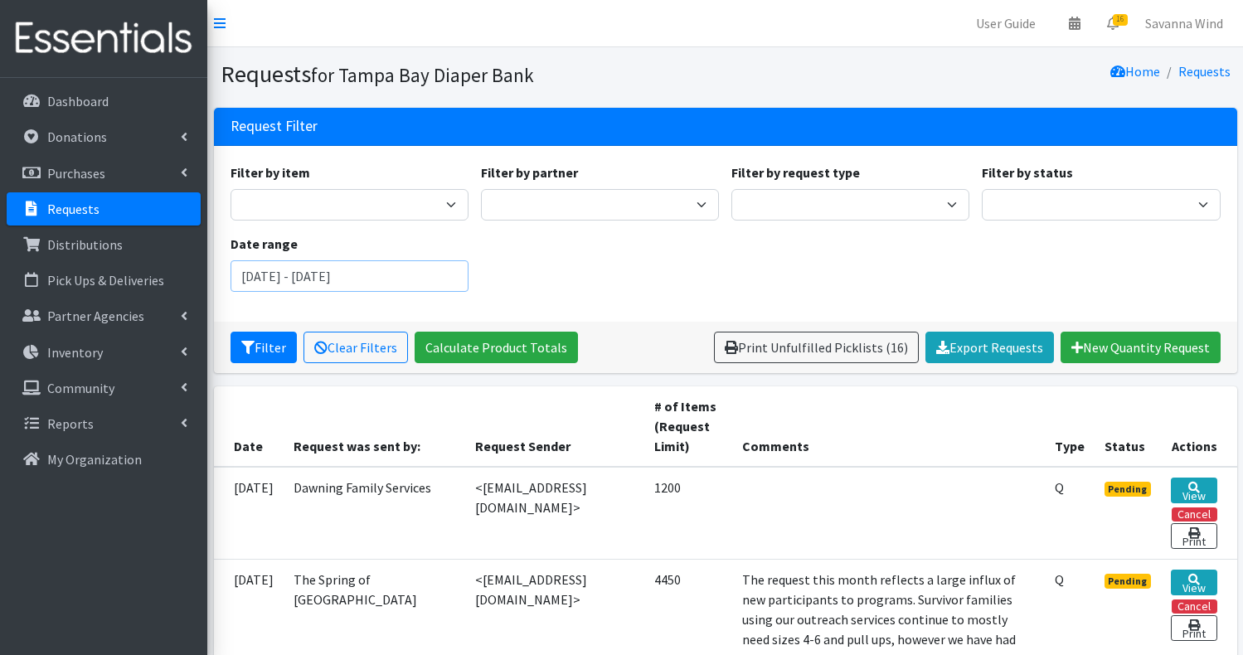
click at [400, 276] on input "April 1, 2025 - April 1, 2025" at bounding box center [349, 276] width 238 height 32
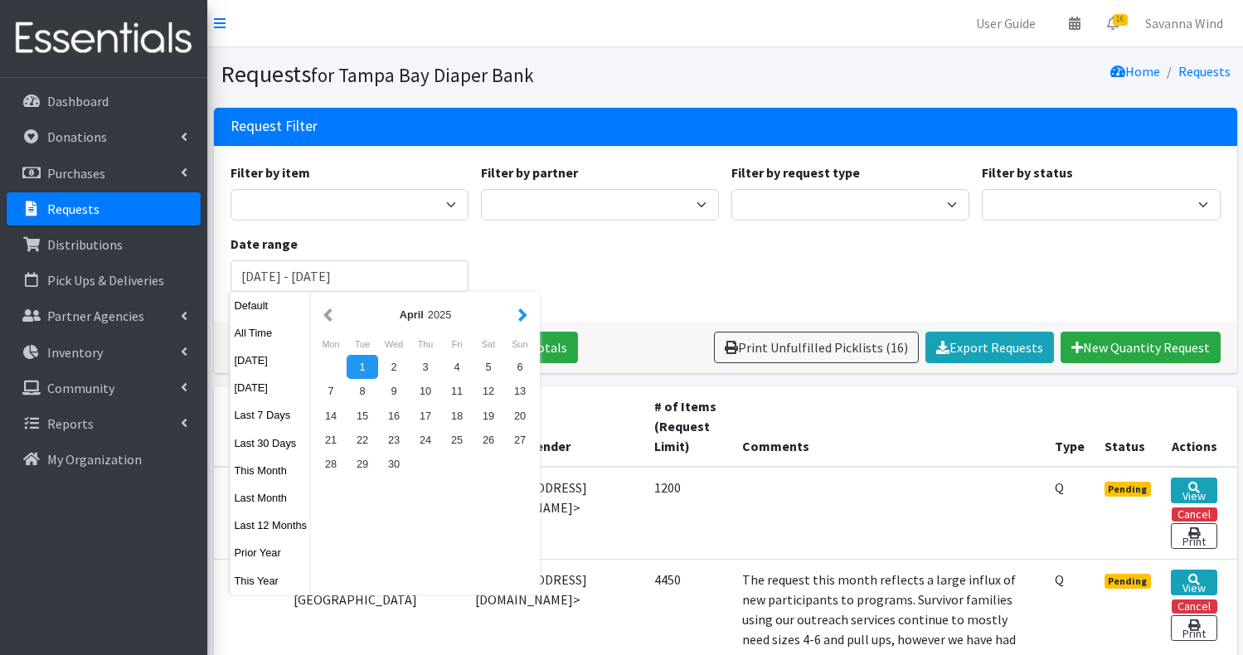
click at [521, 316] on button "button" at bounding box center [522, 314] width 17 height 21
click at [489, 421] on div "16" at bounding box center [489, 416] width 32 height 24
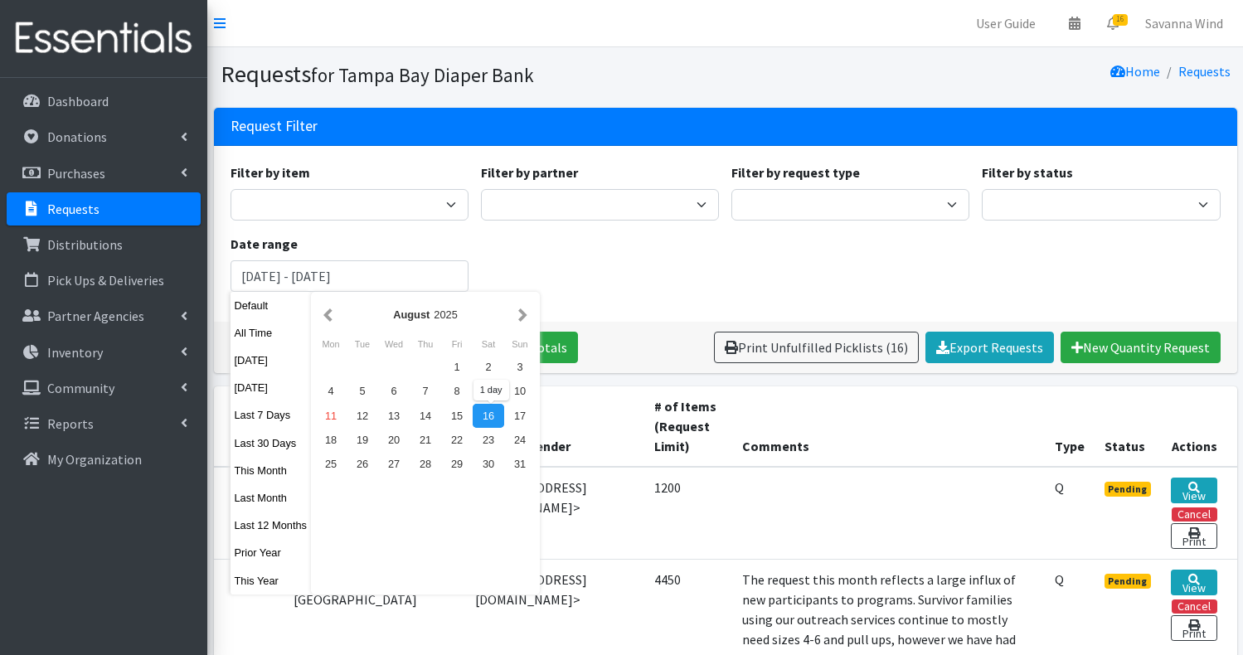
click at [492, 410] on div "16" at bounding box center [489, 416] width 32 height 24
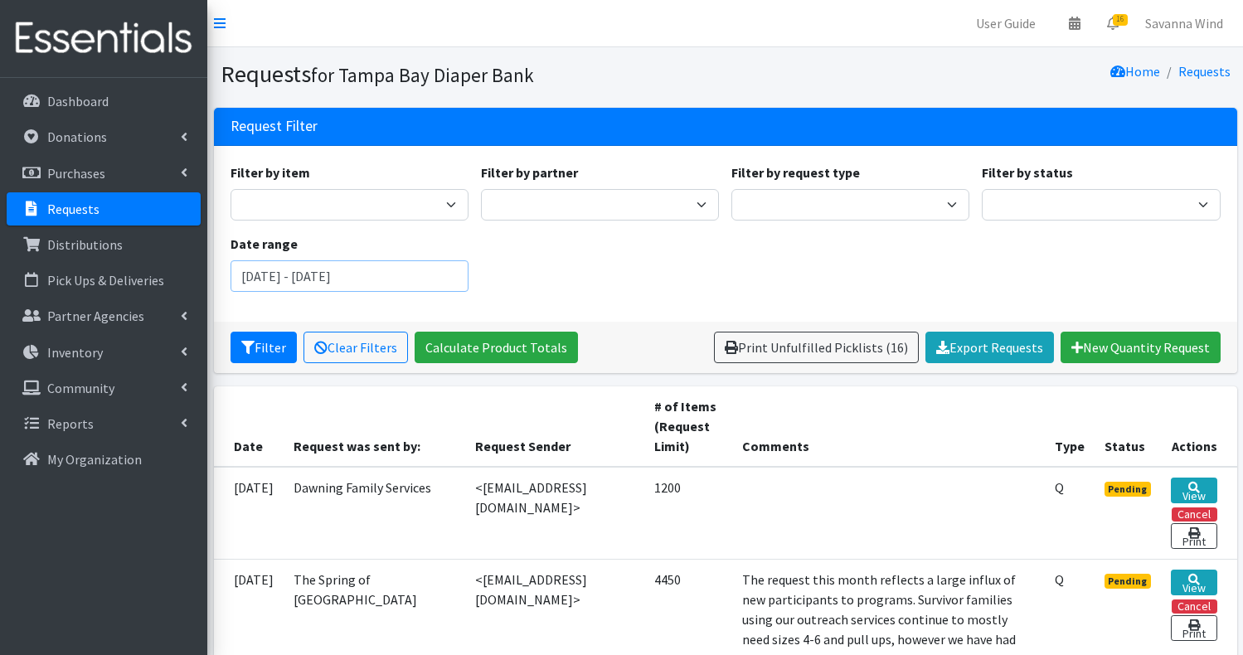
click at [308, 274] on input "August 16, 2025 - August 16, 2025" at bounding box center [349, 276] width 238 height 32
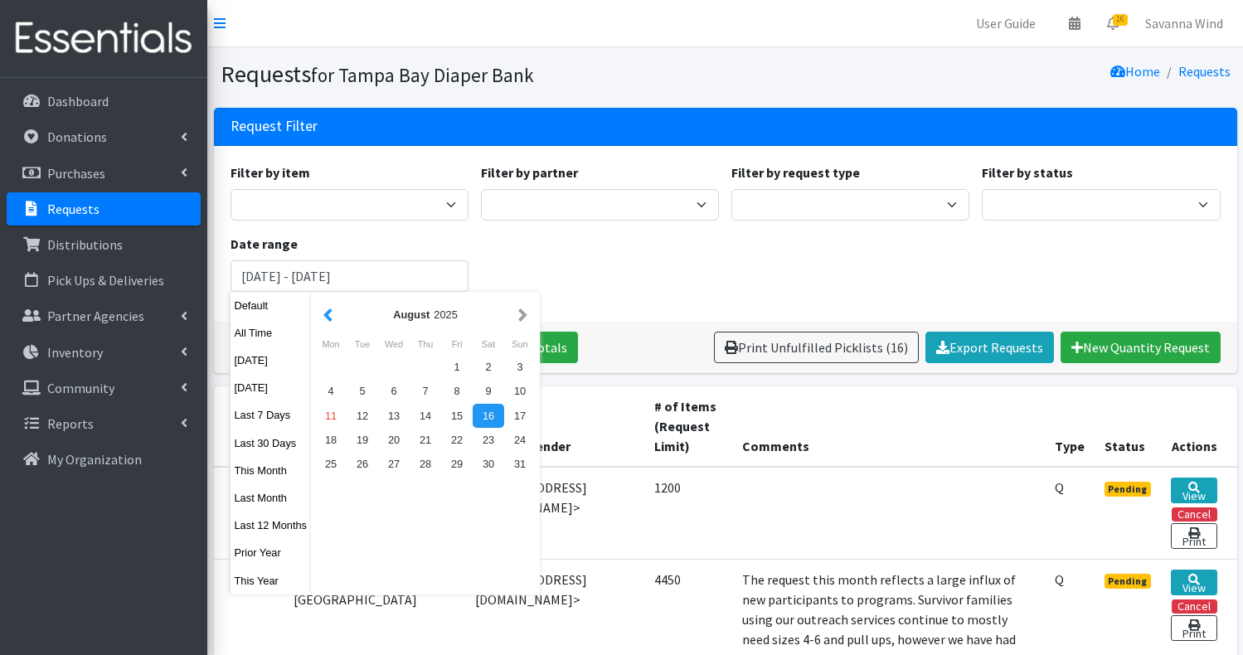
click at [337, 313] on button "button" at bounding box center [327, 314] width 17 height 21
click at [327, 322] on button "button" at bounding box center [327, 314] width 17 height 21
click at [431, 370] on div "1" at bounding box center [426, 367] width 32 height 24
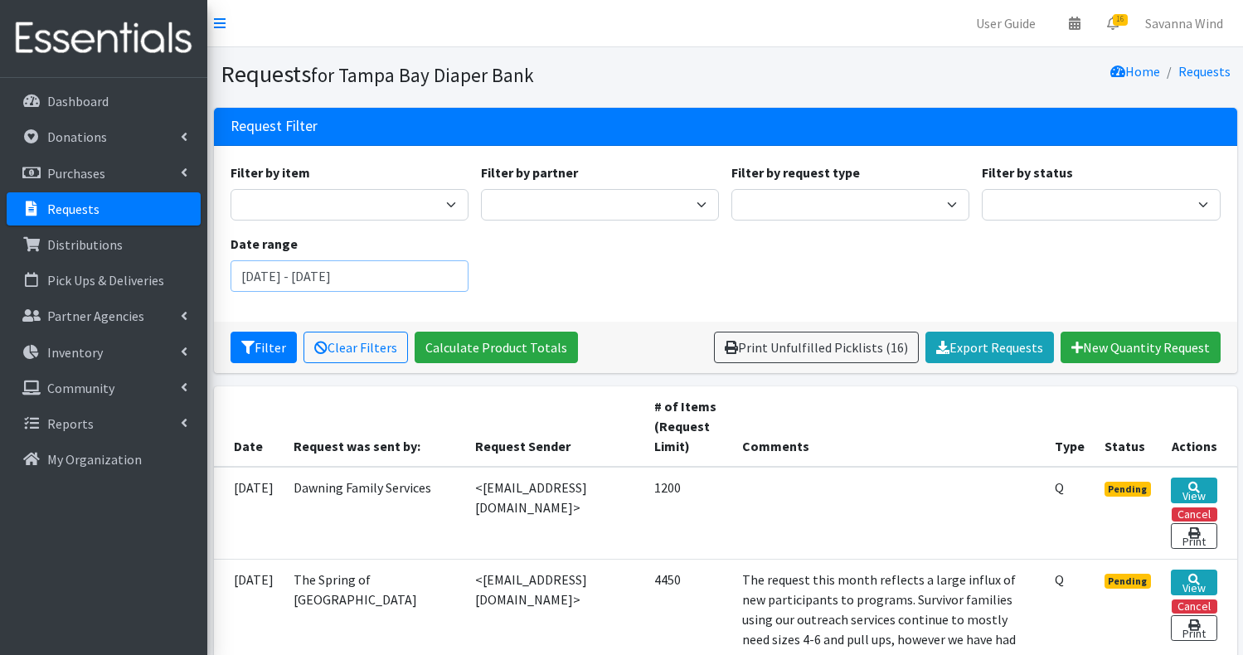
click at [392, 272] on input "May 1, 2025 - May 1, 2025" at bounding box center [349, 276] width 238 height 32
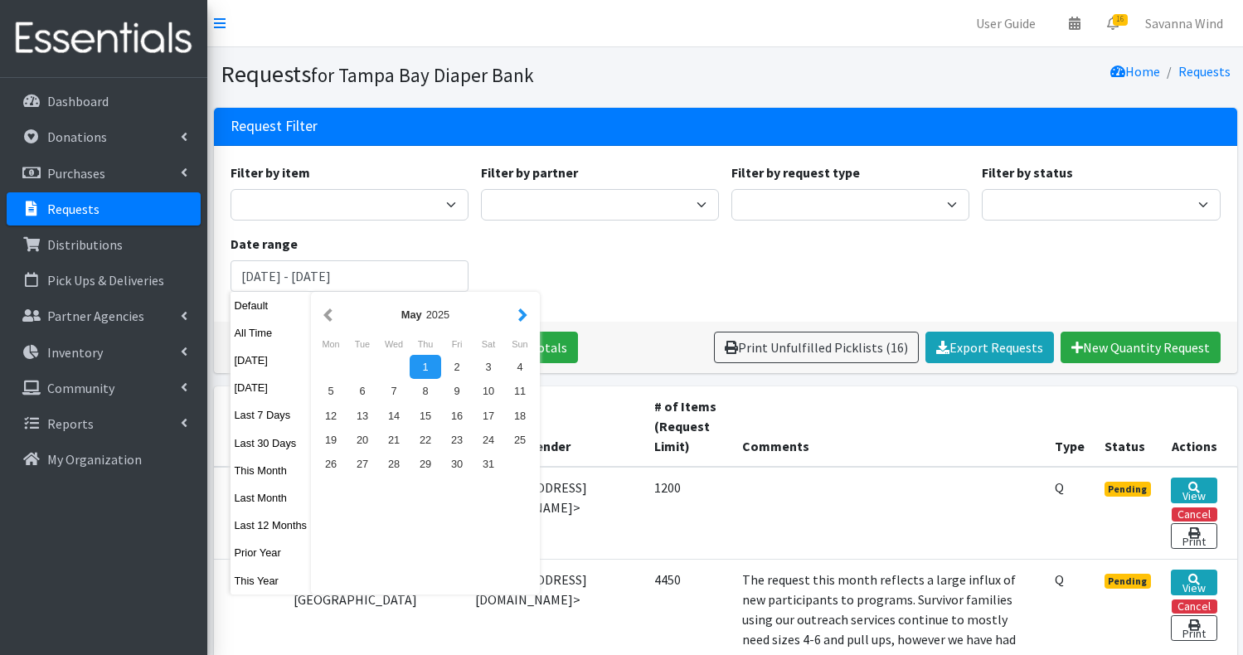
click at [528, 317] on button "button" at bounding box center [522, 314] width 17 height 21
click at [487, 418] on div "16" at bounding box center [489, 416] width 32 height 24
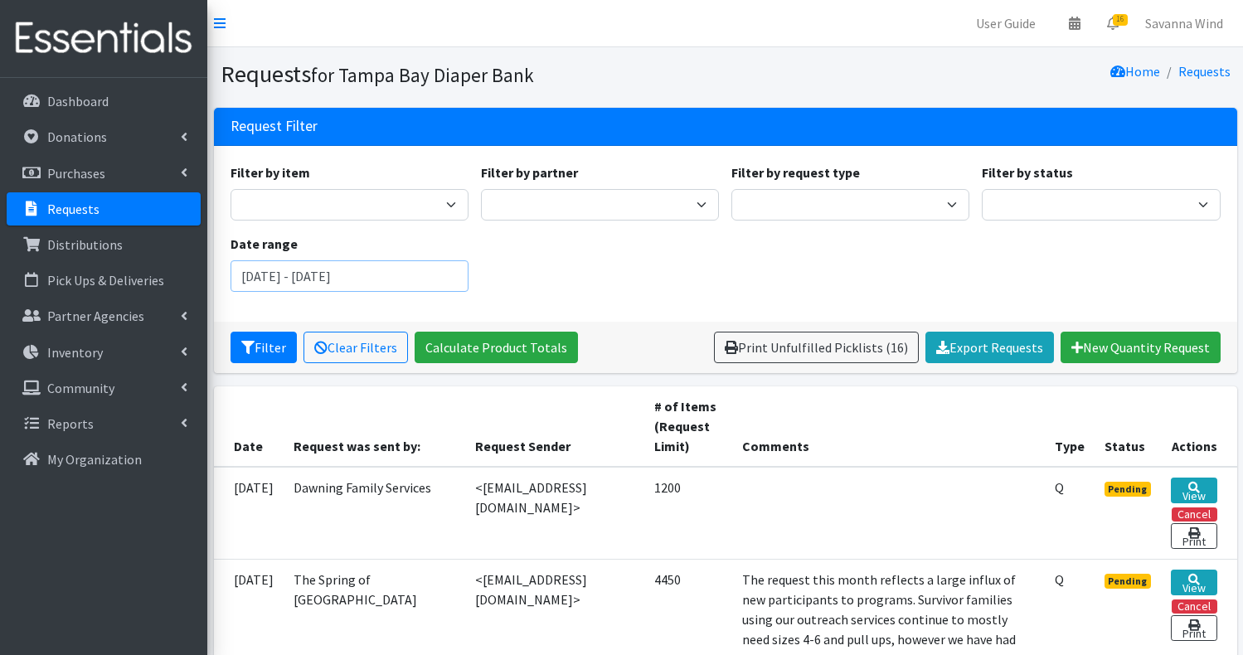
click at [463, 287] on input "August 16, 2025 - August 16, 2025" at bounding box center [349, 276] width 238 height 32
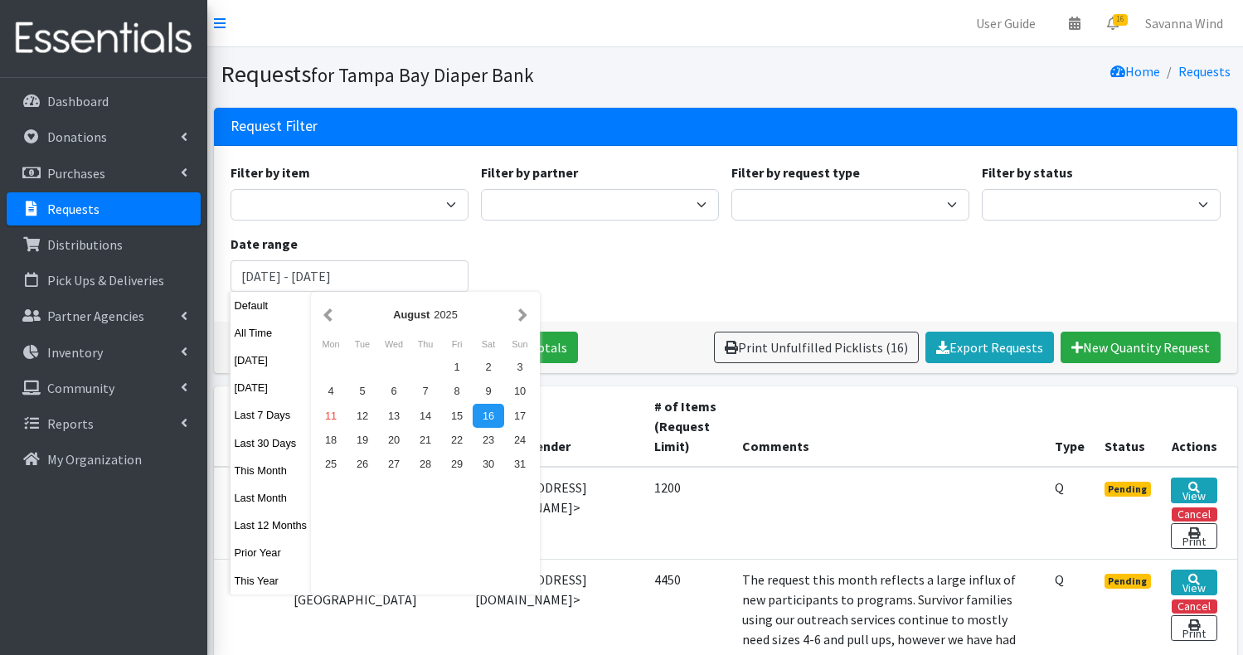
click at [531, 274] on div "Filter by item Adult Large/X-Large Adult Medium/Large Adult Small/Medium Adult …" at bounding box center [725, 233] width 1002 height 143
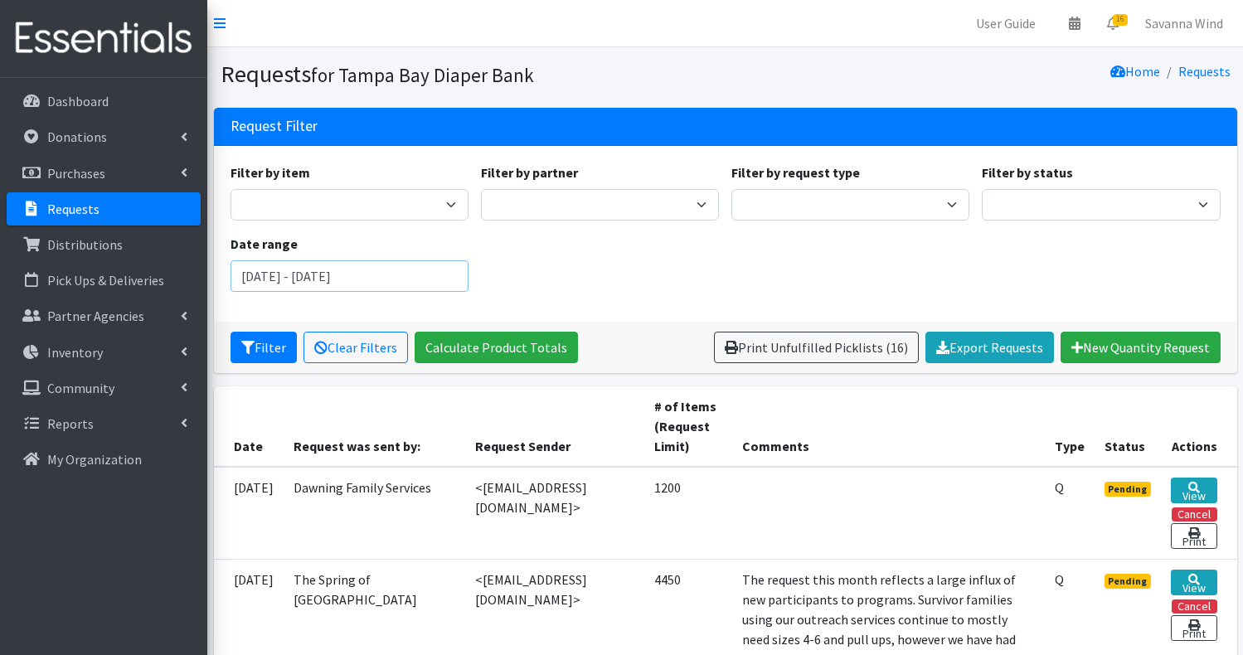
click at [283, 277] on input "August 16, 2025 - August 16, 2025" at bounding box center [349, 276] width 238 height 32
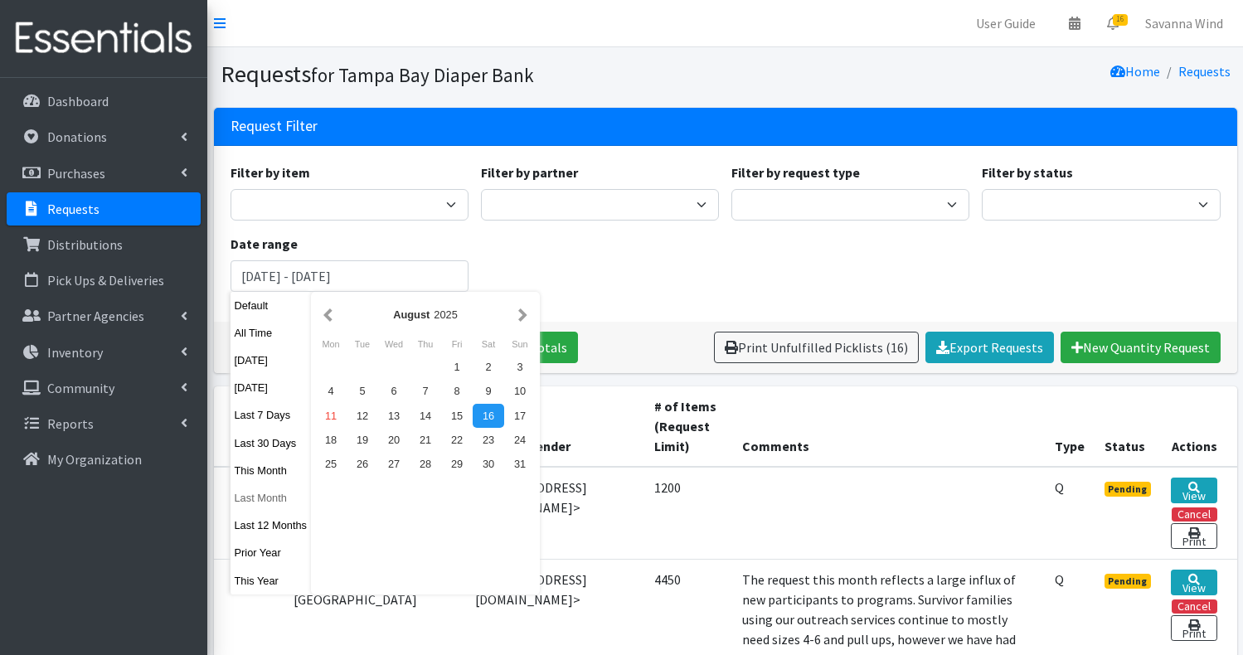
click at [280, 492] on button "Last Month" at bounding box center [270, 498] width 81 height 24
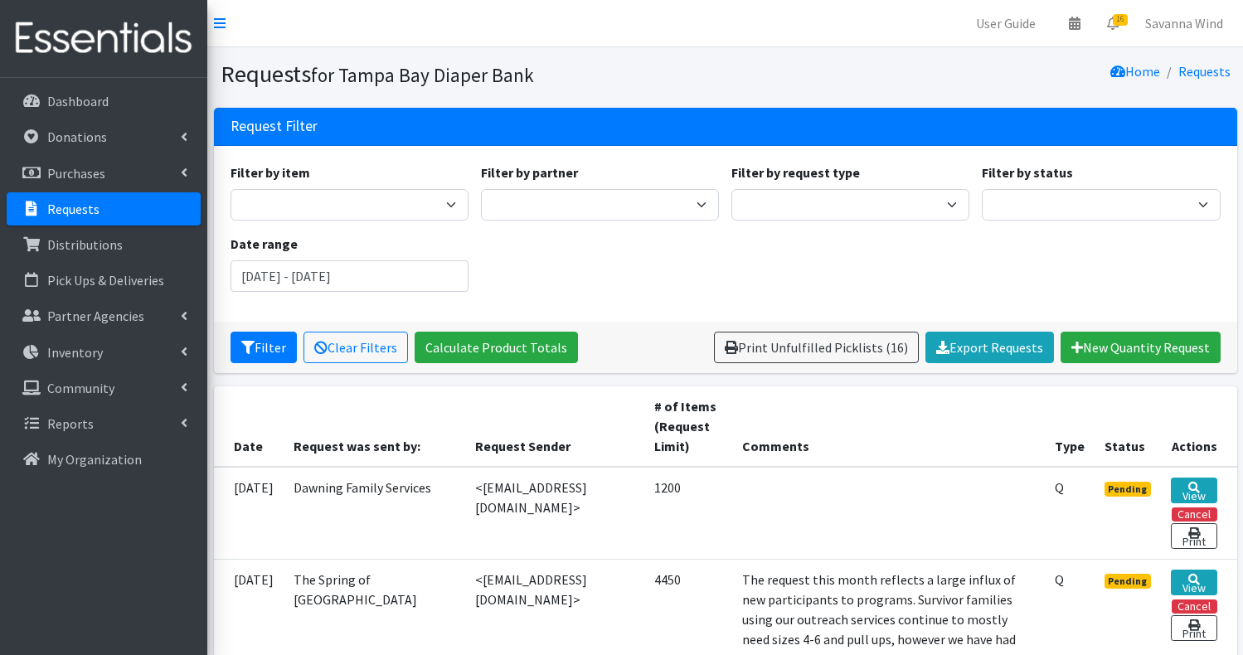
click at [296, 254] on div "Date range July 1, 2025 - July 31, 2025" at bounding box center [349, 263] width 250 height 58
click at [282, 282] on input "July 1, 2025 - July 31, 2025" at bounding box center [349, 276] width 238 height 32
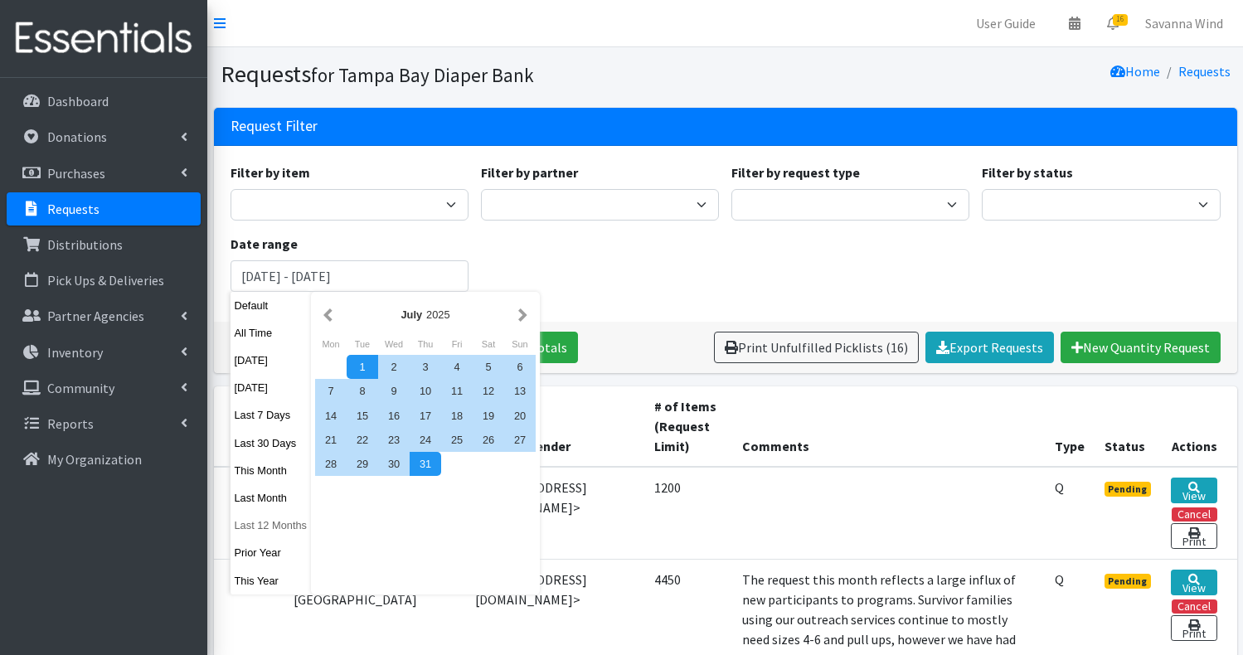
click at [274, 523] on button "Last 12 Months" at bounding box center [270, 525] width 81 height 24
type input "August 12, 2024 - August 11, 2025"
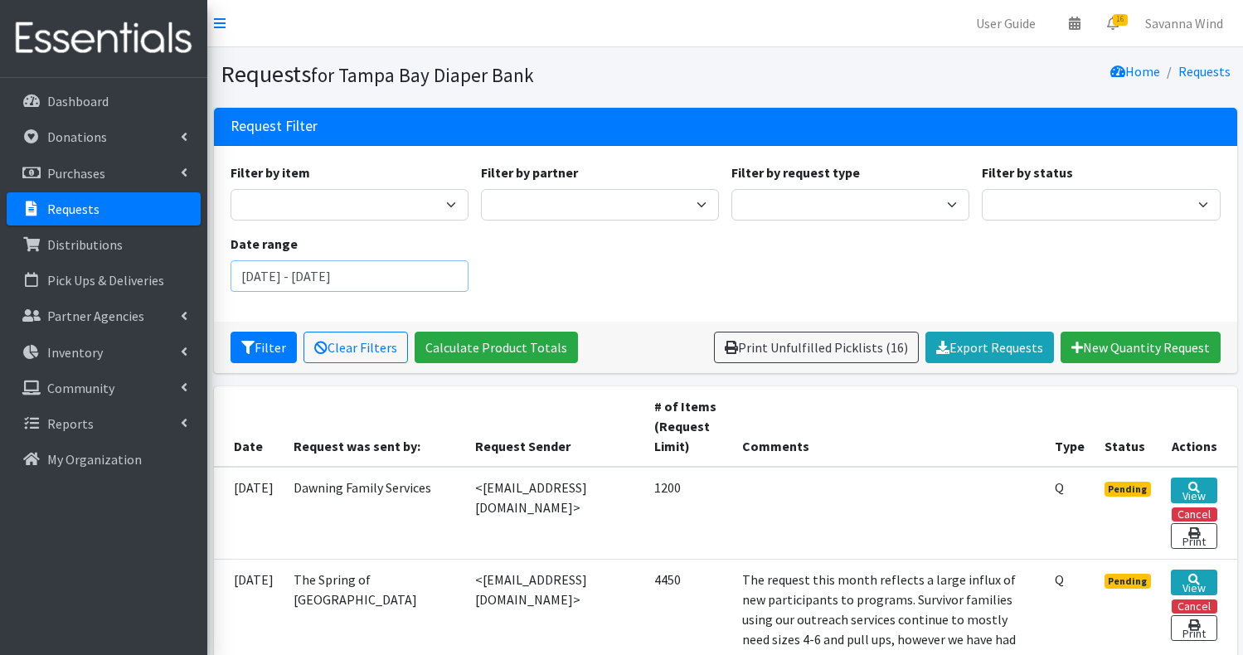
click at [431, 279] on input "August 12, 2024 - August 11, 2025" at bounding box center [349, 276] width 238 height 32
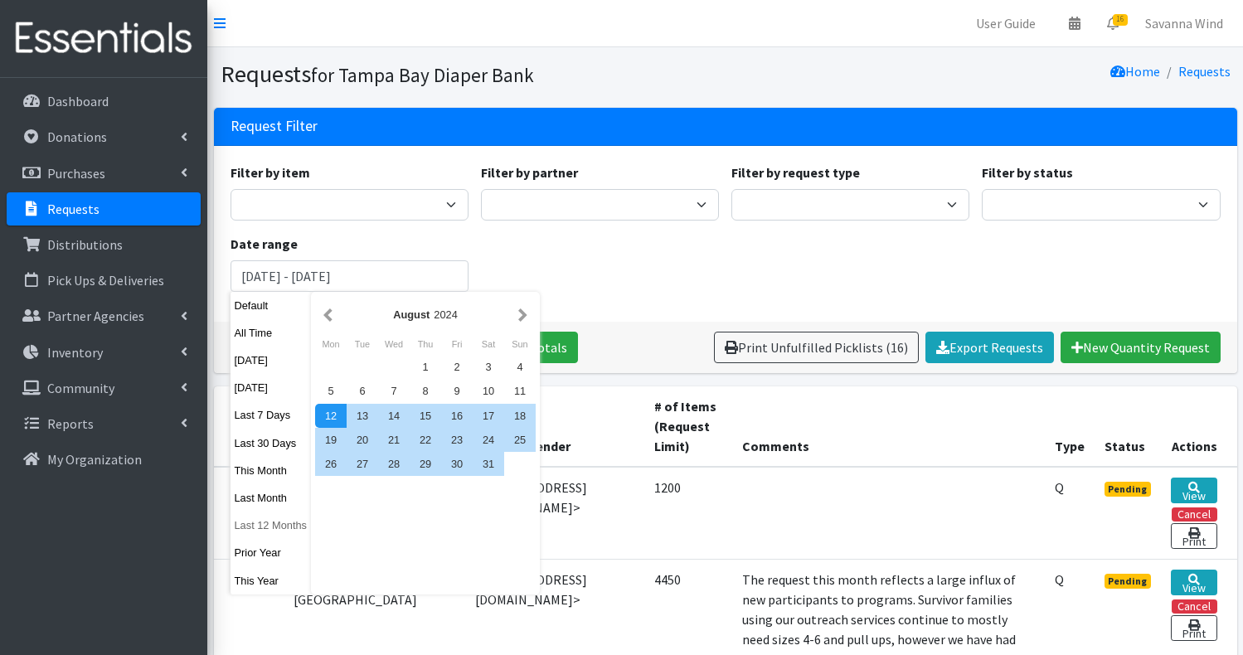
click at [264, 527] on button "Last 12 Months" at bounding box center [270, 525] width 81 height 24
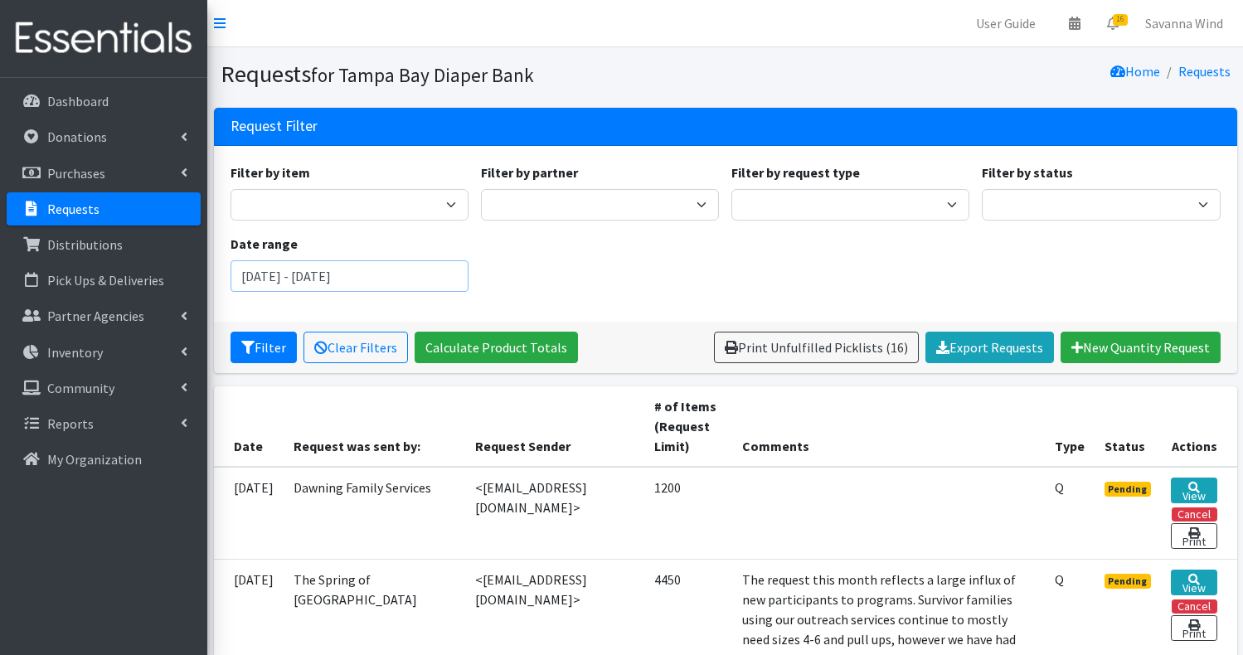
click at [406, 269] on input "August 12, 2024 - August 11, 2025" at bounding box center [349, 276] width 238 height 32
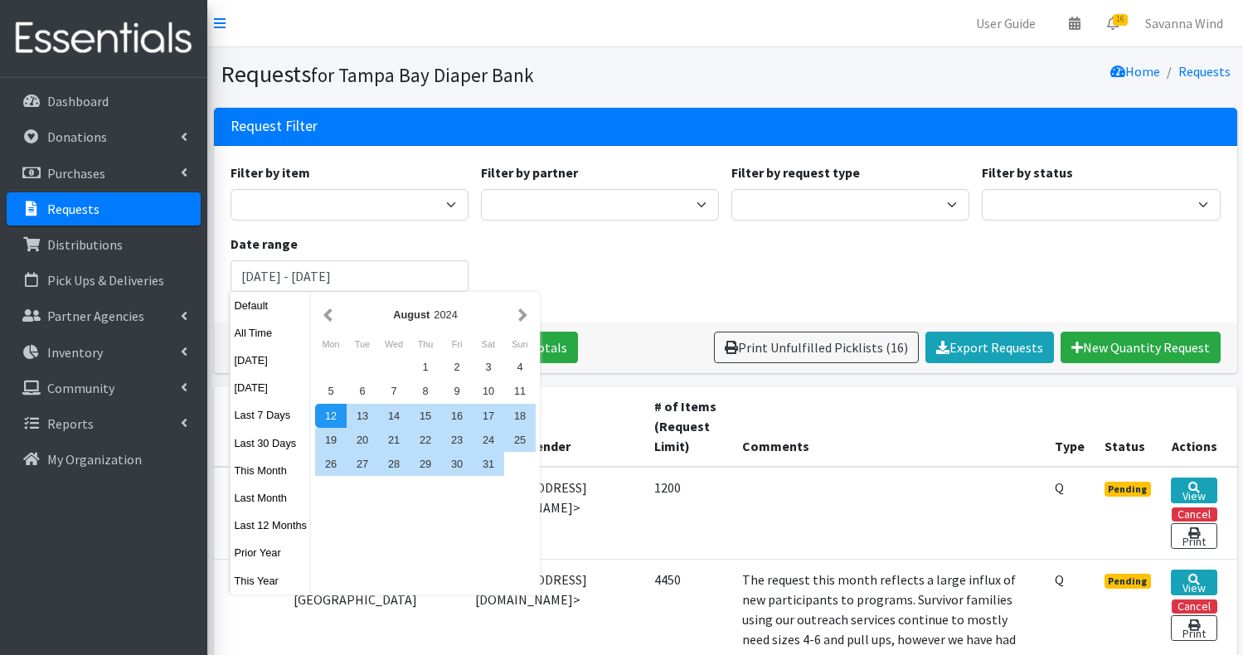
click at [90, 206] on p "Requests" at bounding box center [73, 209] width 52 height 17
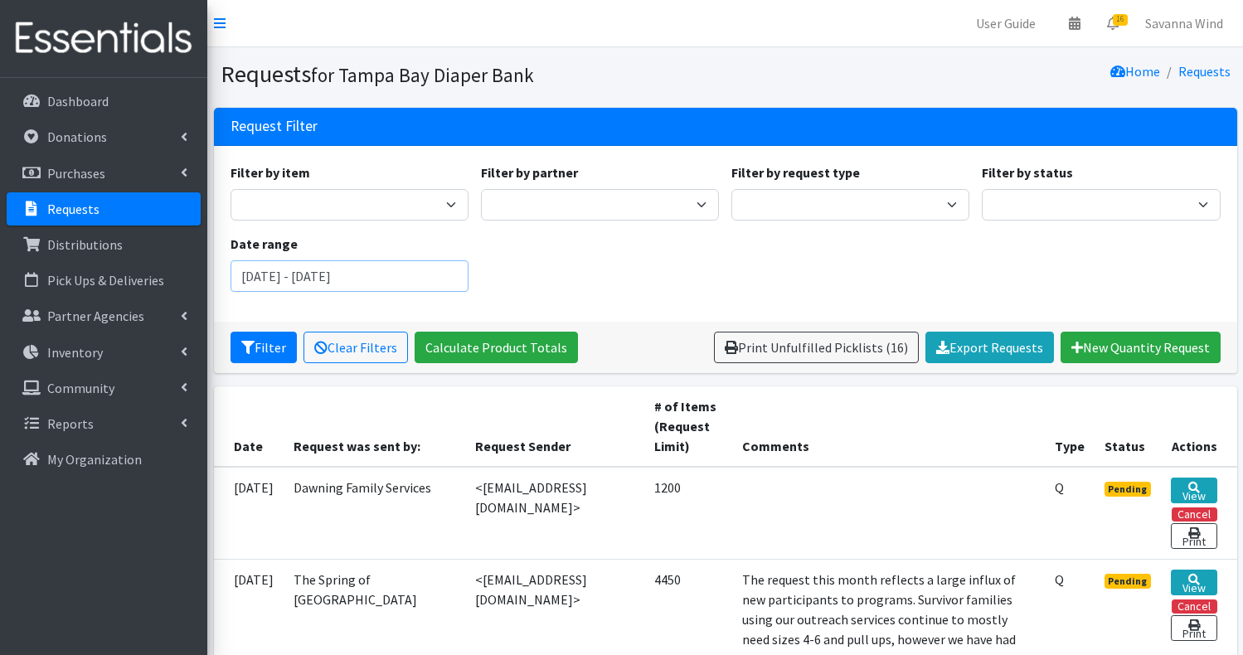
click at [379, 282] on input "[DATE] - [DATE]" at bounding box center [349, 276] width 238 height 32
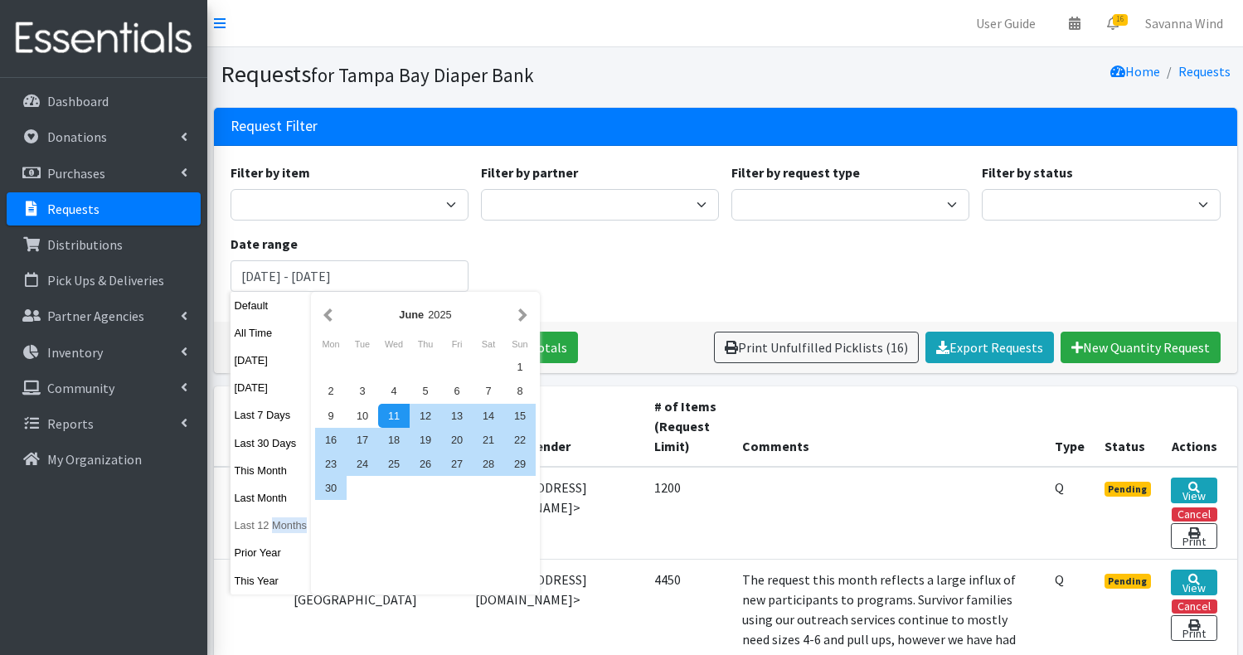
click at [259, 526] on button "Last 12 Months" at bounding box center [270, 525] width 81 height 24
type input "August 12, 2024 - August 11, 2025"
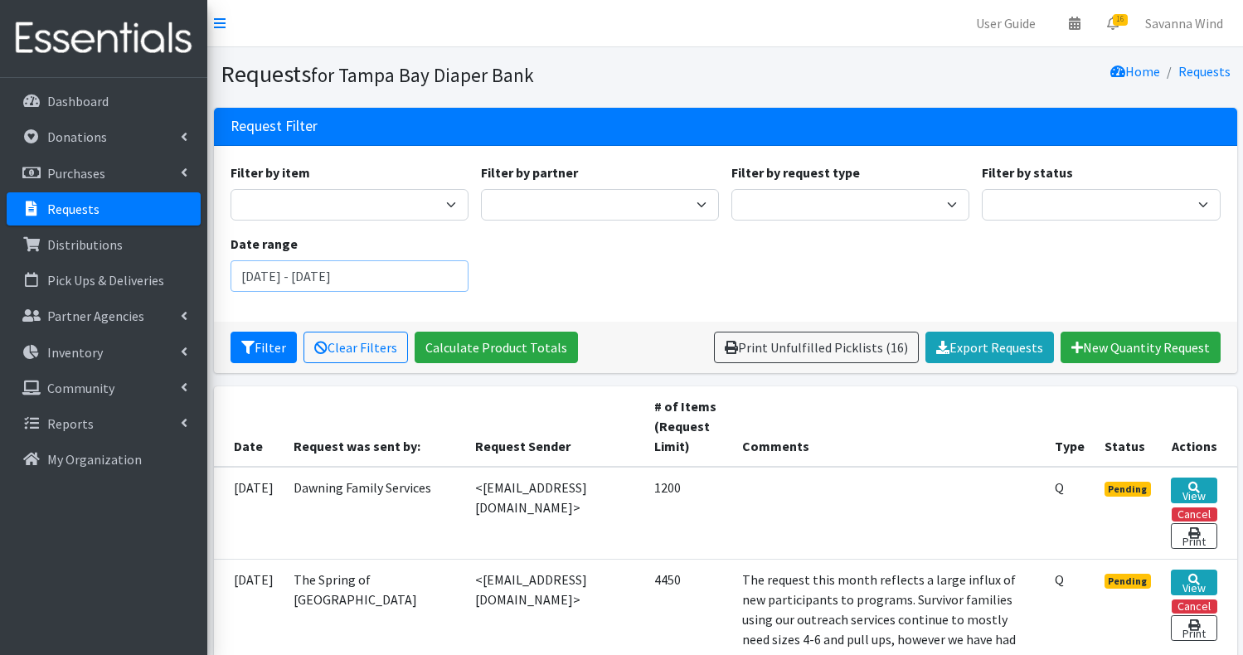
click at [365, 279] on input "August 12, 2024 - August 11, 2025" at bounding box center [349, 276] width 238 height 32
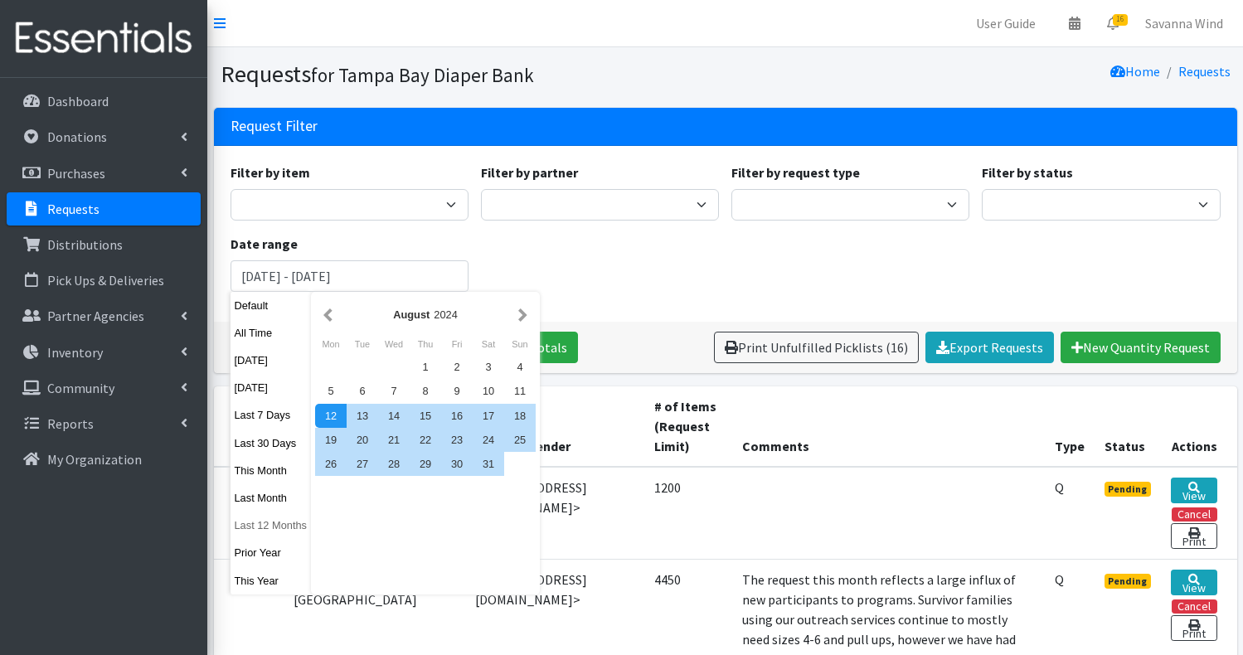
click at [264, 524] on button "Last 12 Months" at bounding box center [270, 525] width 81 height 24
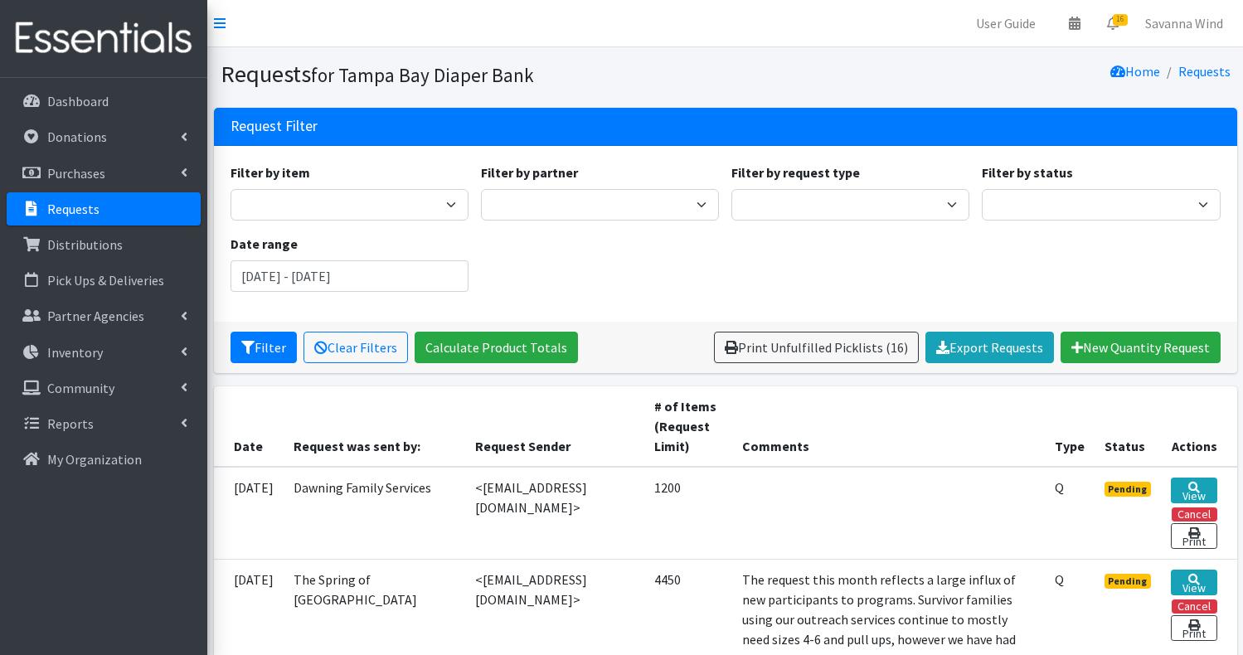
click at [579, 252] on div "Filter by item Adult Large/X-Large Adult Medium/Large Adult Small/Medium Adult …" at bounding box center [725, 233] width 1002 height 143
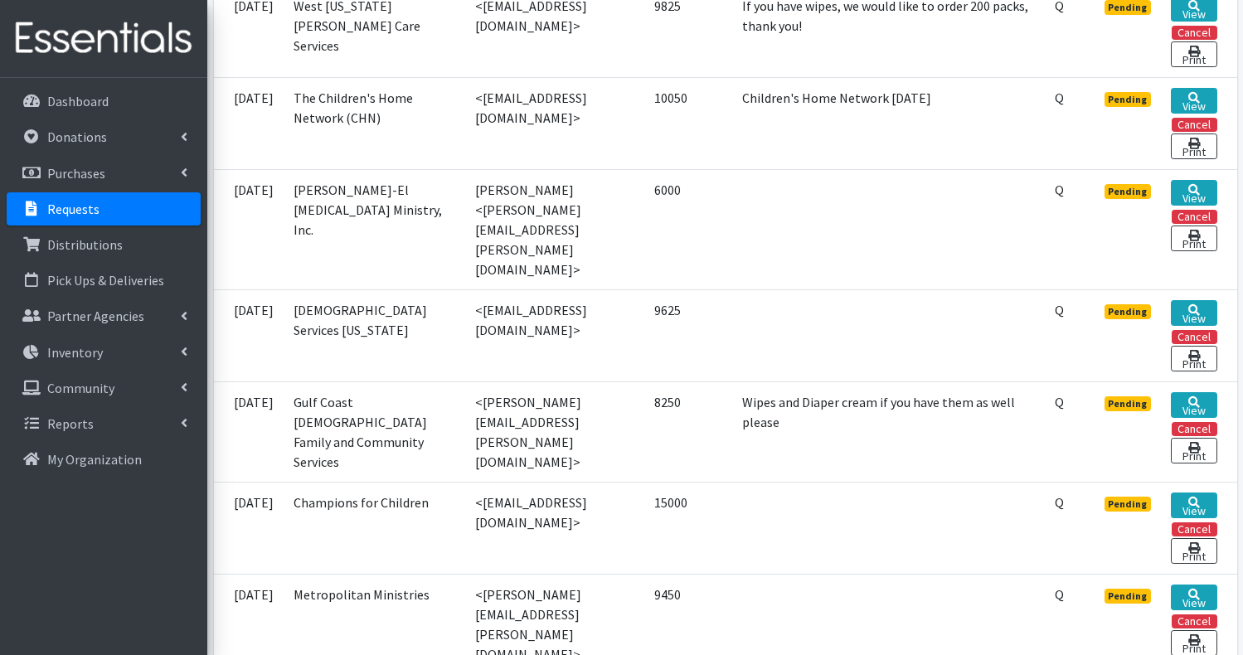
scroll to position [1227, 0]
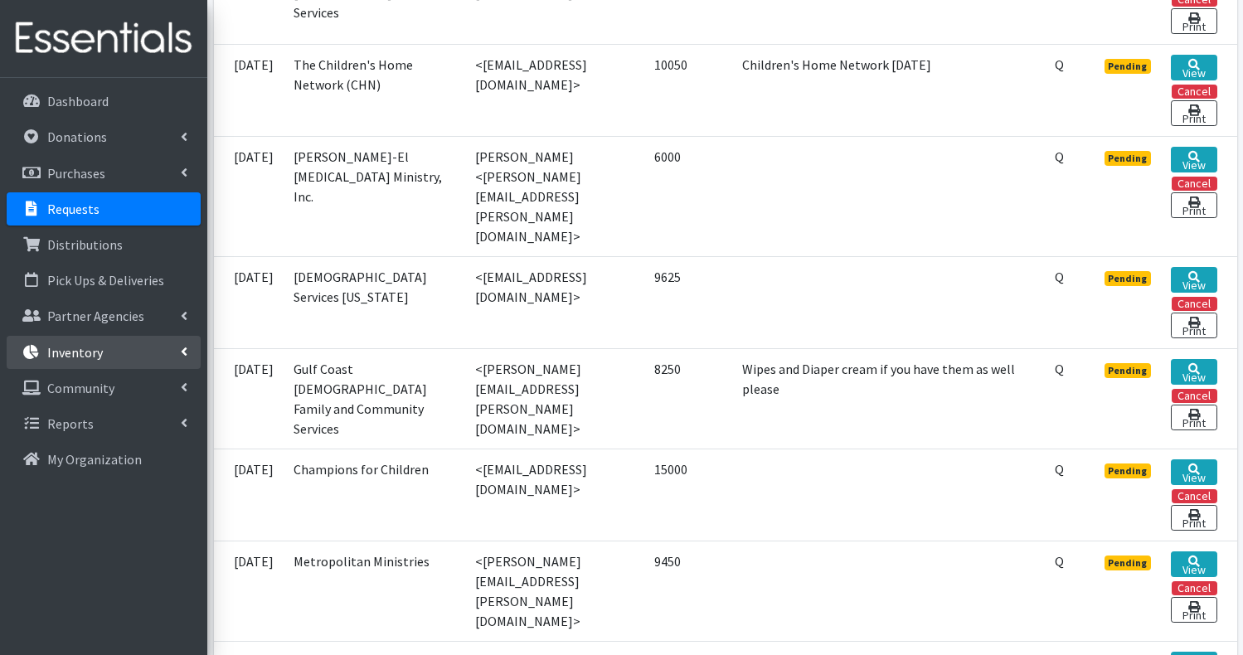
click at [95, 348] on p "Inventory" at bounding box center [75, 352] width 56 height 17
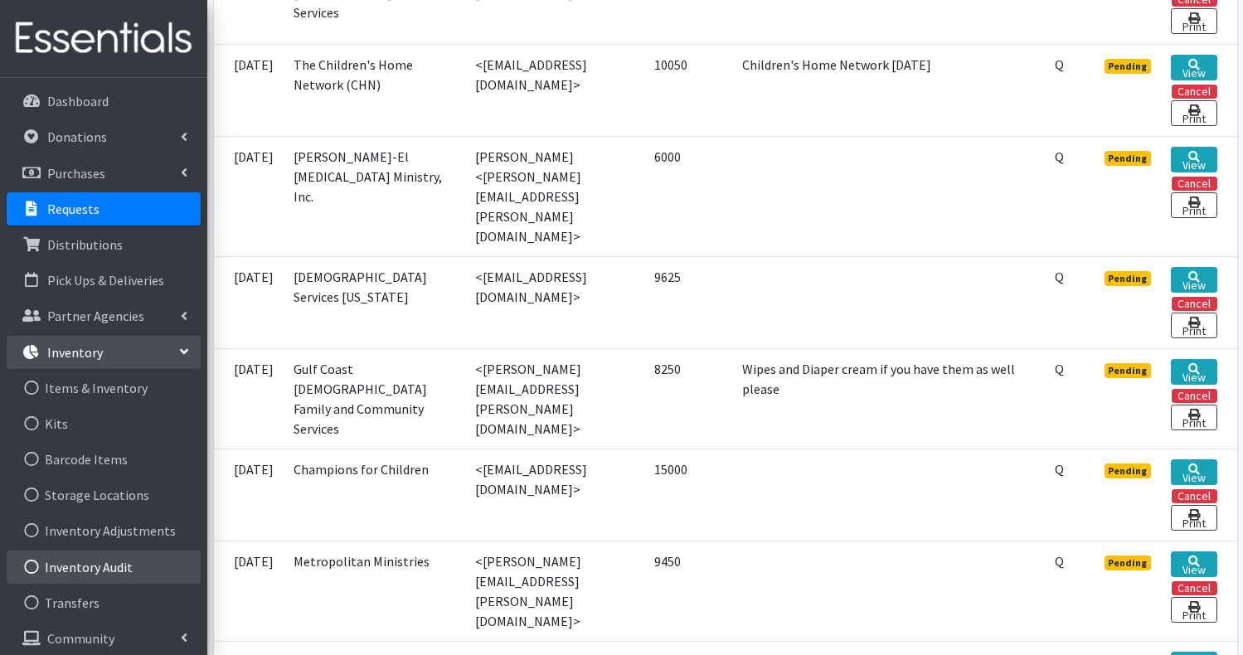
click at [81, 573] on link "Inventory Audit" at bounding box center [104, 566] width 194 height 33
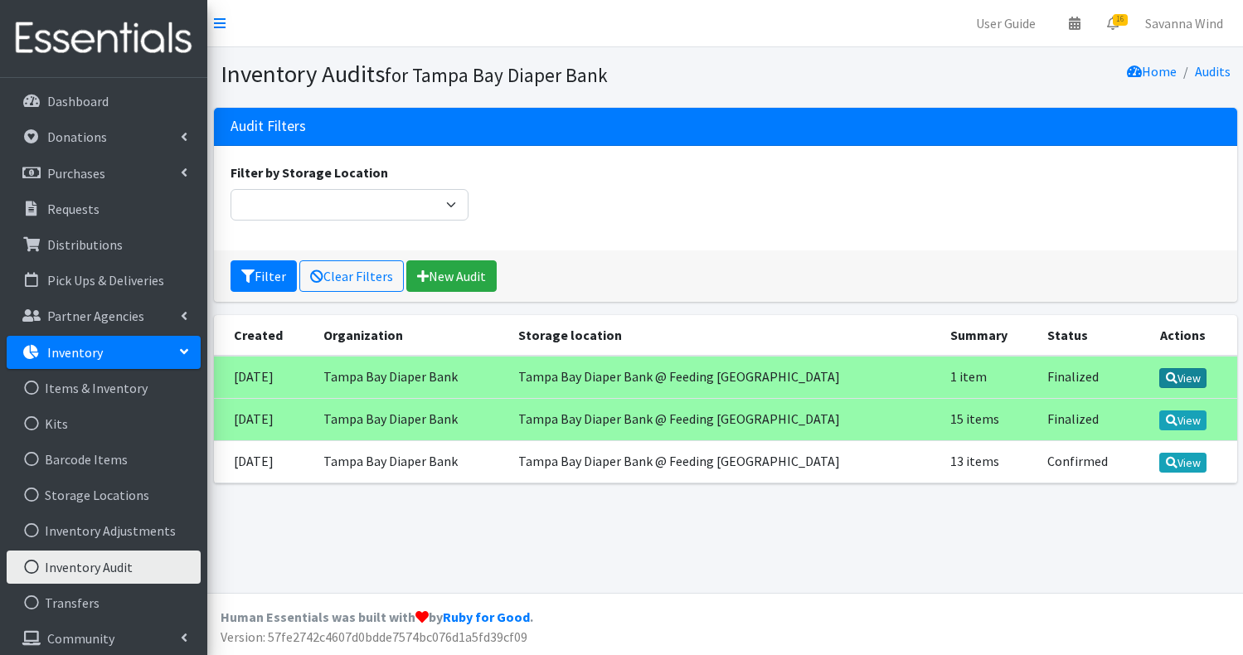
click at [1175, 380] on link "View" at bounding box center [1182, 378] width 47 height 20
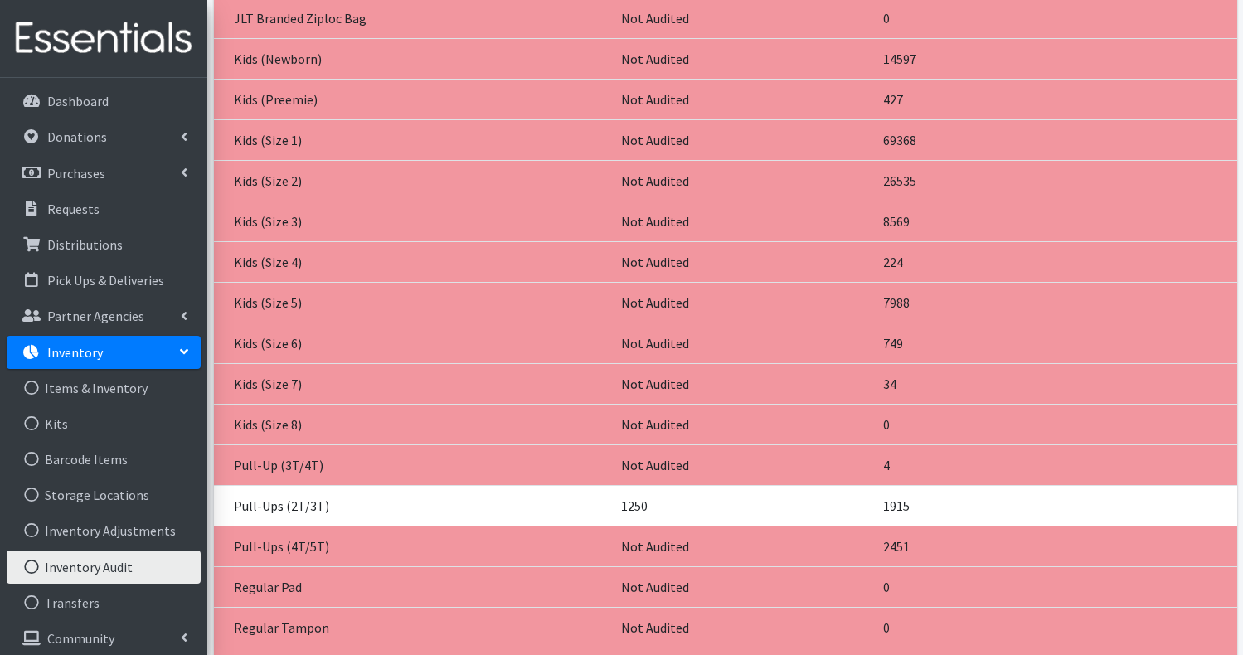
scroll to position [199, 0]
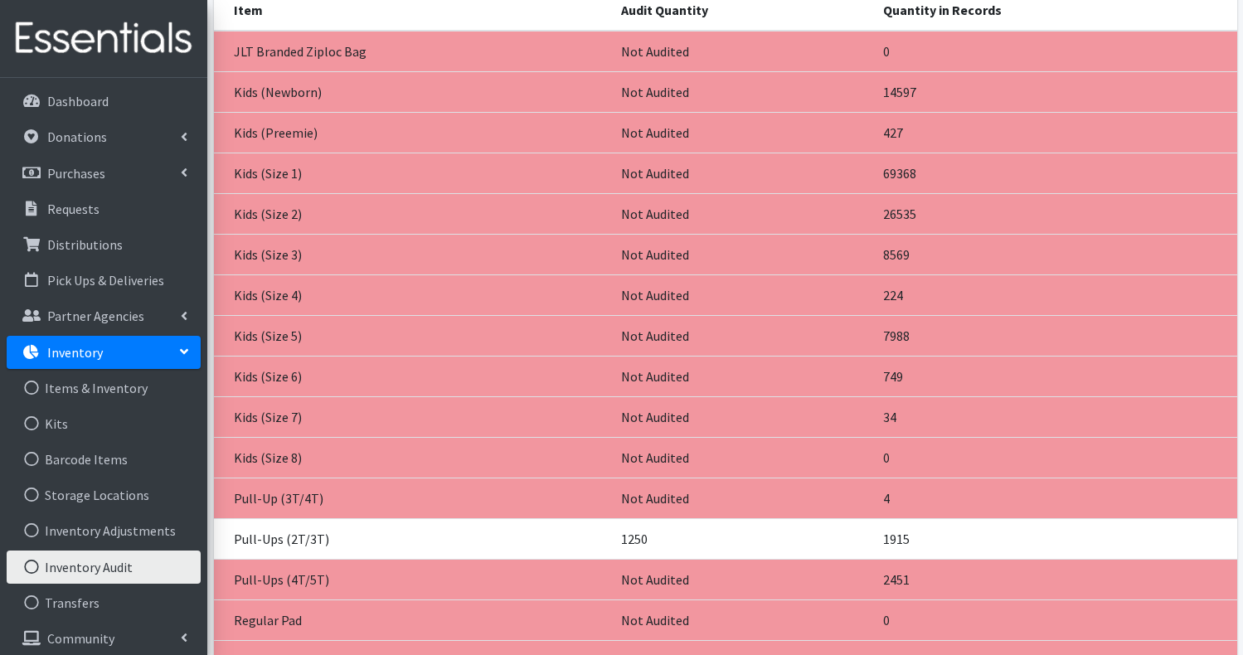
click at [90, 354] on p "Inventory" at bounding box center [75, 352] width 56 height 17
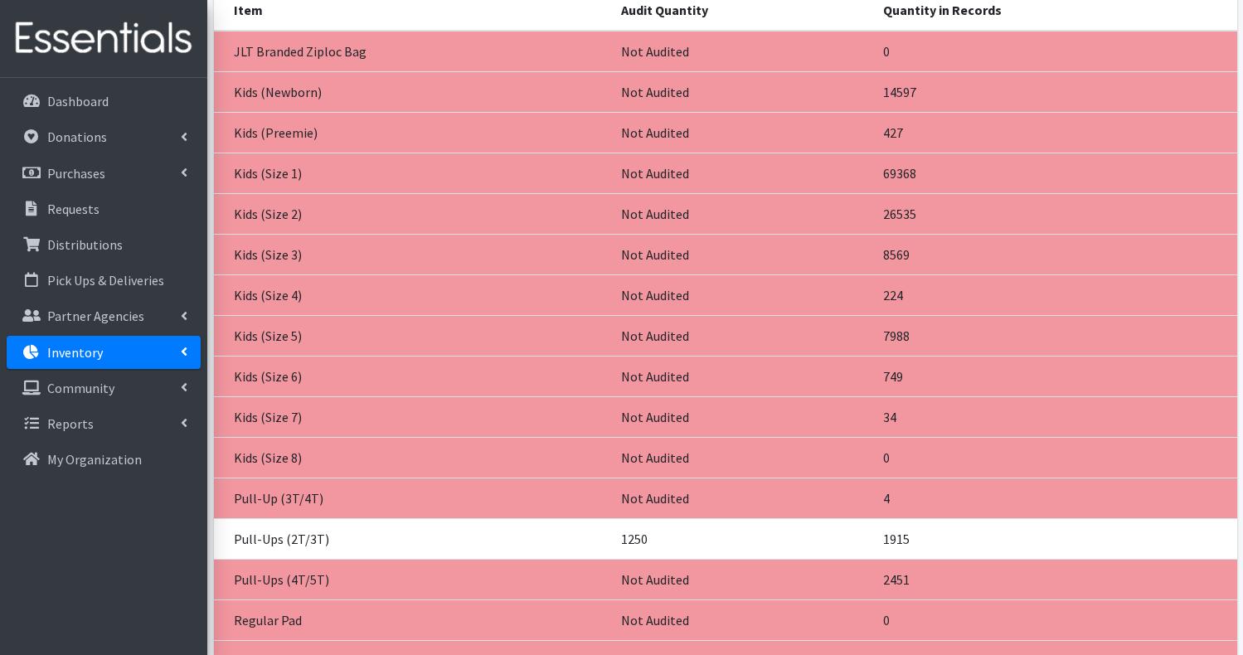
click at [190, 347] on link "Inventory" at bounding box center [104, 352] width 194 height 33
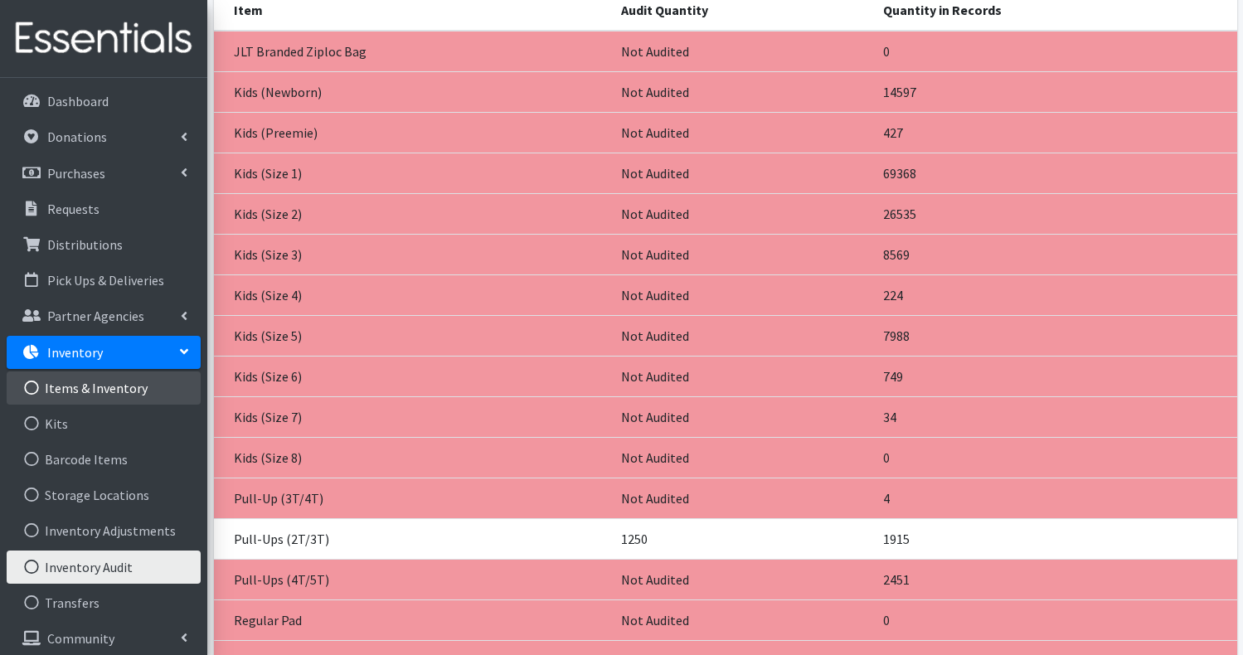
click at [85, 390] on link "Items & Inventory" at bounding box center [104, 387] width 194 height 33
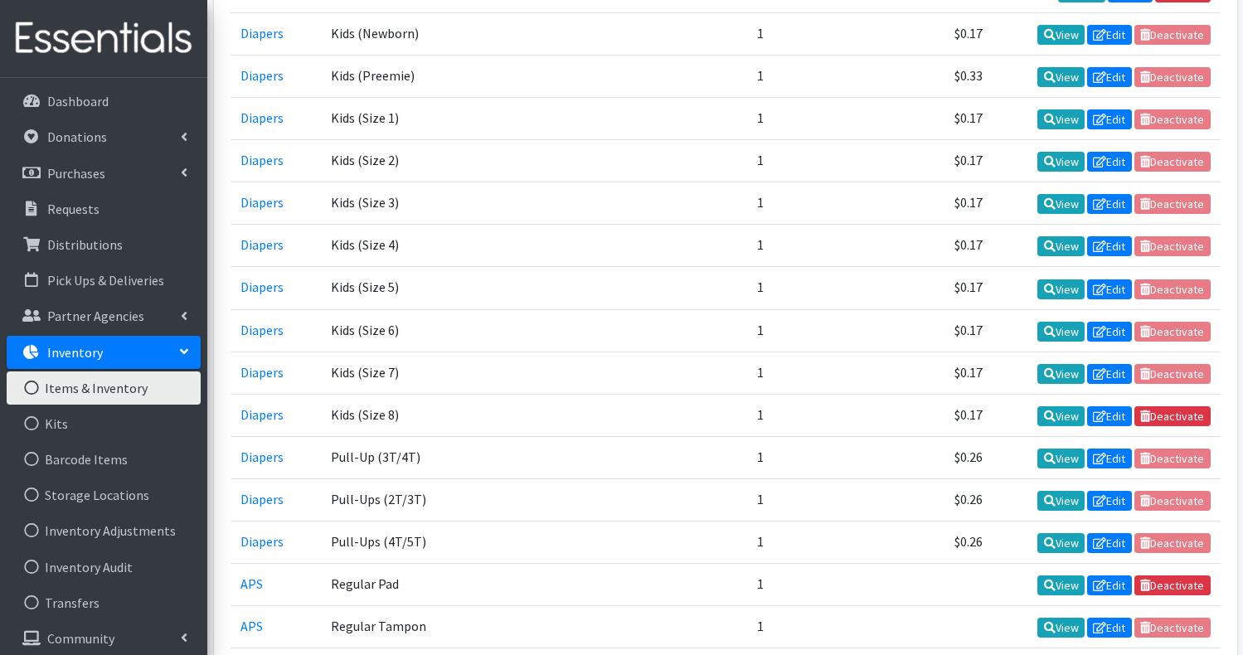
scroll to position [564, 0]
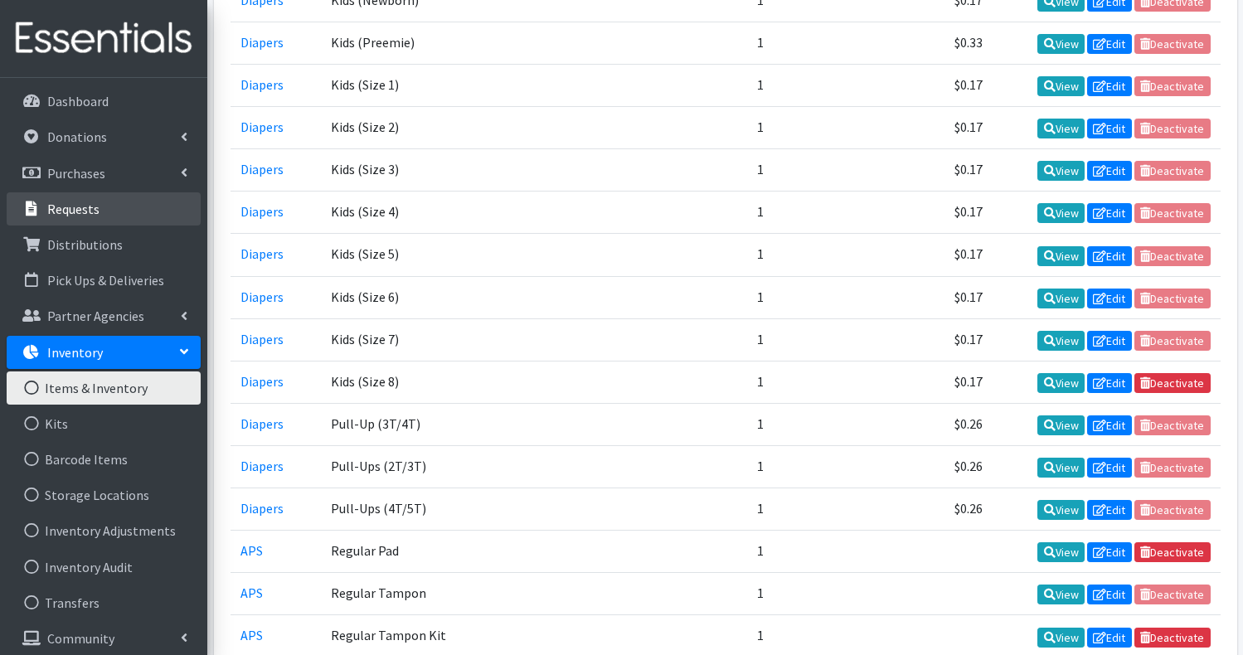
click at [87, 212] on p "Requests" at bounding box center [73, 209] width 52 height 17
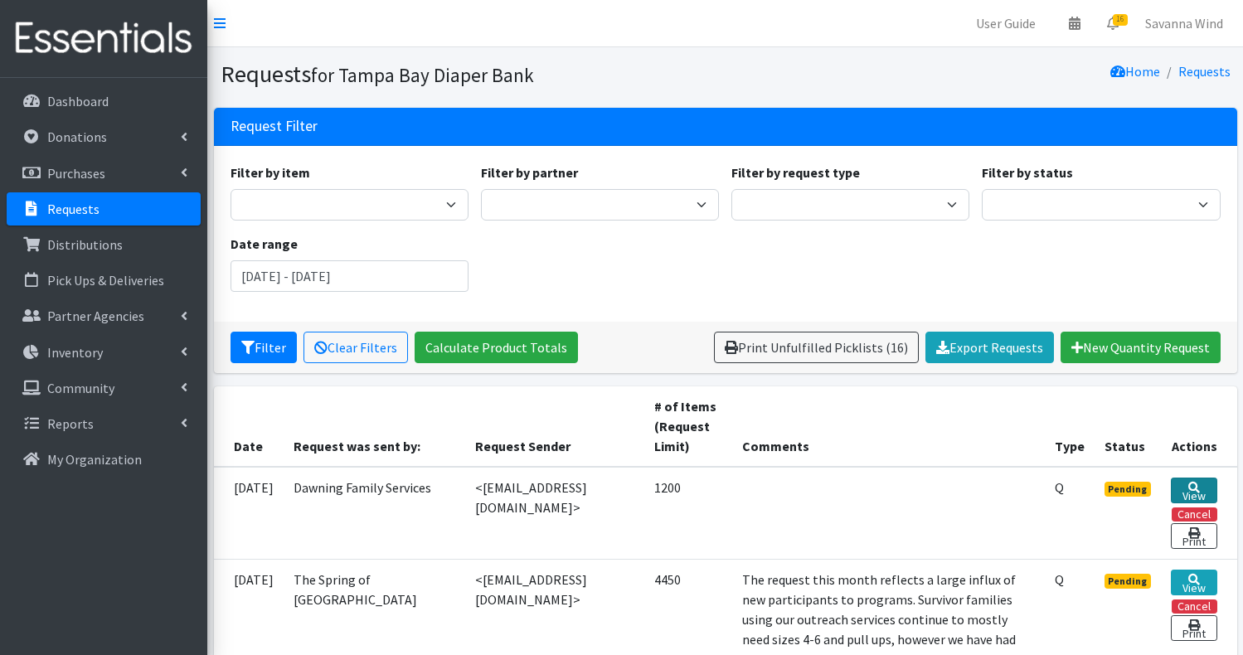
click at [1190, 492] on link "View" at bounding box center [1193, 490] width 46 height 26
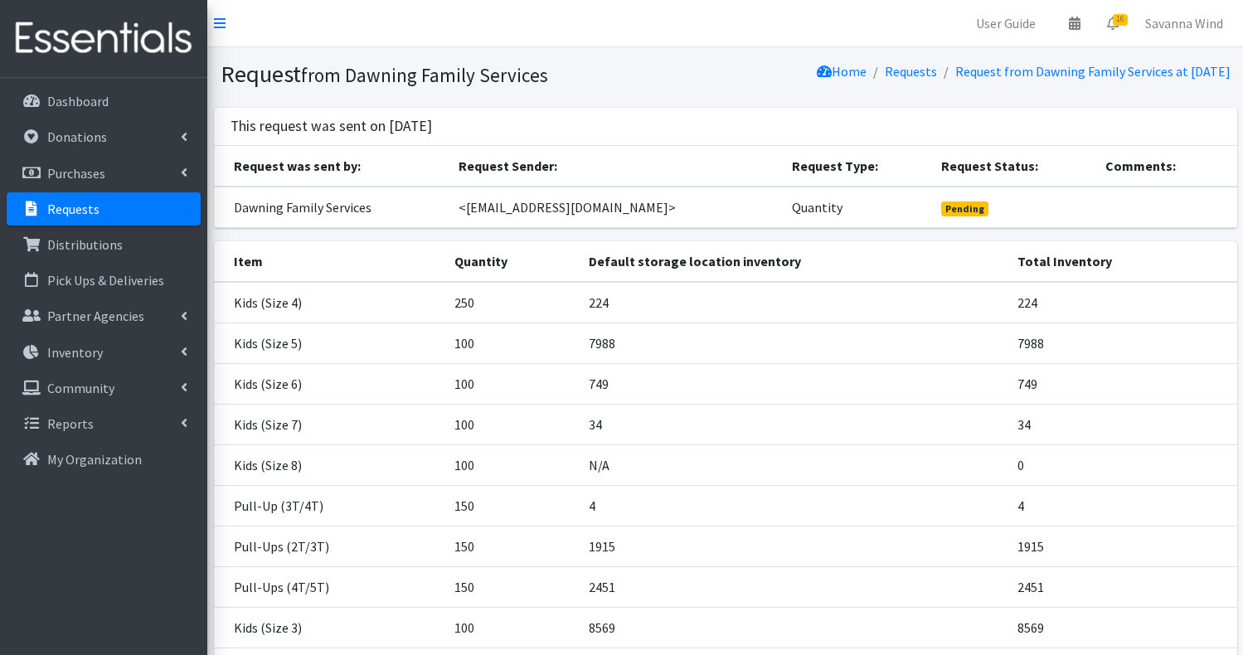
click at [83, 216] on p "Requests" at bounding box center [73, 209] width 52 height 17
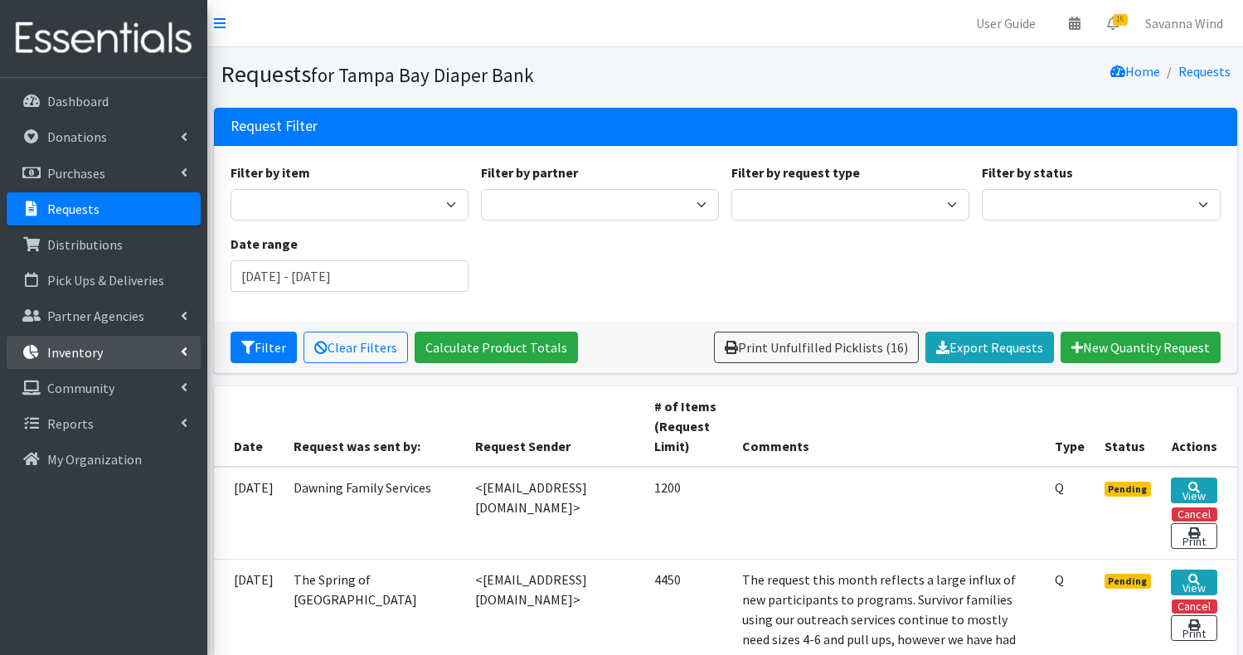
click at [66, 347] on p "Inventory" at bounding box center [75, 352] width 56 height 17
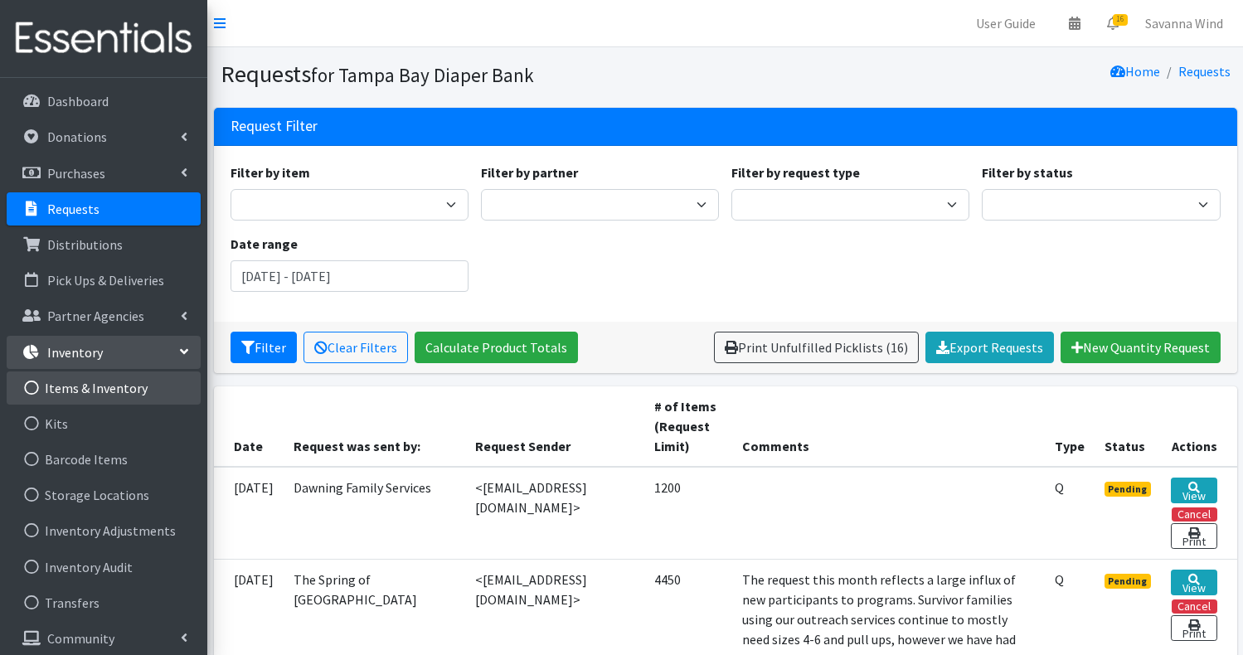
click at [89, 388] on link "Items & Inventory" at bounding box center [104, 387] width 194 height 33
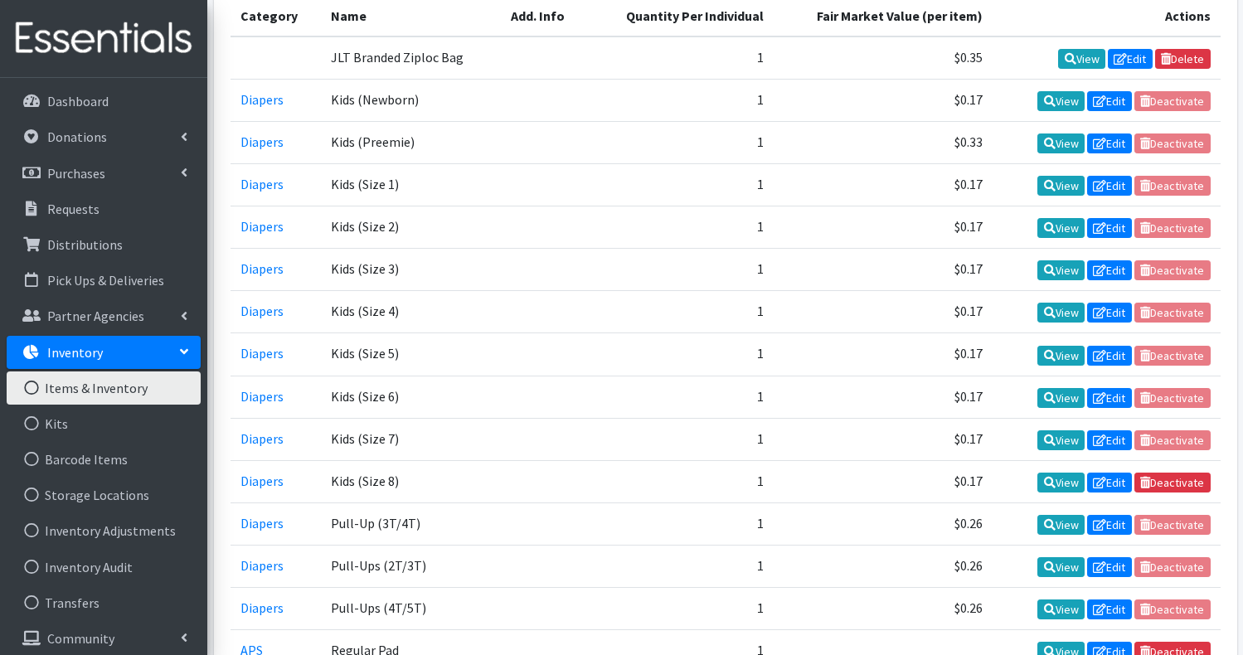
scroll to position [497, 0]
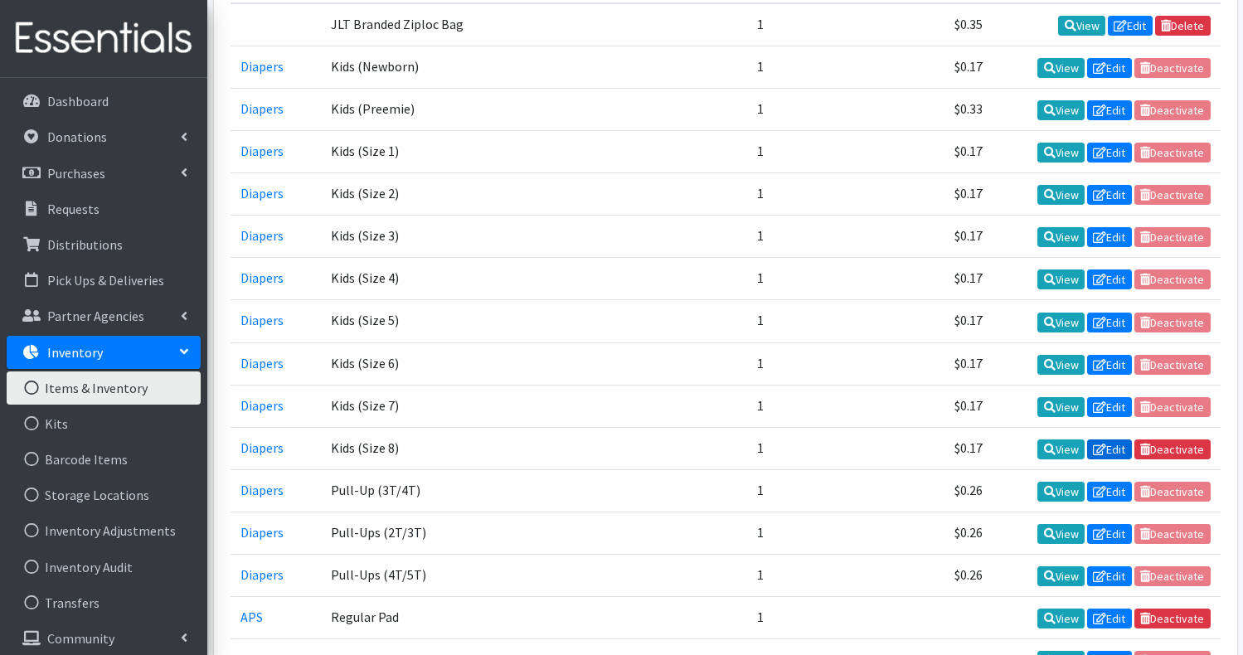
click at [1117, 447] on link "Edit" at bounding box center [1109, 449] width 45 height 20
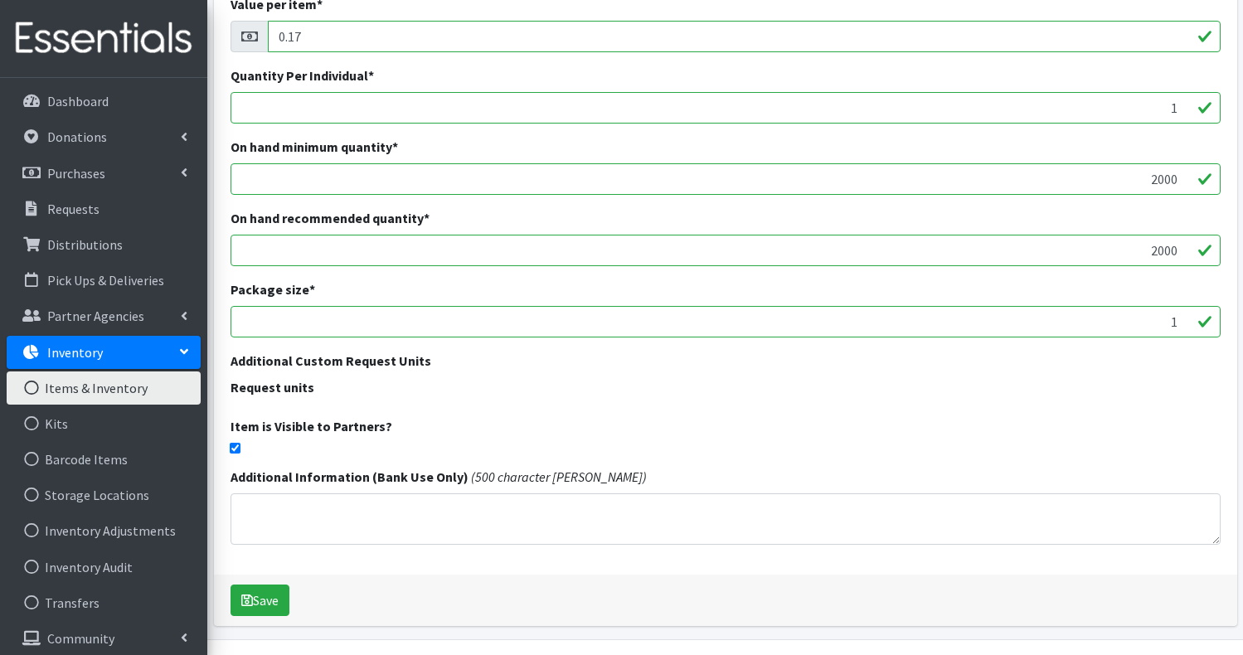
scroll to position [398, 0]
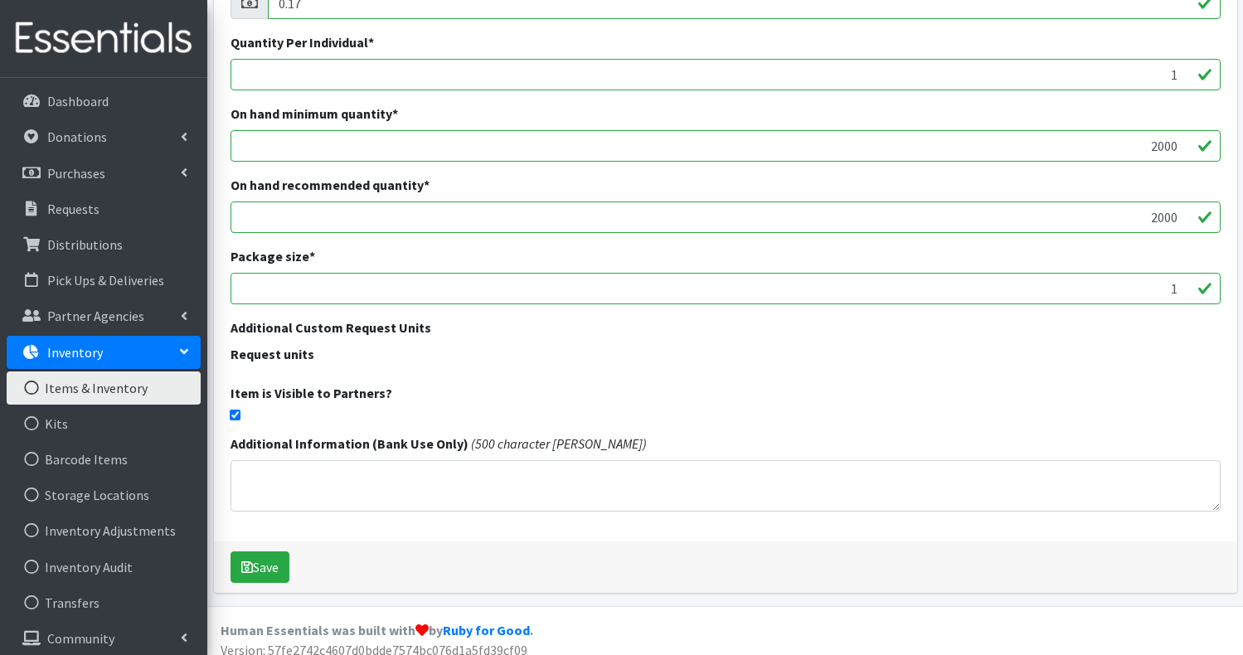
click at [235, 415] on input "checkbox" at bounding box center [235, 415] width 11 height 11
checkbox input "false"
click at [263, 569] on button "Save" at bounding box center [259, 567] width 59 height 32
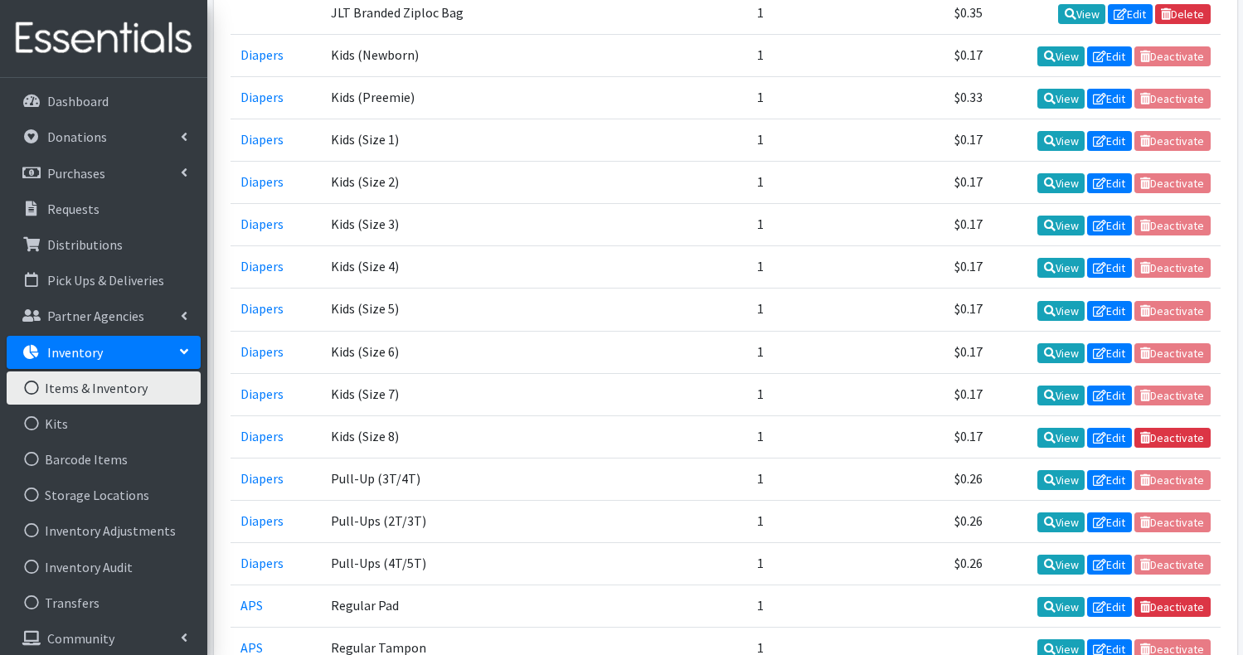
scroll to position [597, 0]
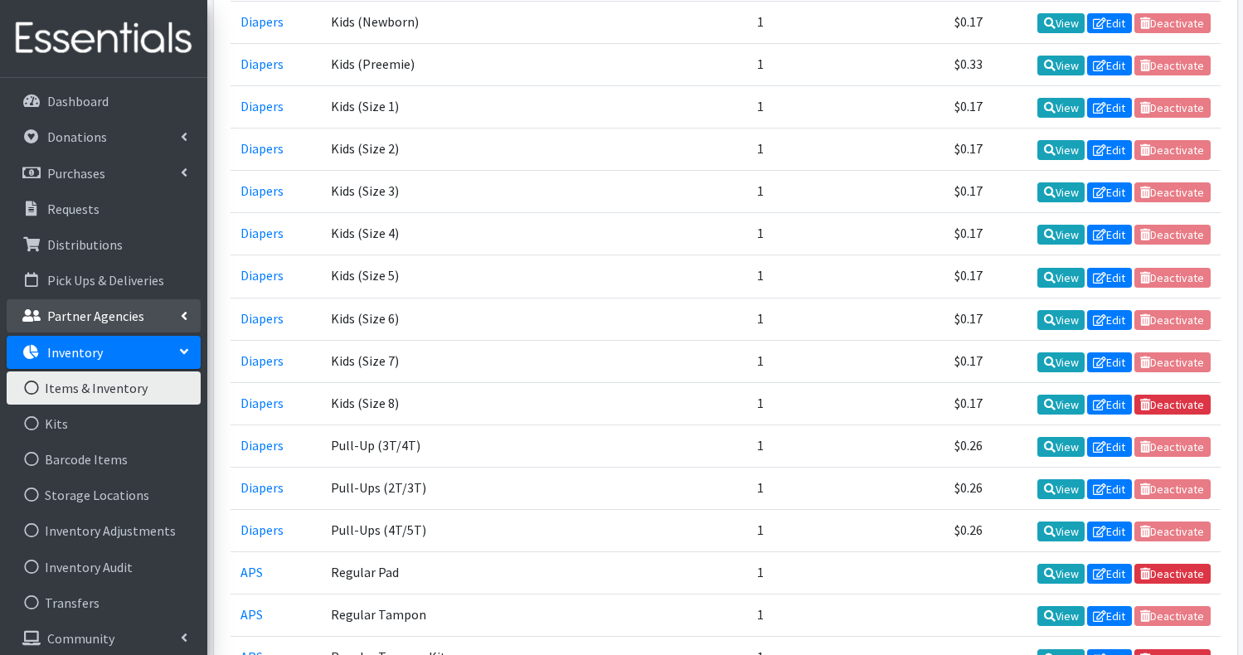
click at [107, 319] on p "Partner Agencies" at bounding box center [95, 316] width 97 height 17
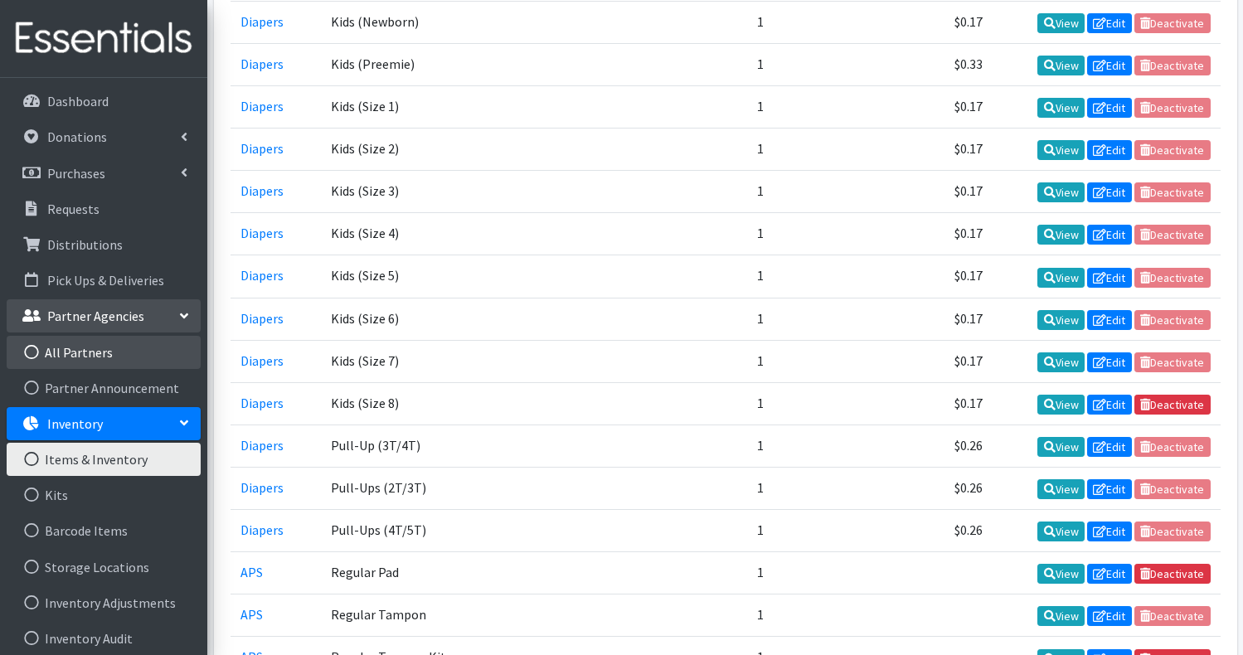
click at [91, 354] on link "All Partners" at bounding box center [104, 352] width 194 height 33
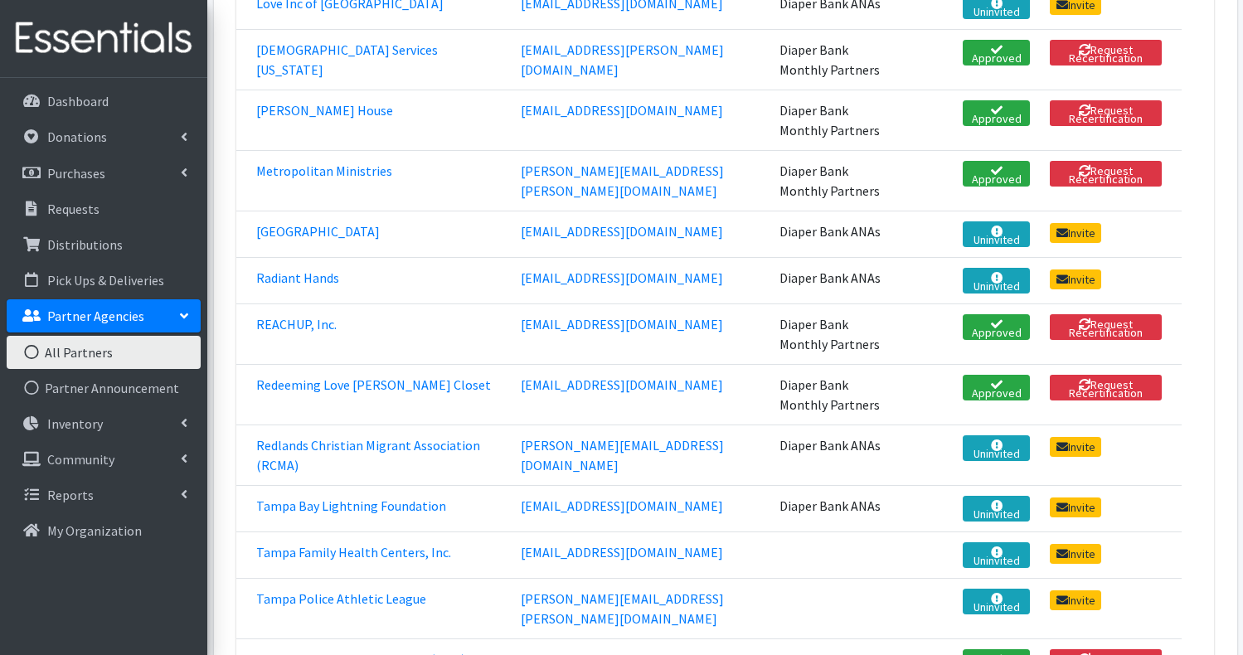
scroll to position [1326, 0]
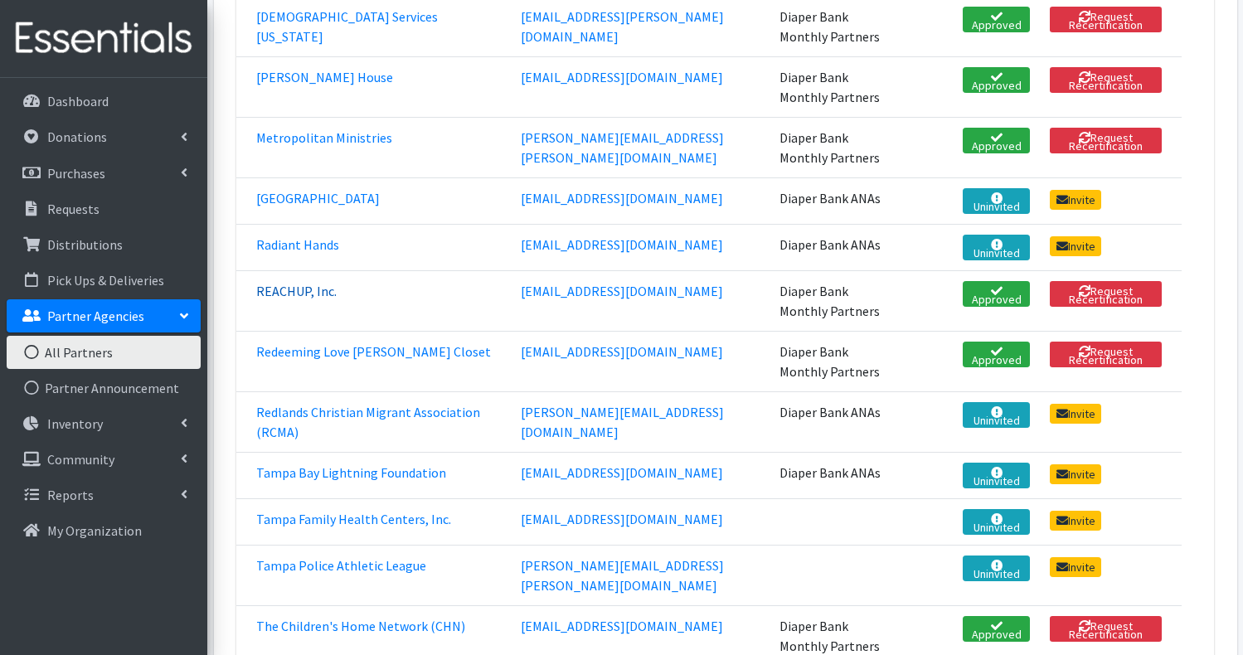
click at [299, 293] on link "REACHUP, Inc." at bounding box center [296, 291] width 80 height 17
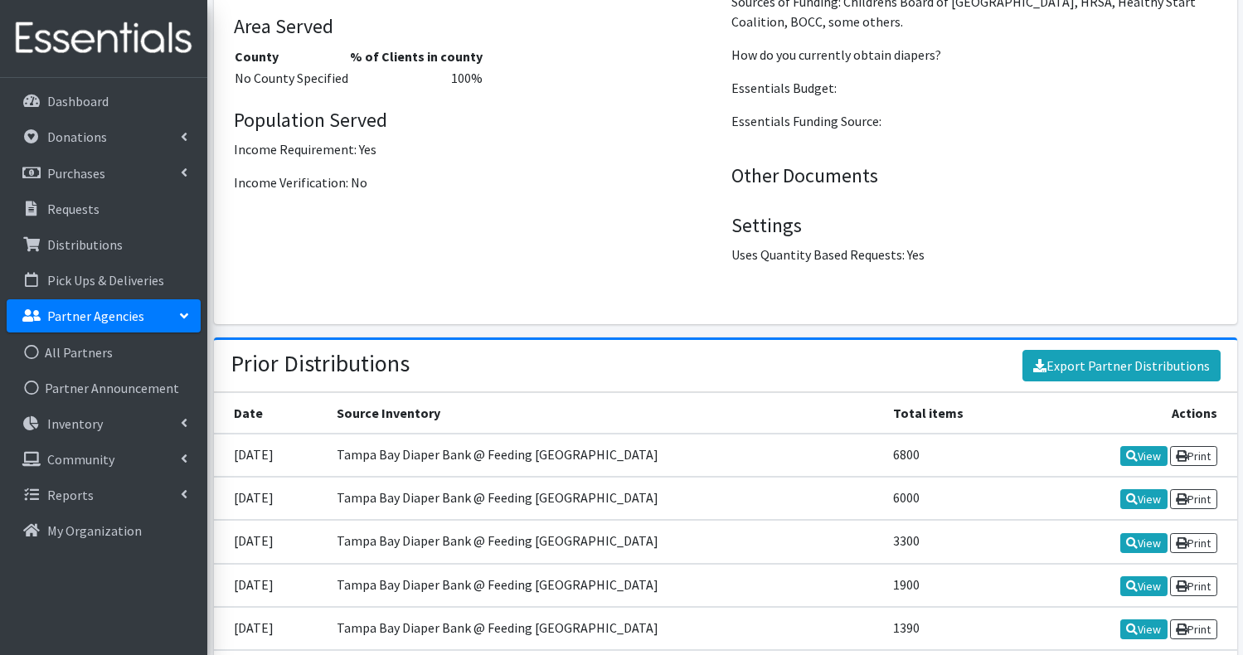
scroll to position [2454, 0]
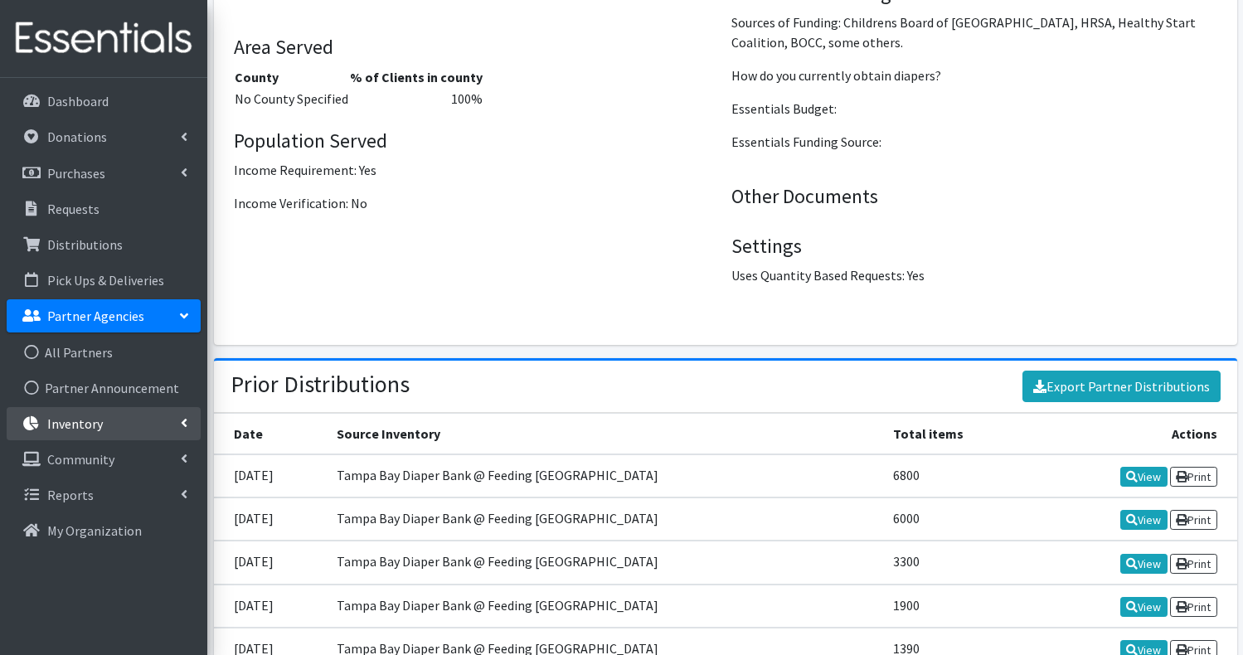
click at [109, 430] on link "Inventory" at bounding box center [104, 423] width 194 height 33
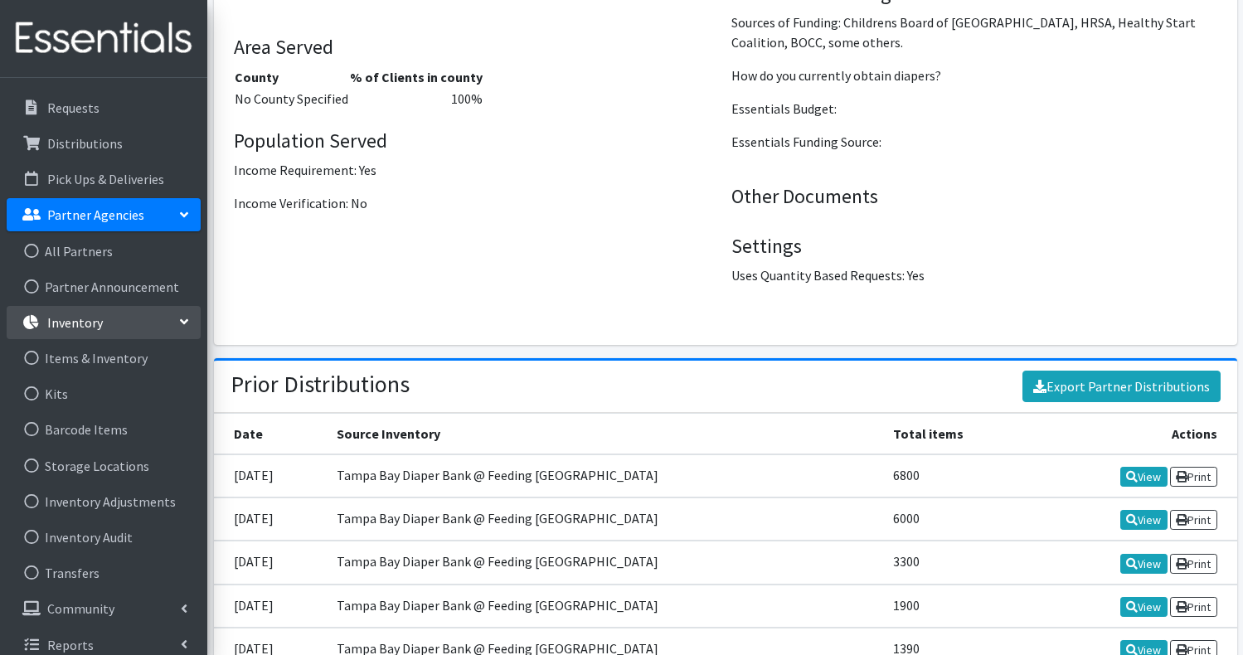
scroll to position [115, 0]
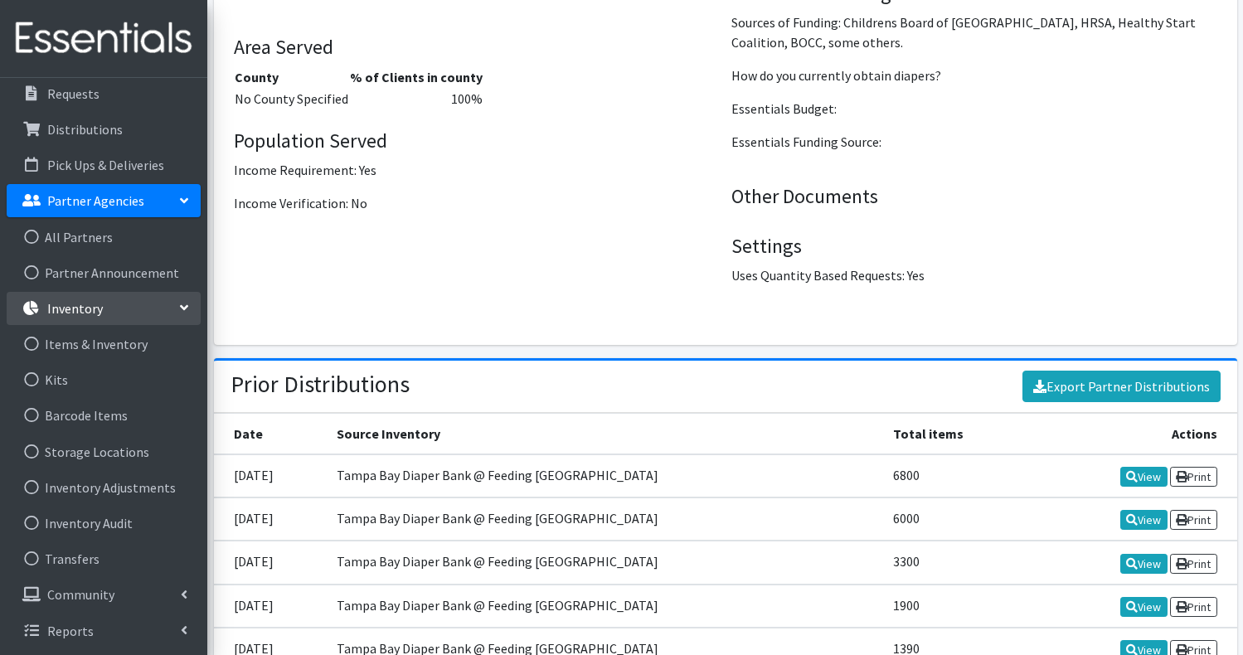
click at [72, 307] on p "Inventory" at bounding box center [75, 308] width 56 height 17
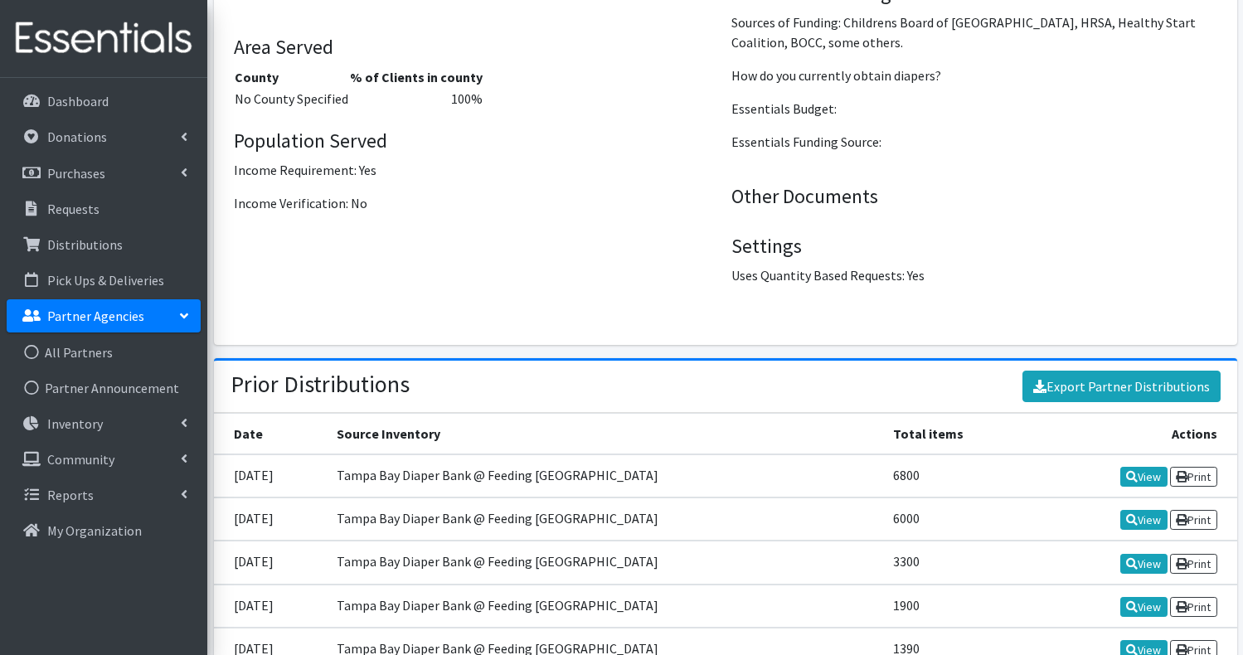
click at [85, 313] on p "Partner Agencies" at bounding box center [95, 316] width 97 height 17
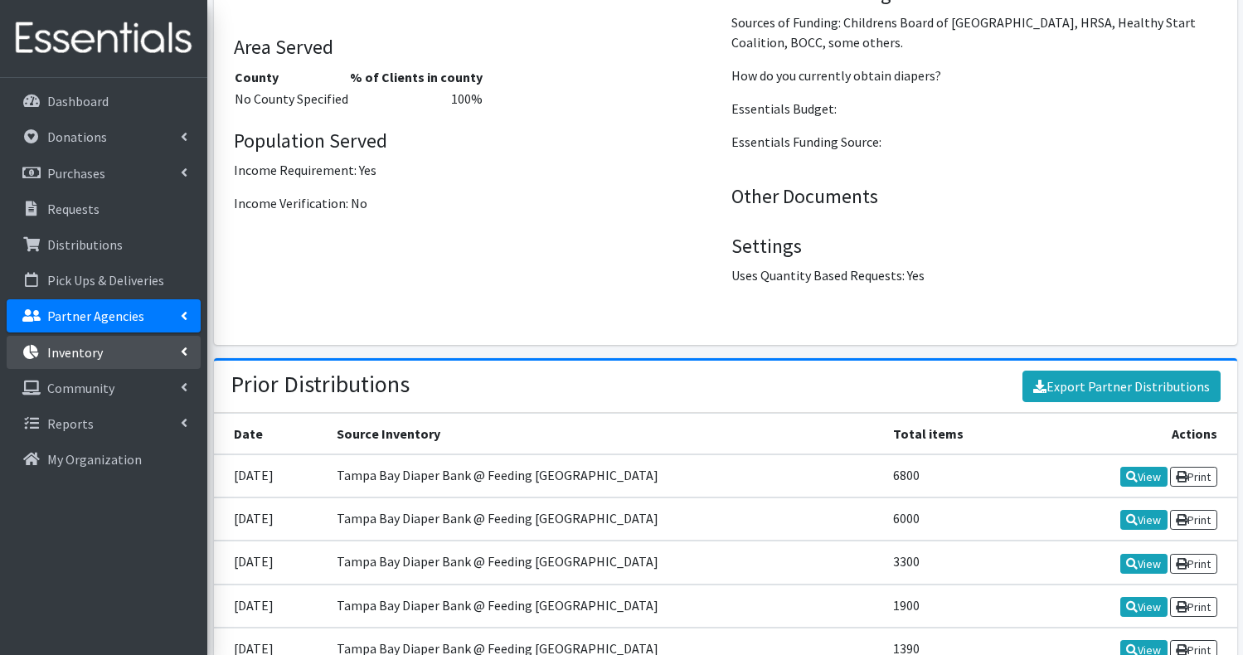
click at [62, 358] on p "Inventory" at bounding box center [75, 352] width 56 height 17
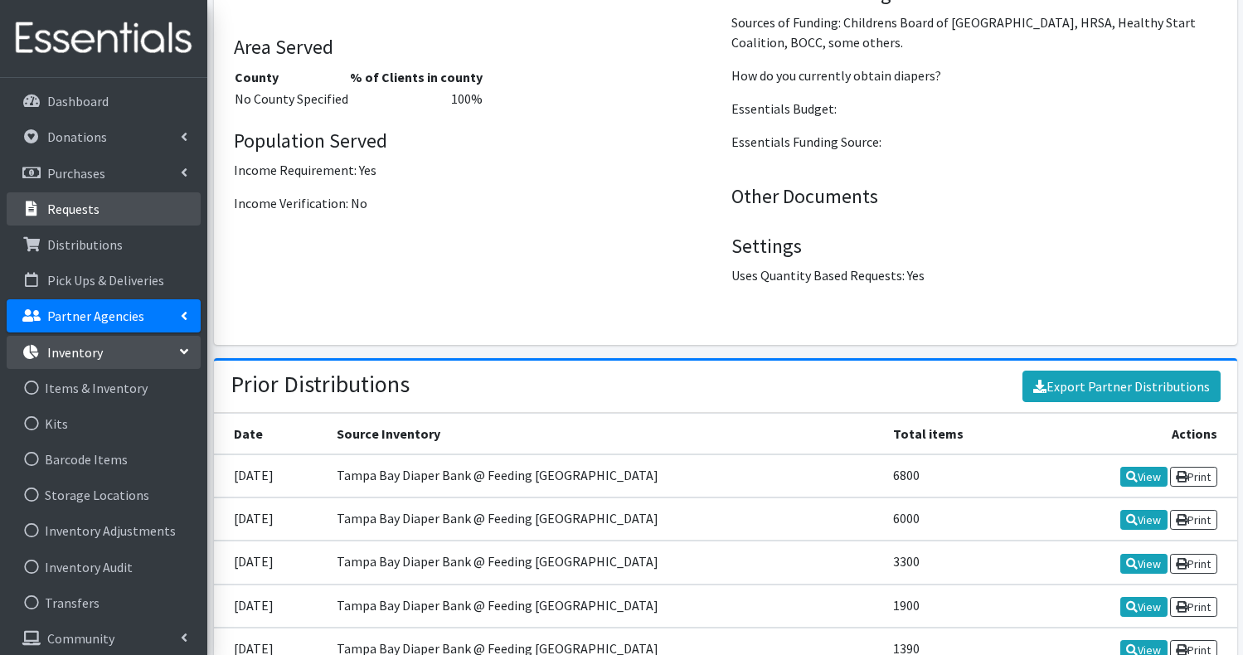
click at [79, 203] on p "Requests" at bounding box center [73, 209] width 52 height 17
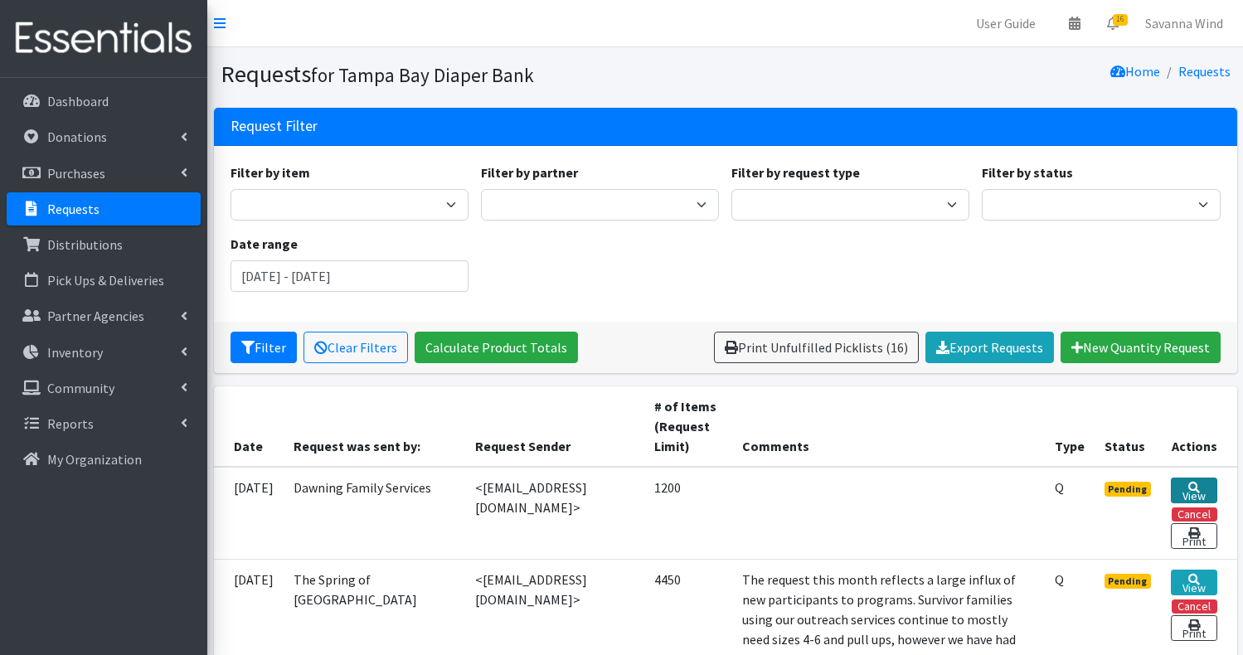
click at [1203, 483] on link "View" at bounding box center [1193, 490] width 46 height 26
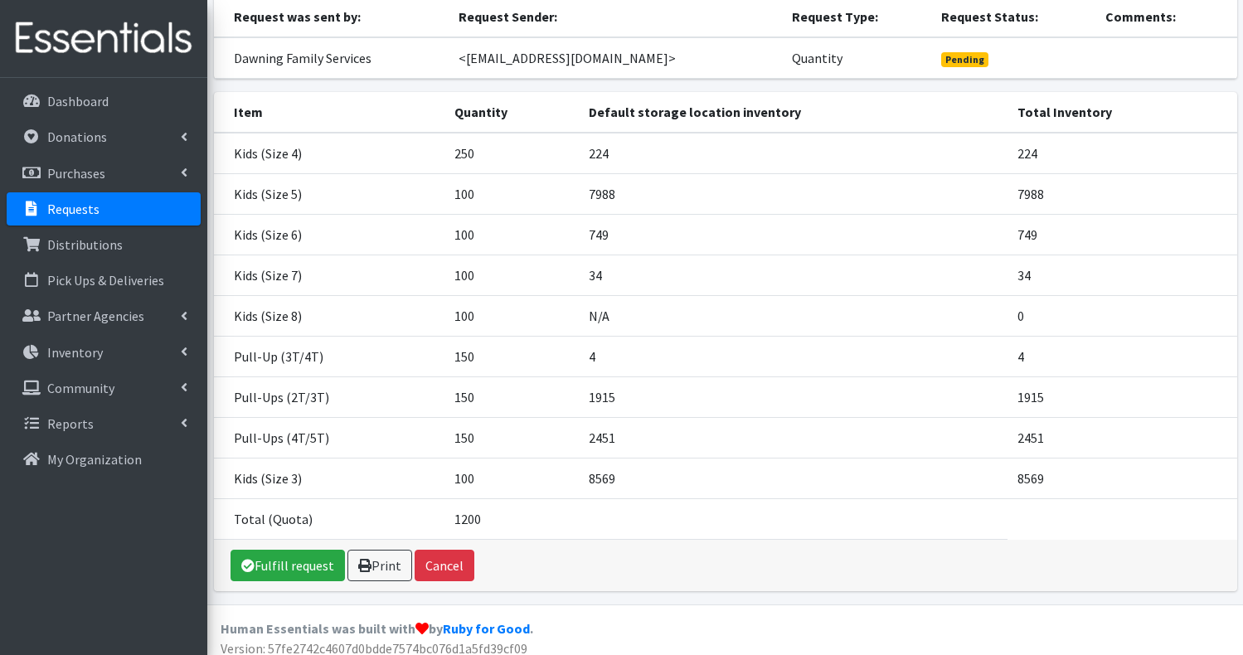
scroll to position [160, 0]
